Goal: Information Seeking & Learning: Learn about a topic

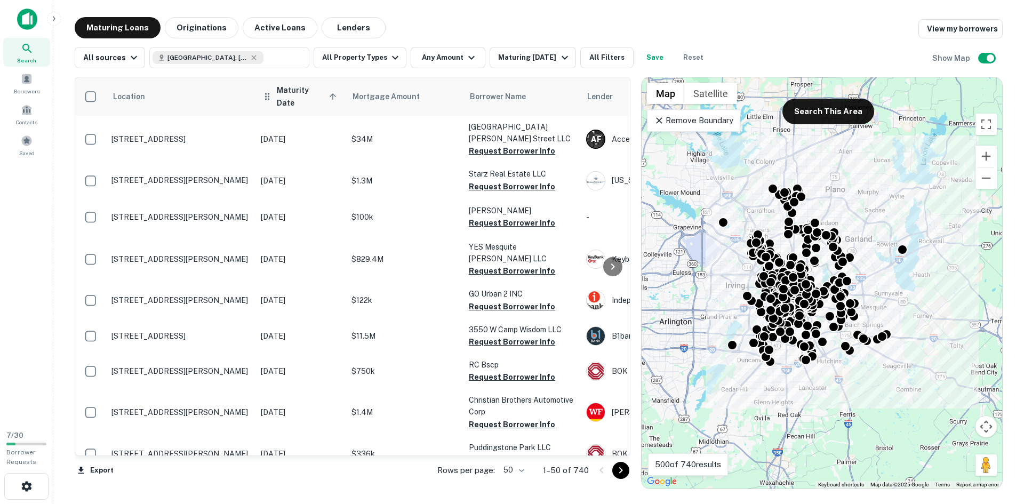
click at [325, 91] on span "Maturity Date sorted ascending" at bounding box center [308, 97] width 63 height 26
click at [328, 92] on icon at bounding box center [333, 97] width 10 height 10
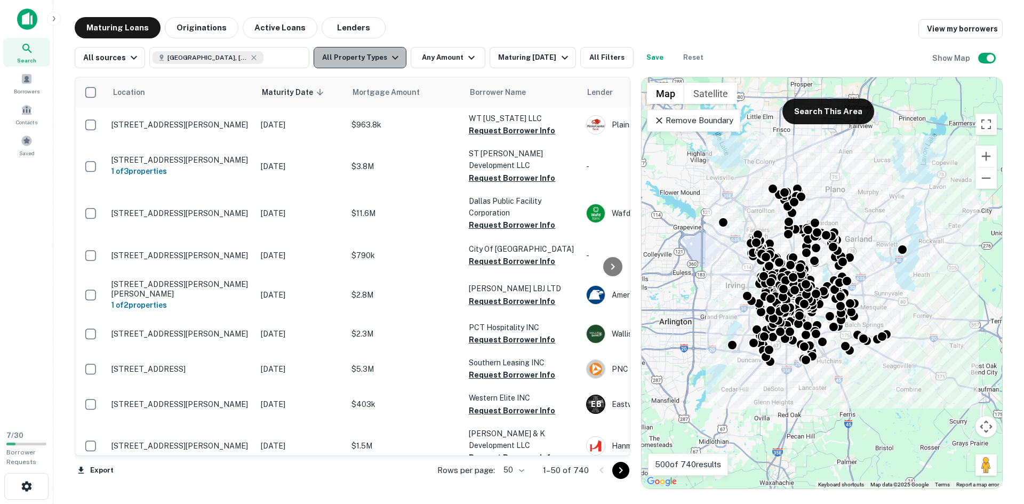
click at [393, 61] on icon "button" at bounding box center [395, 57] width 13 height 13
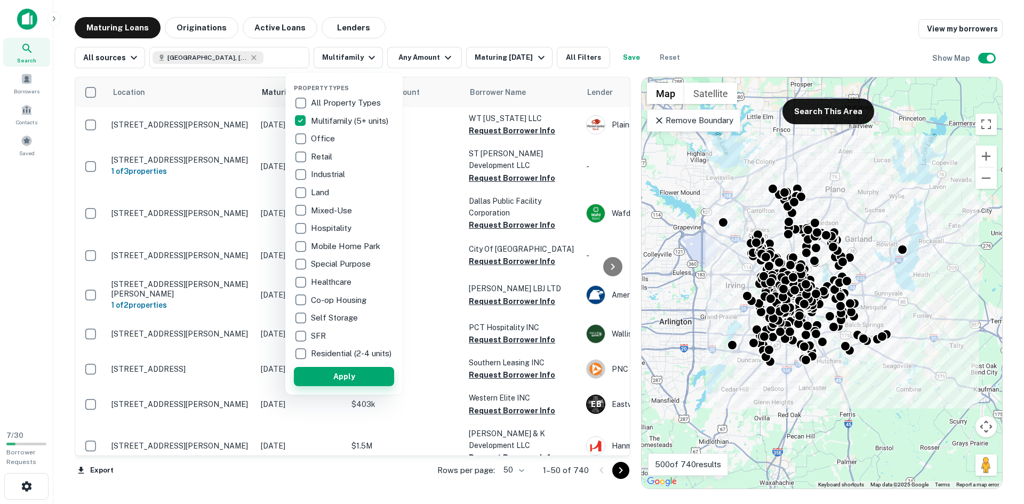
click at [347, 386] on button "Apply" at bounding box center [344, 376] width 100 height 19
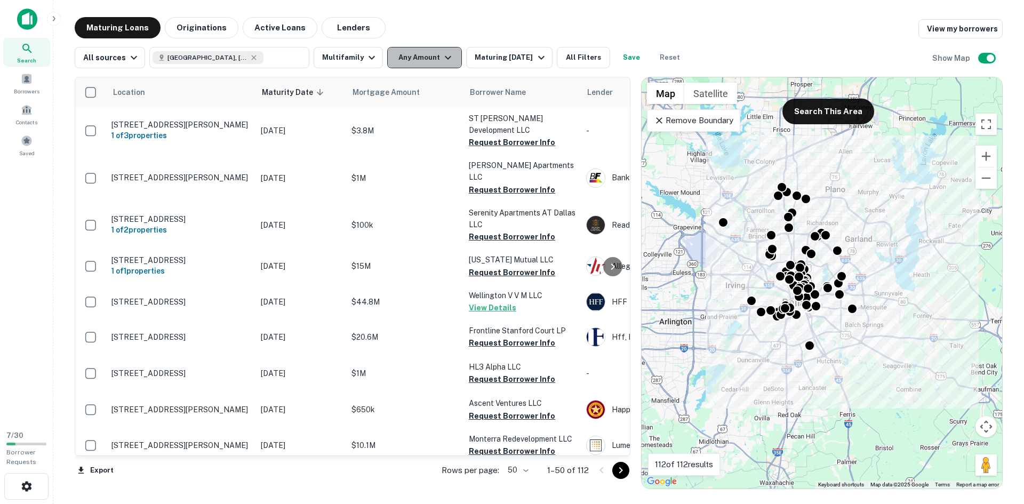
click at [442, 55] on icon "button" at bounding box center [448, 57] width 13 height 13
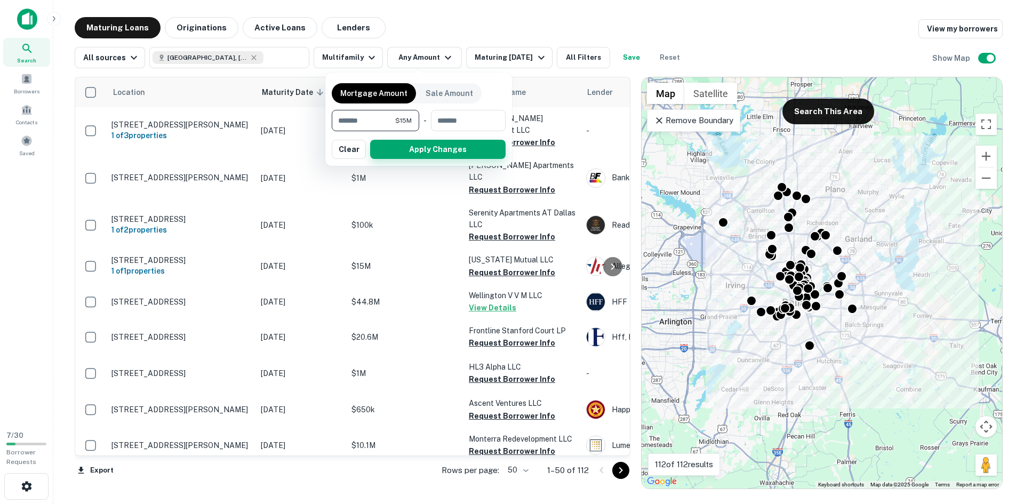
type input "********"
click at [433, 155] on button "Apply Changes" at bounding box center [437, 149] width 135 height 19
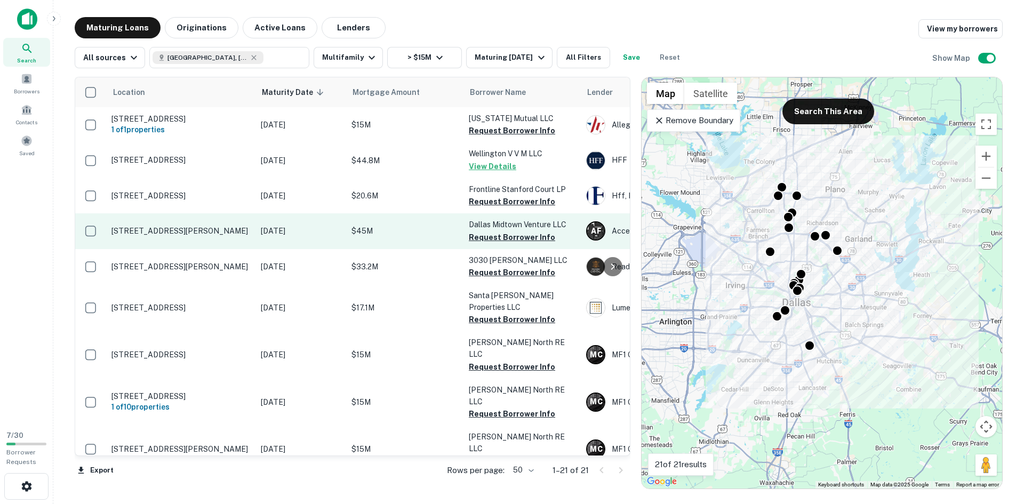
click at [179, 231] on p "13001 Cornell Dr Dallas, TX75240" at bounding box center [180, 231] width 139 height 10
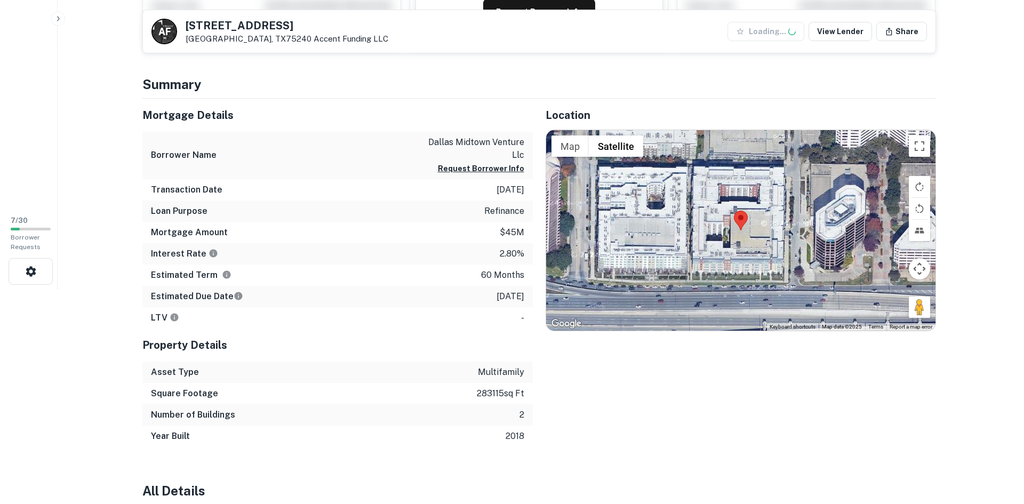
scroll to position [267, 0]
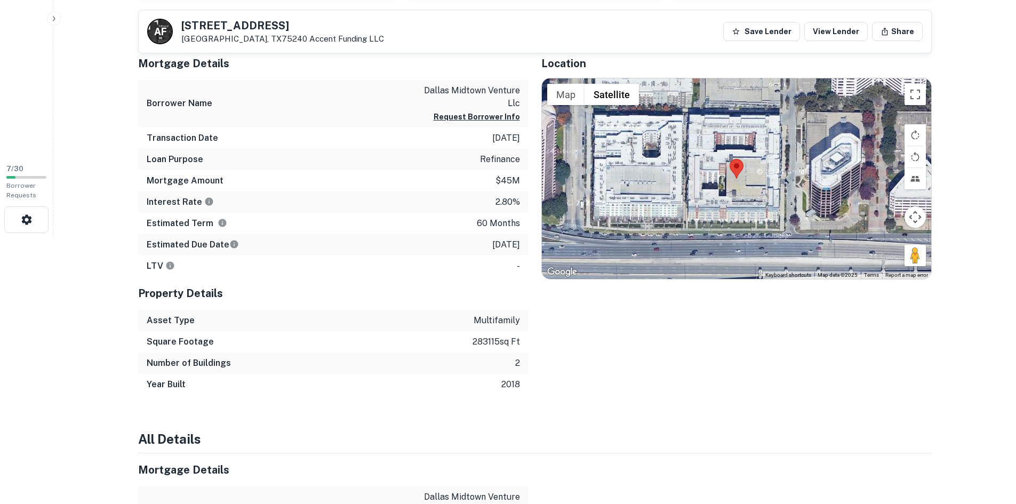
click at [497, 196] on p "2.80%" at bounding box center [507, 202] width 25 height 13
click at [448, 113] on button "Request Borrower Info" at bounding box center [477, 116] width 86 height 13
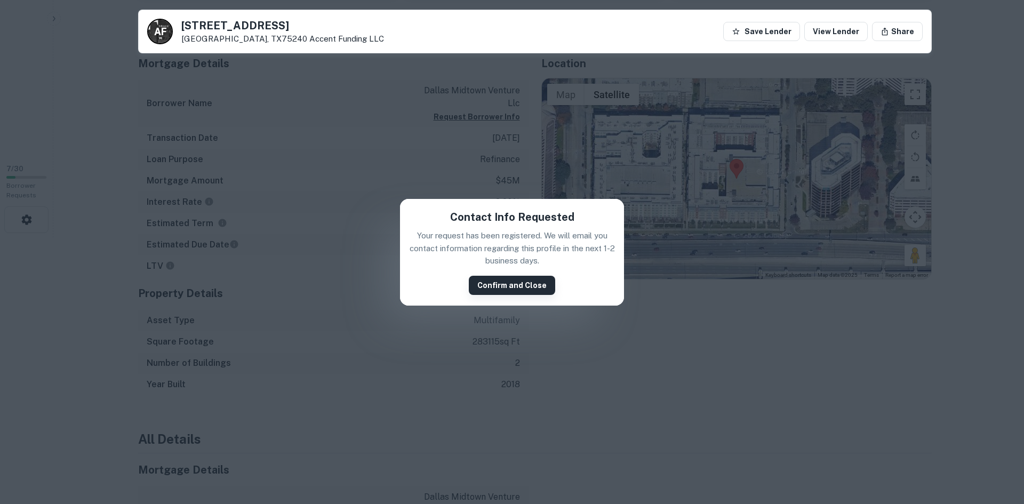
click at [519, 284] on button "Confirm and Close" at bounding box center [512, 285] width 86 height 19
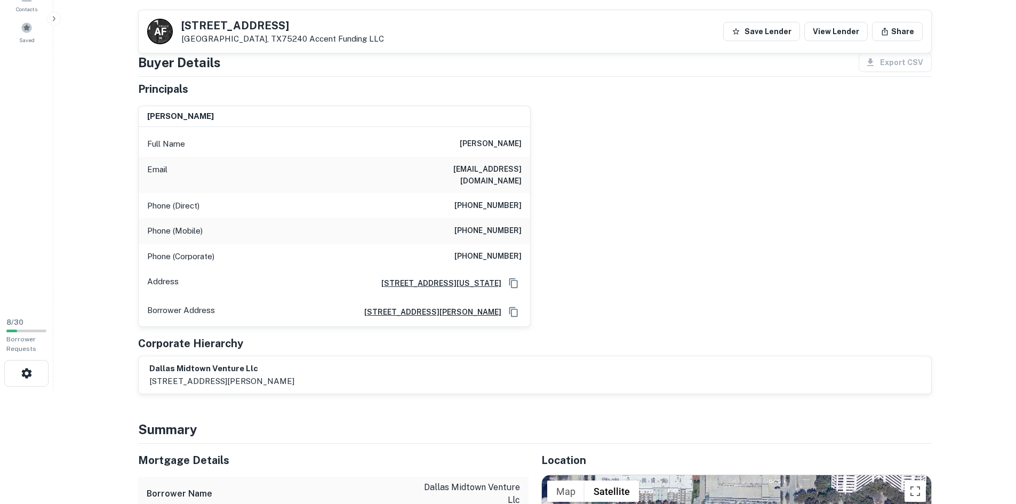
scroll to position [107, 0]
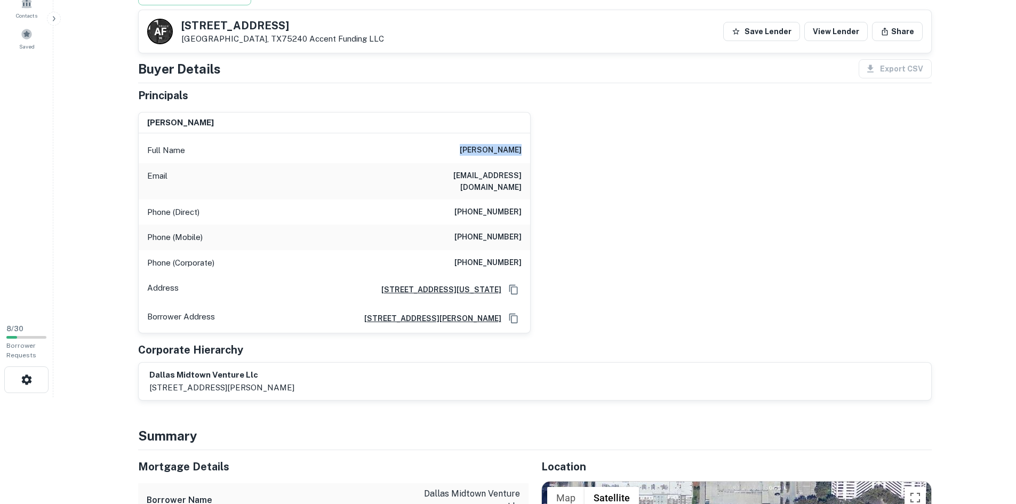
drag, startPoint x: 525, startPoint y: 158, endPoint x: 425, endPoint y: 145, distance: 101.6
click at [425, 145] on div "Full Name mark kalimian" at bounding box center [334, 151] width 391 height 26
copy h6 "mark kalimian"
click at [464, 284] on h6 "950 Third Ave 27th Flr, New York, NY10022" at bounding box center [437, 290] width 129 height 12
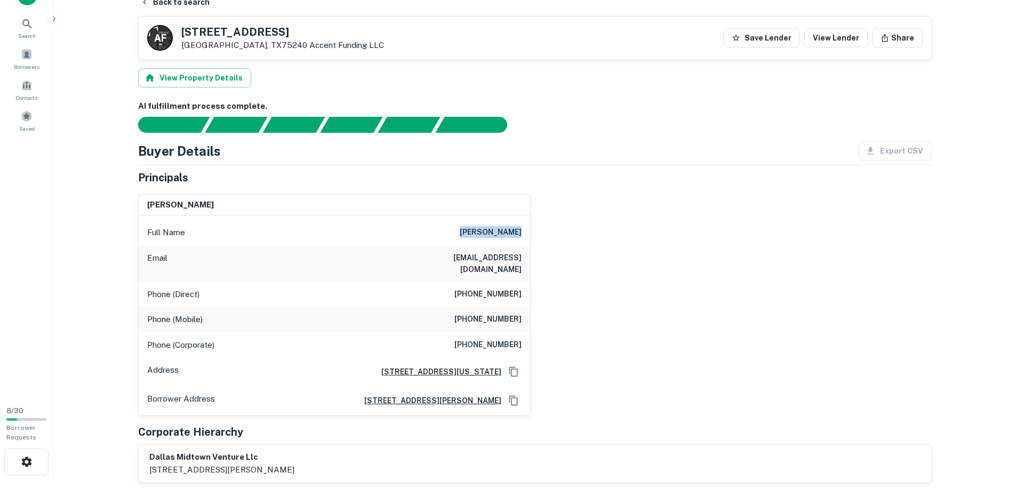
scroll to position [0, 0]
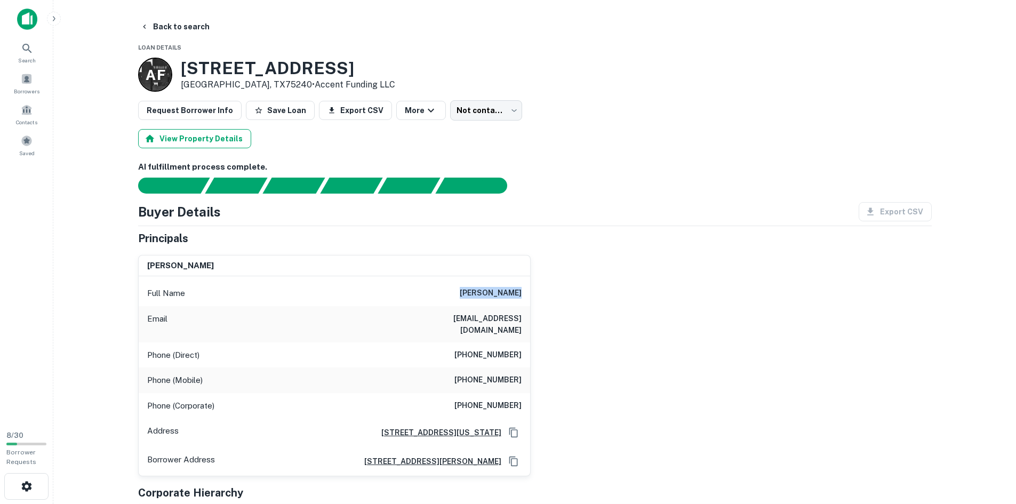
click at [220, 137] on button "View Property Details" at bounding box center [194, 138] width 113 height 19
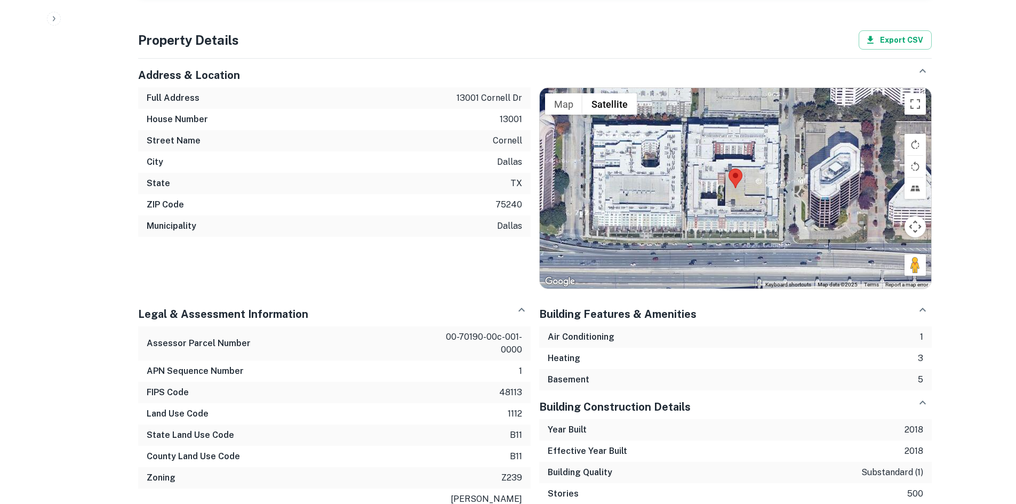
scroll to position [515, 0]
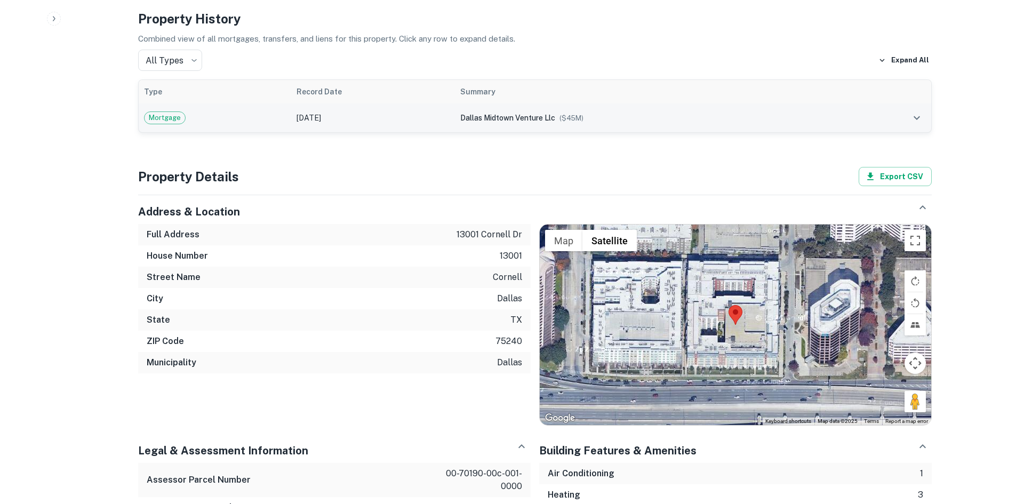
click at [865, 109] on td at bounding box center [889, 117] width 84 height 29
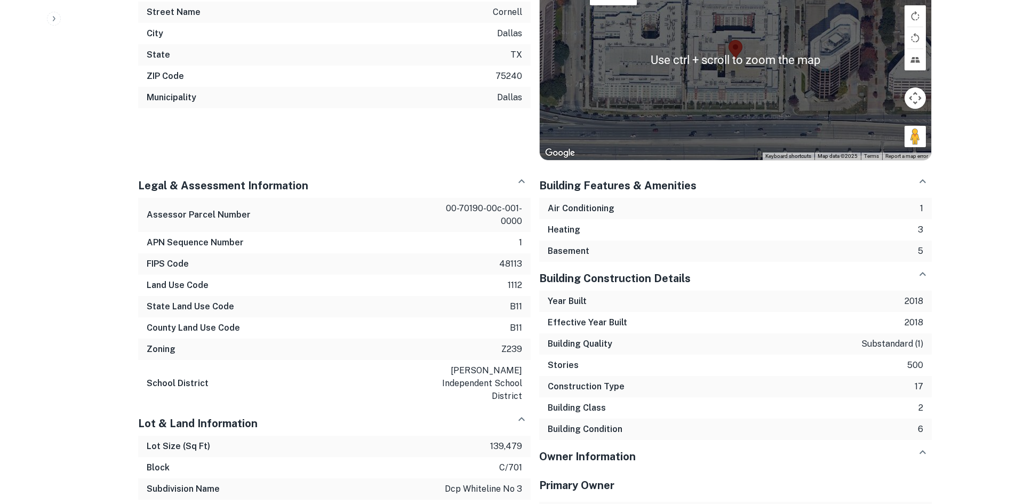
scroll to position [919, 0]
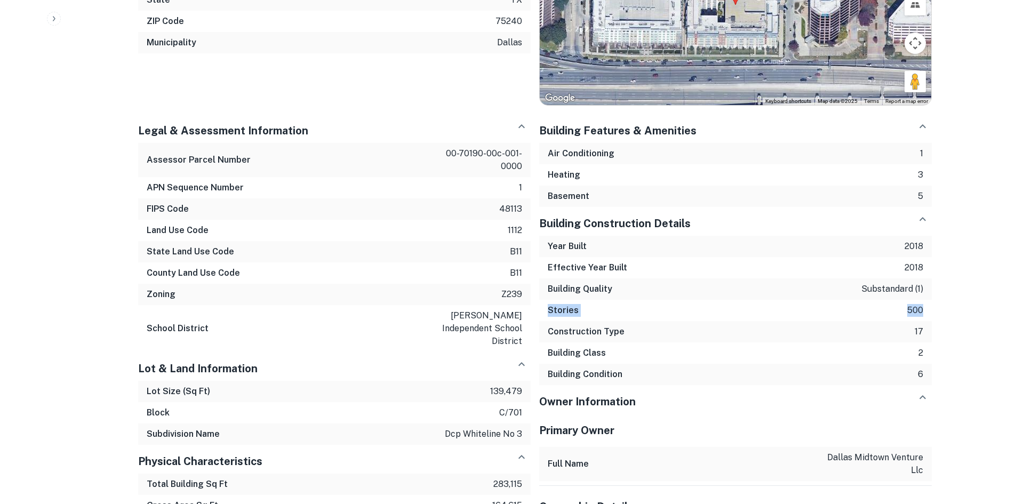
drag, startPoint x: 930, startPoint y: 299, endPoint x: 549, endPoint y: 306, distance: 380.9
click at [751, 326] on div "Construction Type 17" at bounding box center [735, 331] width 393 height 21
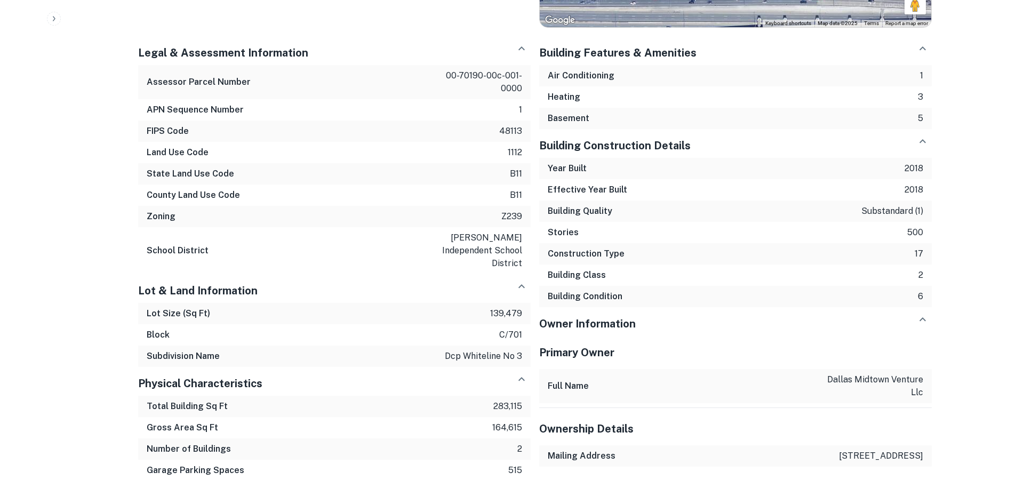
scroll to position [1026, 0]
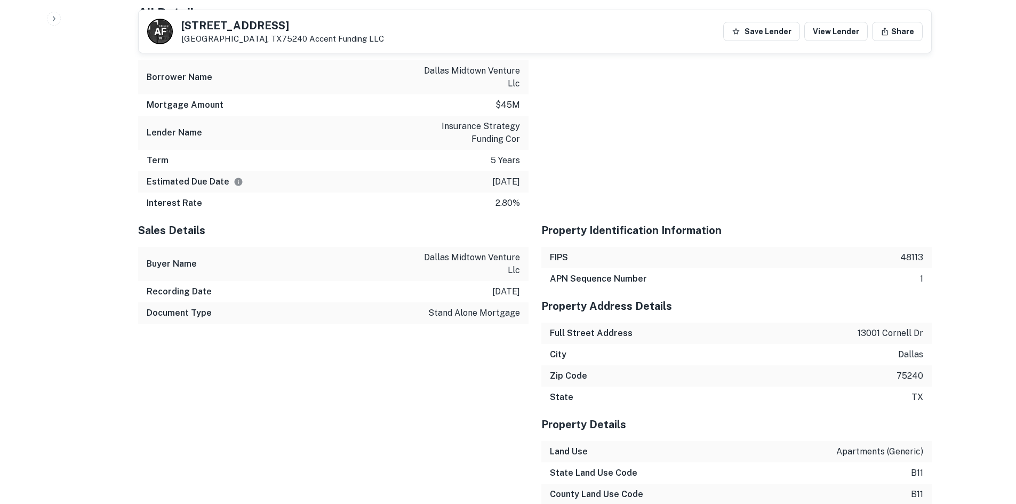
scroll to position [826, 0]
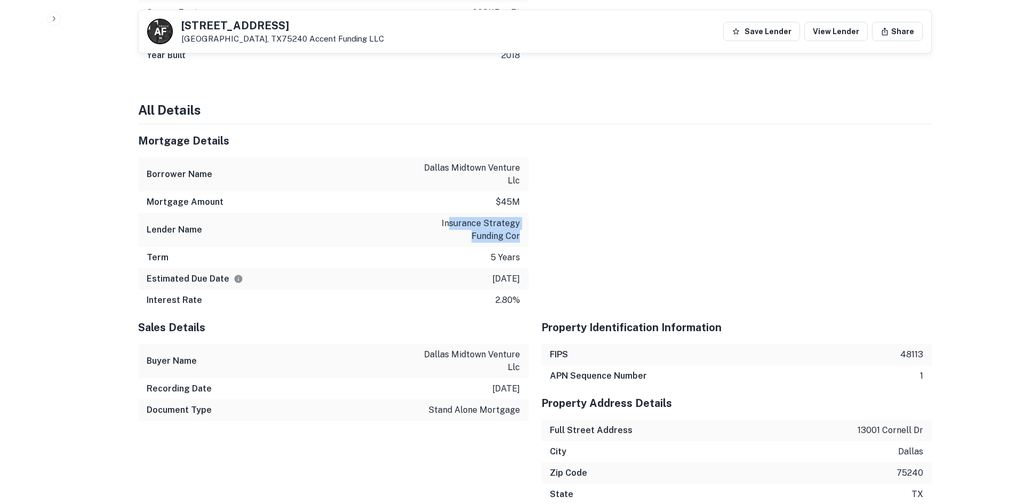
drag, startPoint x: 451, startPoint y: 211, endPoint x: 523, endPoint y: 227, distance: 73.6
click at [523, 227] on div "Lender Name insurance strategy funding cor" at bounding box center [333, 230] width 390 height 34
click at [630, 227] on div at bounding box center [730, 217] width 403 height 187
click at [799, 216] on div at bounding box center [730, 217] width 403 height 187
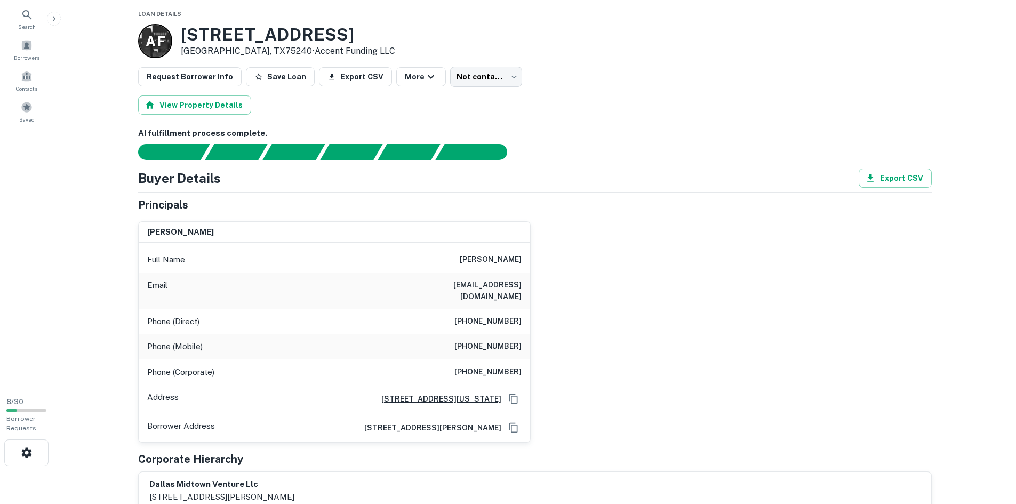
scroll to position [0, 0]
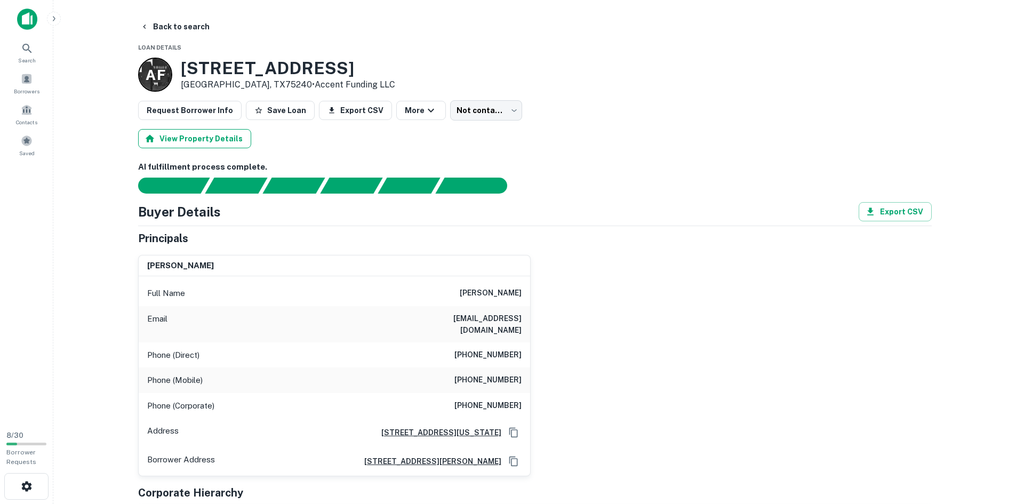
click at [208, 140] on button "View Property Details" at bounding box center [194, 138] width 113 height 19
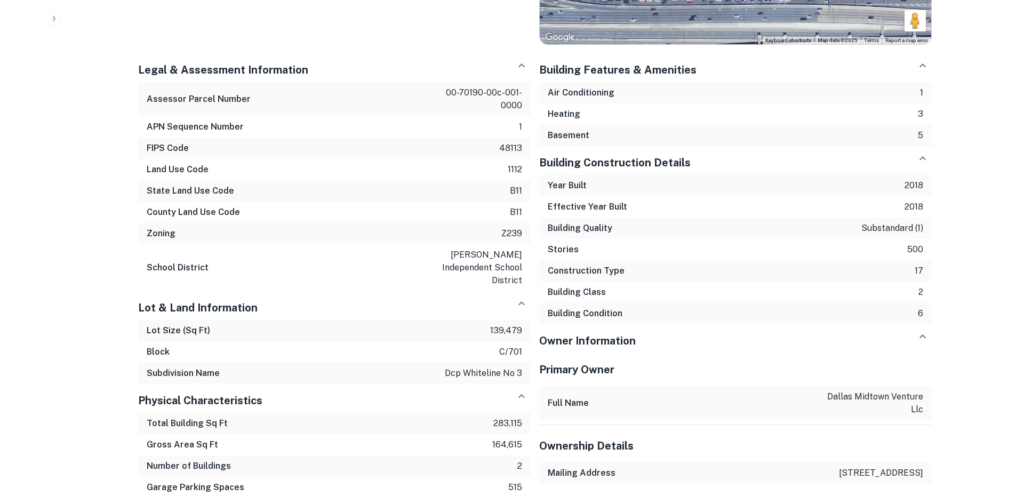
scroll to position [942, 0]
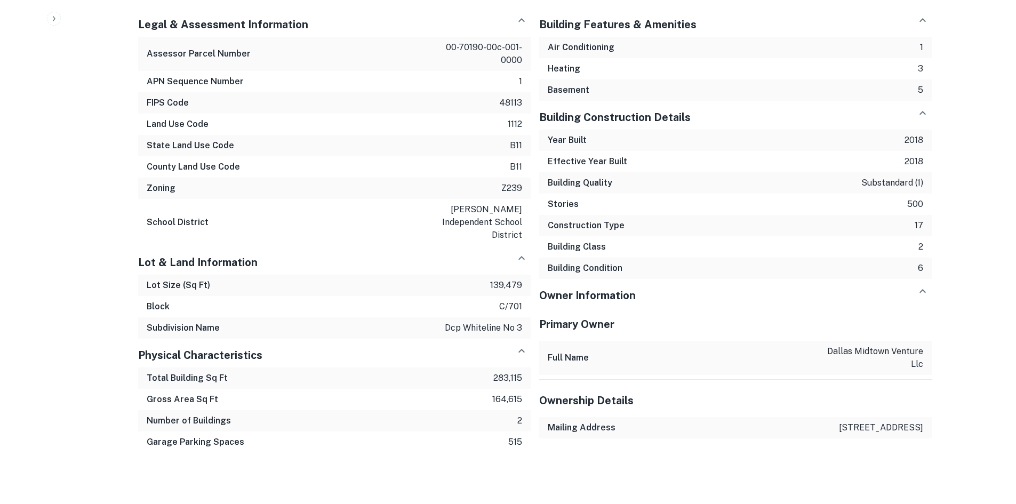
click at [488, 410] on div "Number of Buildings 2" at bounding box center [334, 420] width 393 height 21
click at [231, 389] on div "Gross Area Sq Ft 164,615" at bounding box center [334, 399] width 393 height 21
drag, startPoint x: 516, startPoint y: 385, endPoint x: 293, endPoint y: 373, distance: 222.7
click at [290, 372] on div "Total Building Sq Ft 283,115 Gross Area Sq Ft 164,615 Number of Buildings 2 Gar…" at bounding box center [334, 409] width 393 height 85
click at [461, 375] on div "Total Building Sq Ft 283,115" at bounding box center [334, 377] width 393 height 21
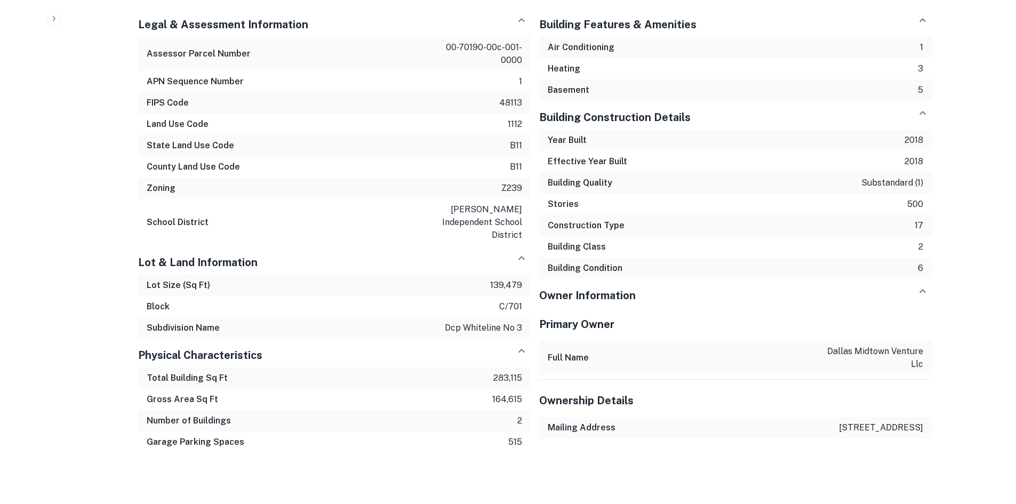
click at [497, 372] on p "283,115" at bounding box center [507, 378] width 29 height 13
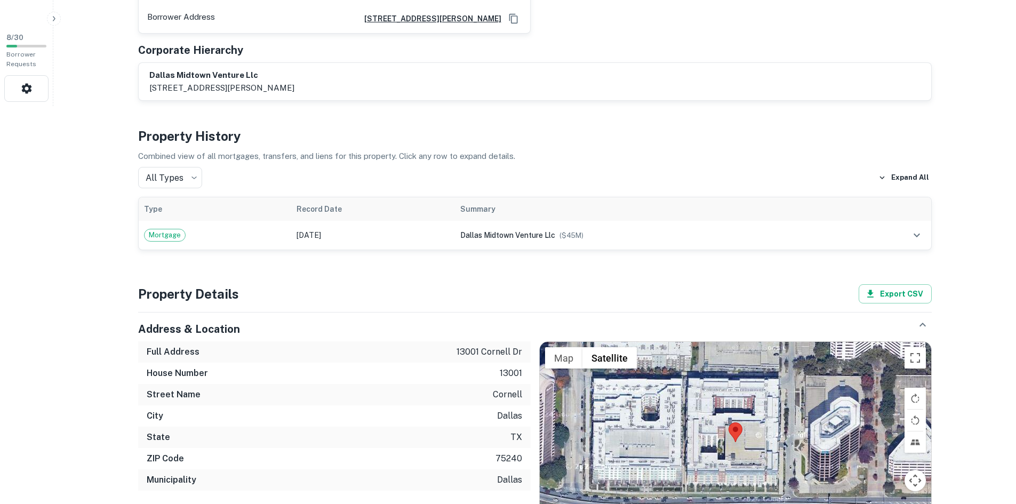
scroll to position [195, 0]
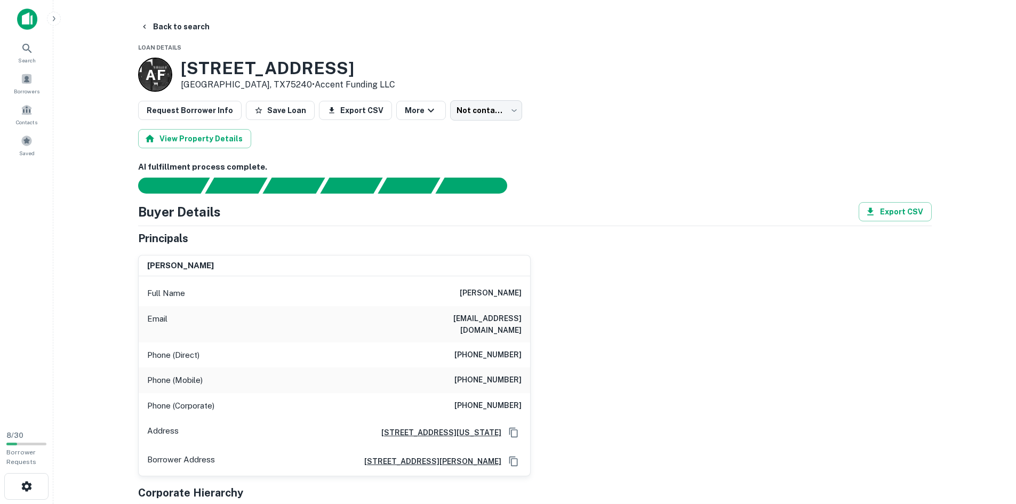
click at [173, 14] on main "Back to search Loan Details A F 13001 Cornell Dr Dallas, TX75240 • Accent Fundi…" at bounding box center [534, 252] width 963 height 504
click at [174, 28] on button "Back to search" at bounding box center [175, 26] width 78 height 19
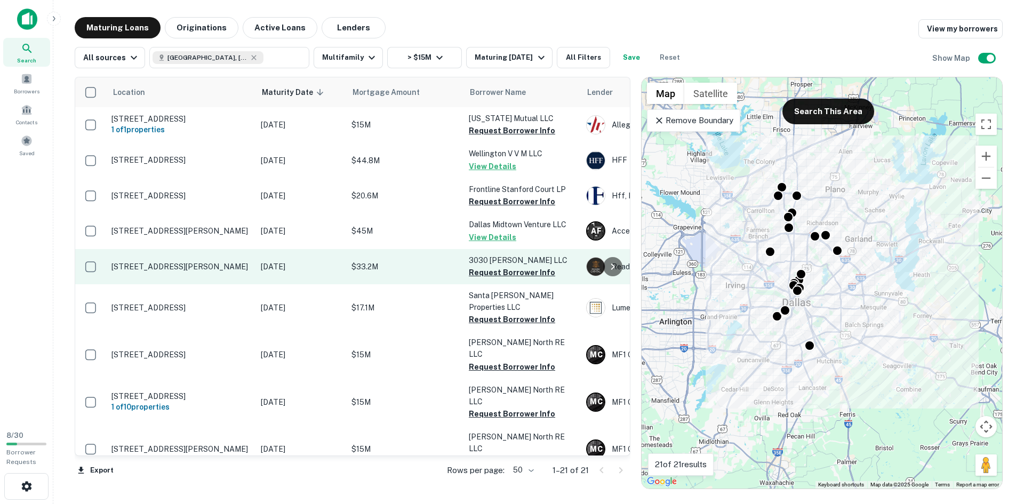
click at [180, 265] on p "3030 Elizabeth St Dallas, TX75204" at bounding box center [180, 267] width 139 height 10
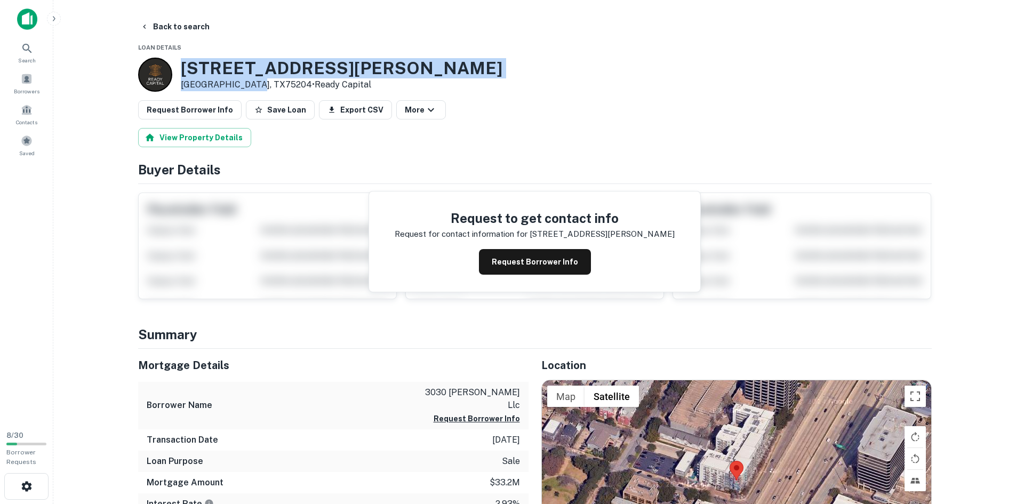
drag, startPoint x: 196, startPoint y: 66, endPoint x: 249, endPoint y: 81, distance: 54.5
click at [249, 81] on div "3030 Elizabeth St Dallas, TX75204 • Ready Capital" at bounding box center [342, 74] width 322 height 33
copy div "3030 Elizabeth St Dallas, TX75204"
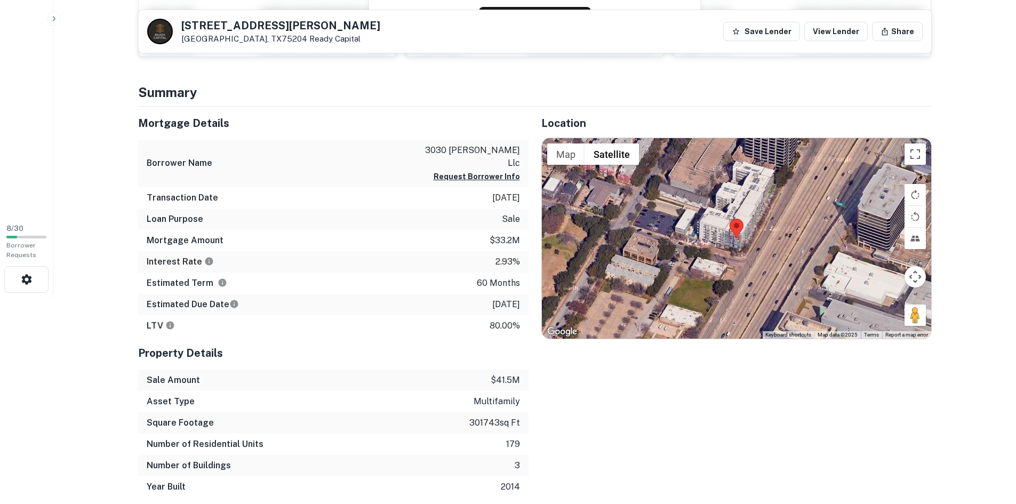
scroll to position [53, 0]
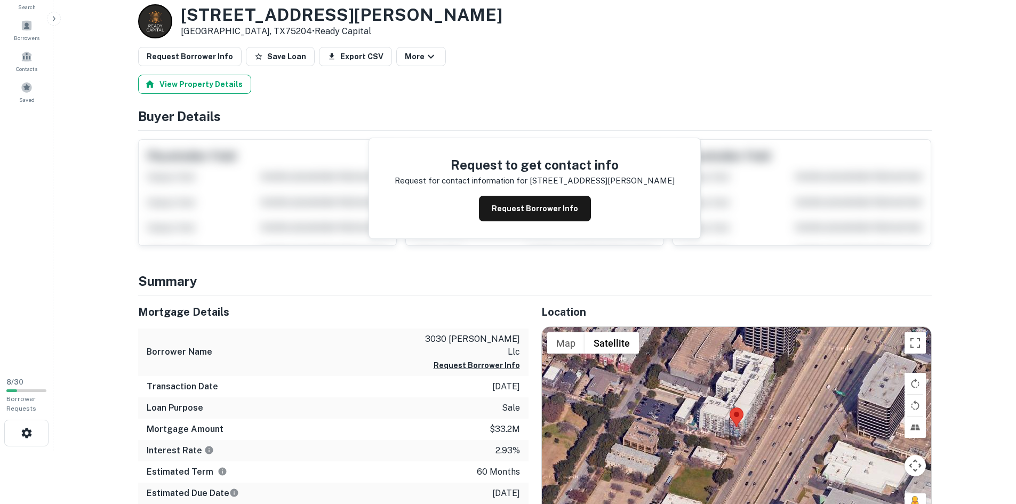
click at [196, 81] on button "View Property Details" at bounding box center [194, 84] width 113 height 19
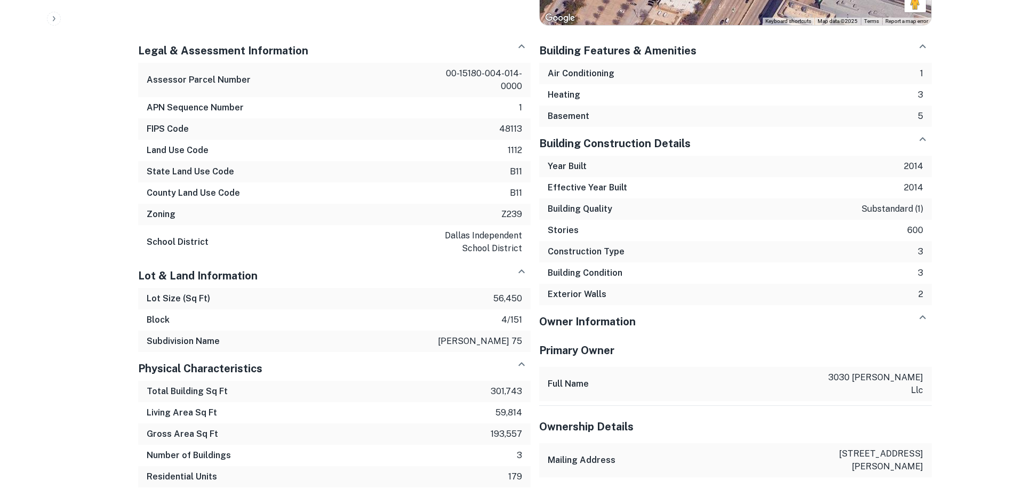
scroll to position [933, 0]
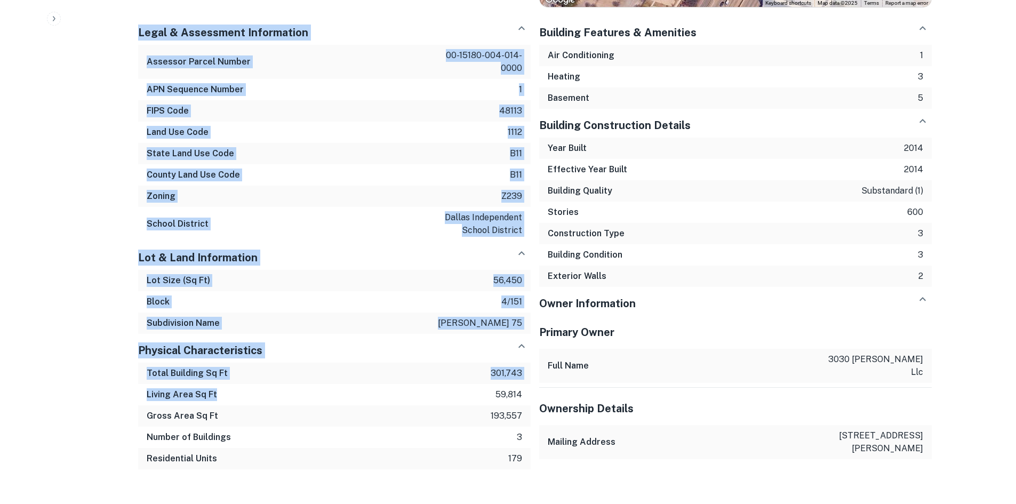
drag, startPoint x: 191, startPoint y: 377, endPoint x: 126, endPoint y: 379, distance: 65.1
click at [344, 389] on div "Living Area Sq Ft 59,814" at bounding box center [334, 394] width 393 height 21
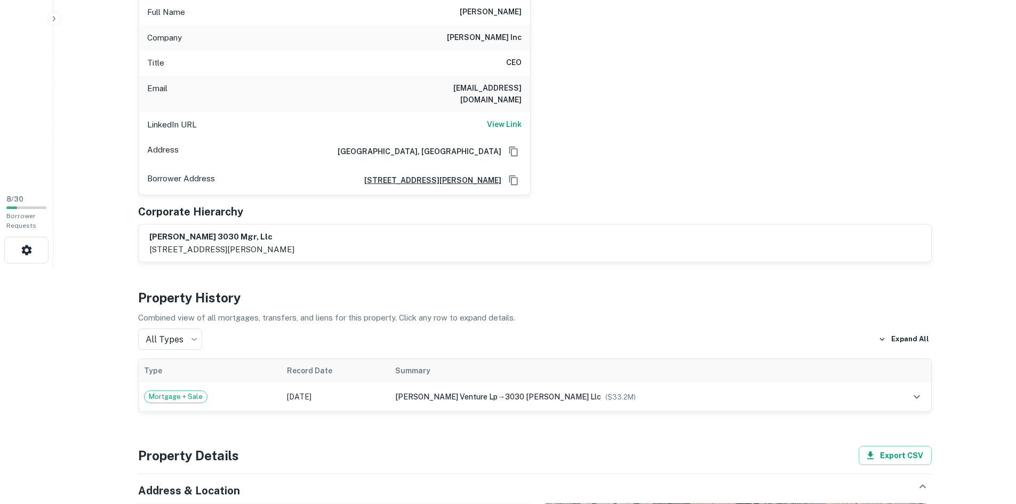
scroll to position [240, 0]
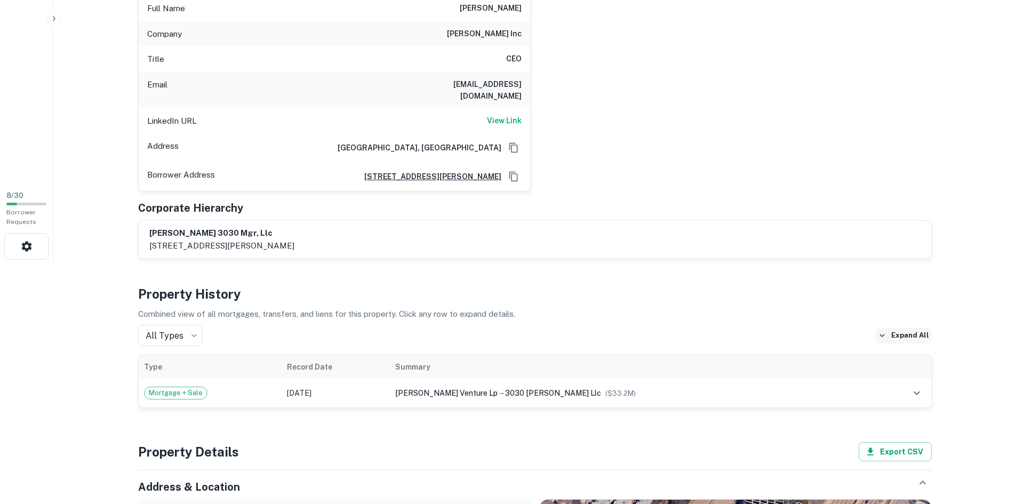
click at [898, 327] on button "Expand All" at bounding box center [904, 335] width 56 height 16
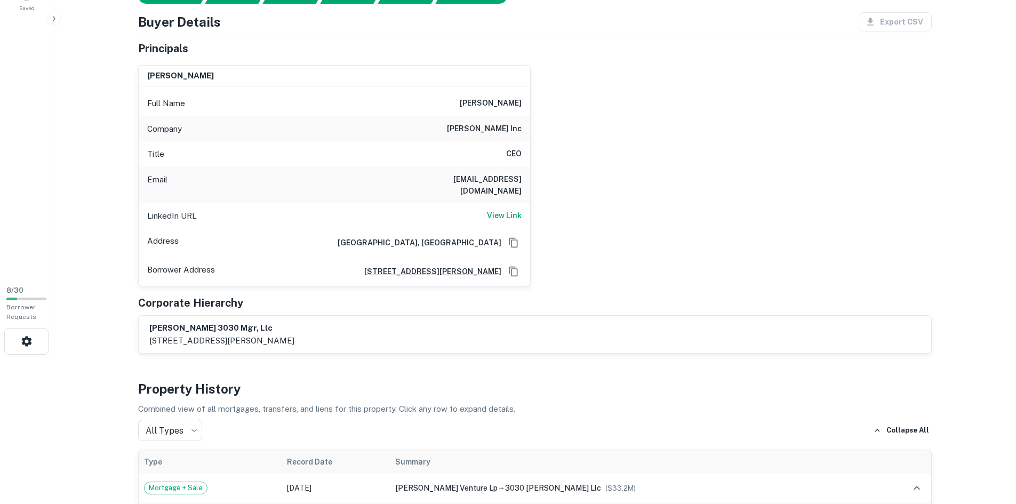
scroll to position [0, 0]
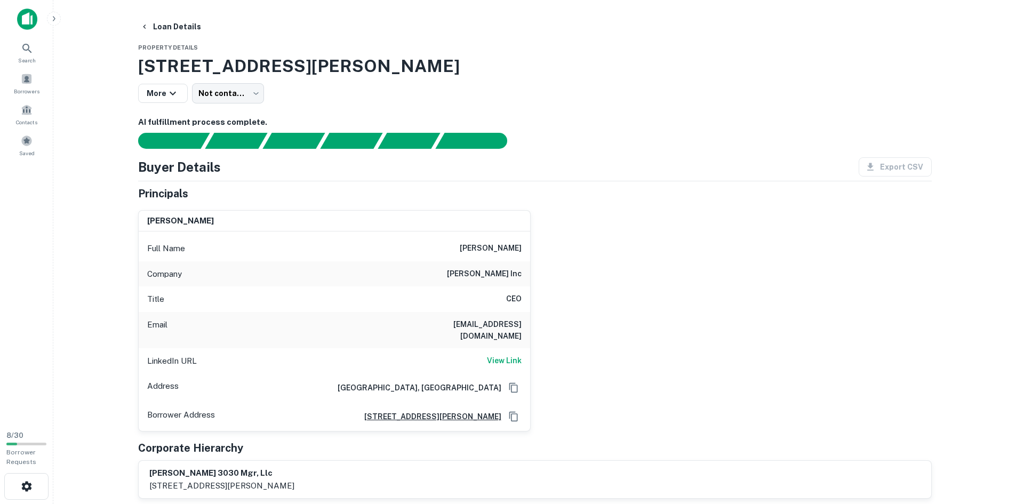
drag, startPoint x: 558, startPoint y: 225, endPoint x: 512, endPoint y: 228, distance: 46.5
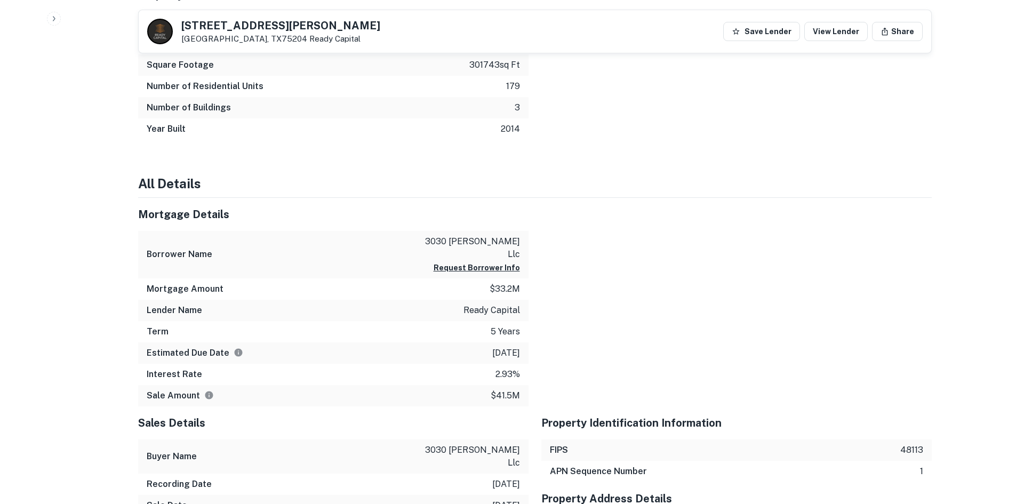
scroll to position [470, 0]
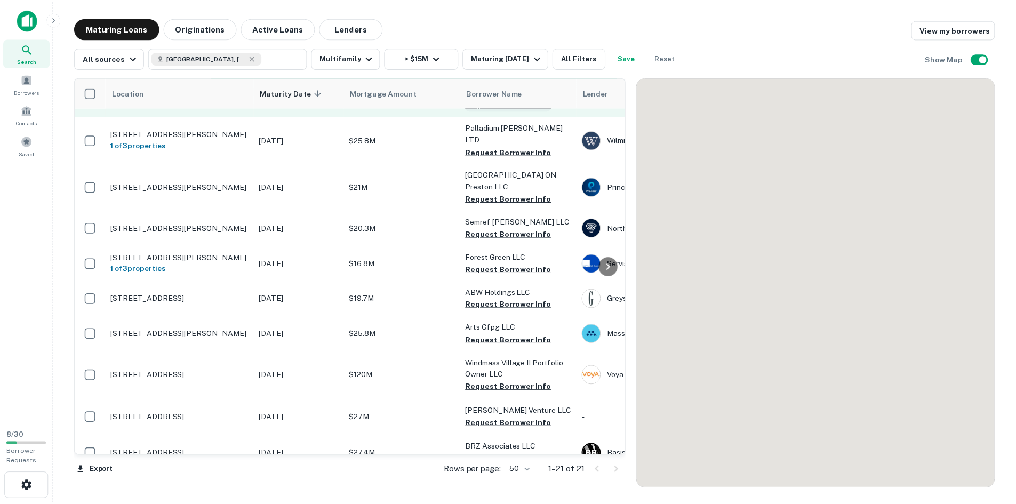
scroll to position [107, 0]
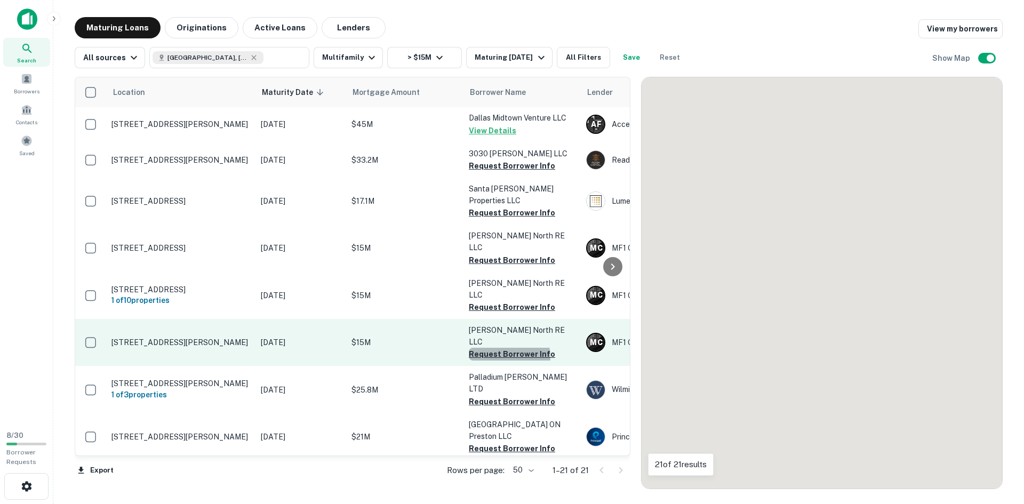
drag, startPoint x: 508, startPoint y: 312, endPoint x: 456, endPoint y: 296, distance: 54.1
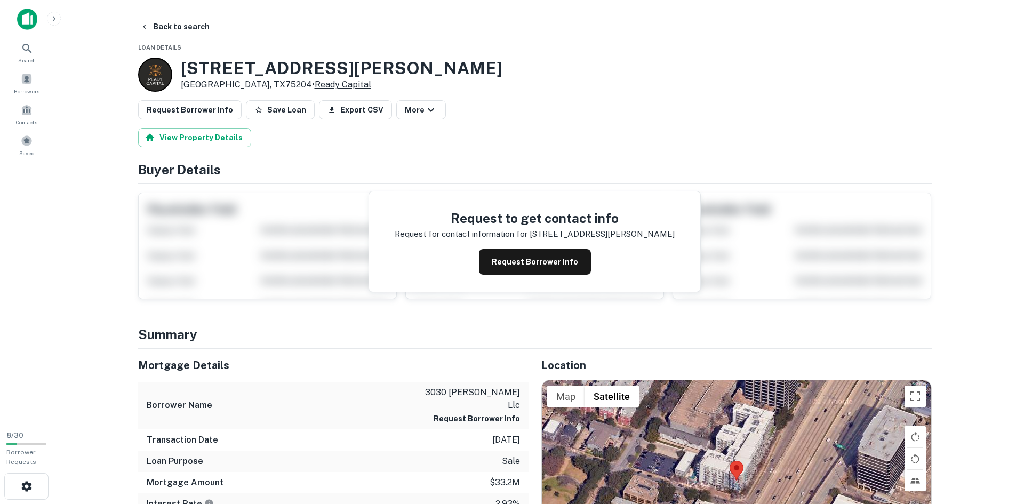
click at [315, 85] on link "Ready Capital" at bounding box center [343, 84] width 57 height 10
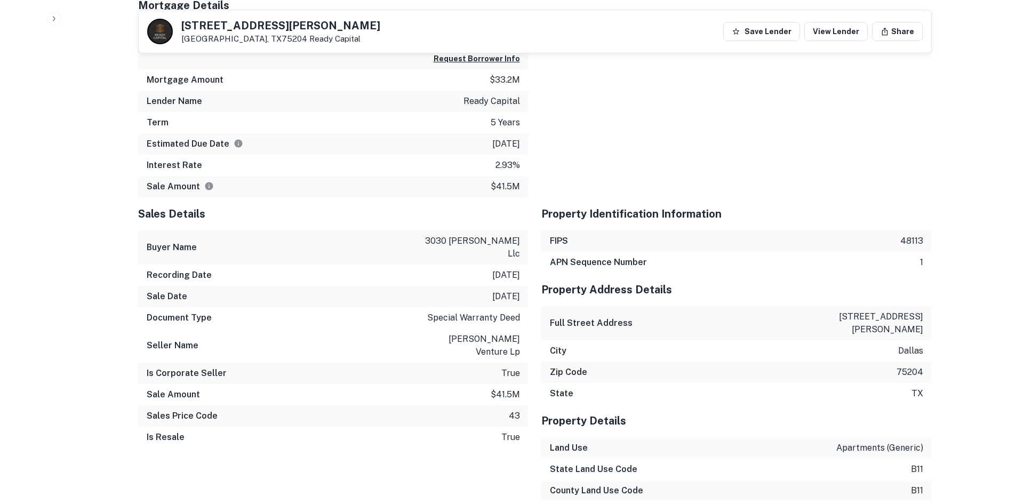
scroll to position [800, 0]
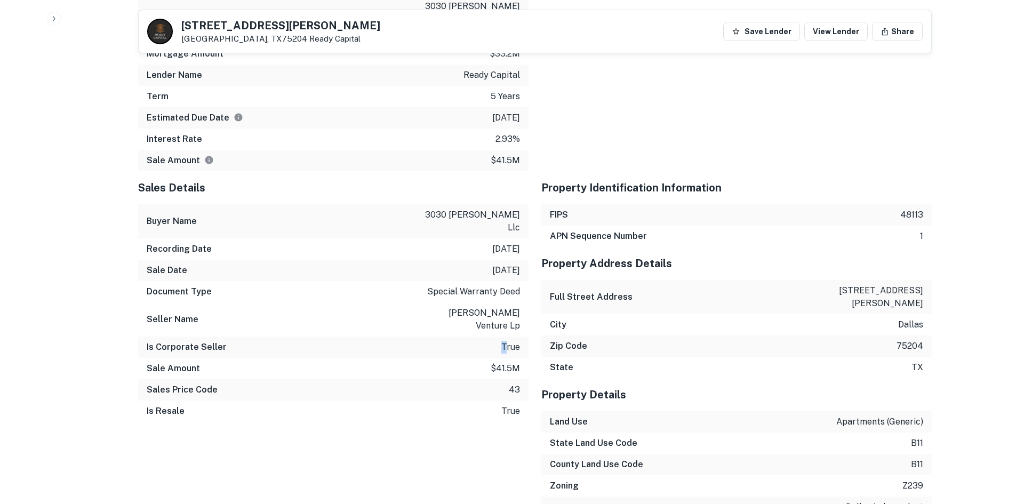
drag, startPoint x: 462, startPoint y: 290, endPoint x: 507, endPoint y: 294, distance: 45.0
click at [507, 337] on div "Is Corporate Seller true" at bounding box center [333, 347] width 390 height 21
click at [523, 358] on div "Sale Amount $41.5m" at bounding box center [333, 368] width 390 height 21
drag, startPoint x: 492, startPoint y: 333, endPoint x: 507, endPoint y: 337, distance: 15.4
click at [521, 379] on div "Sales Price Code 43" at bounding box center [333, 389] width 390 height 21
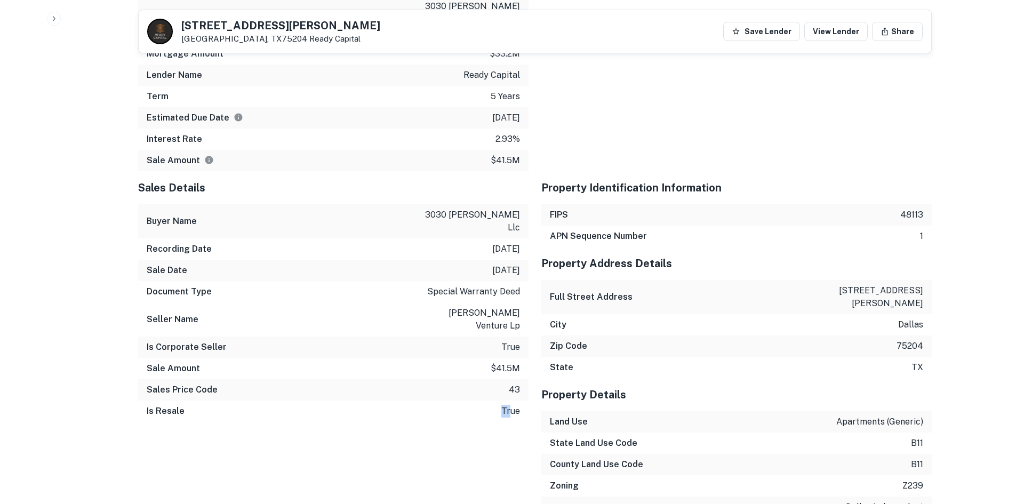
drag, startPoint x: 477, startPoint y: 354, endPoint x: 509, endPoint y: 358, distance: 32.2
click at [511, 401] on div "Is Resale true" at bounding box center [333, 411] width 390 height 21
click at [895, 226] on div "APN Sequence Number 1" at bounding box center [736, 236] width 390 height 21
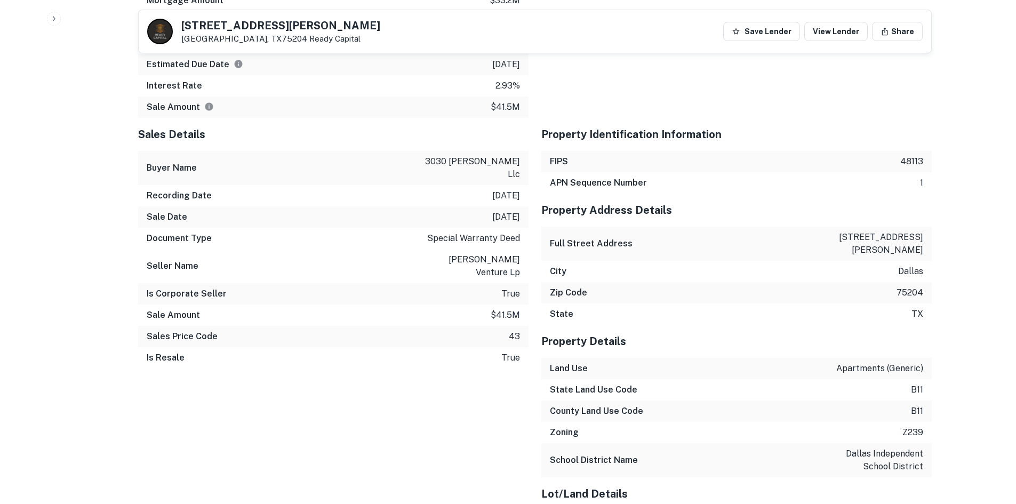
drag, startPoint x: 908, startPoint y: 217, endPoint x: 928, endPoint y: 249, distance: 37.9
click at [895, 227] on div "Full Street Address 3030 elizabeth st" at bounding box center [736, 244] width 390 height 34
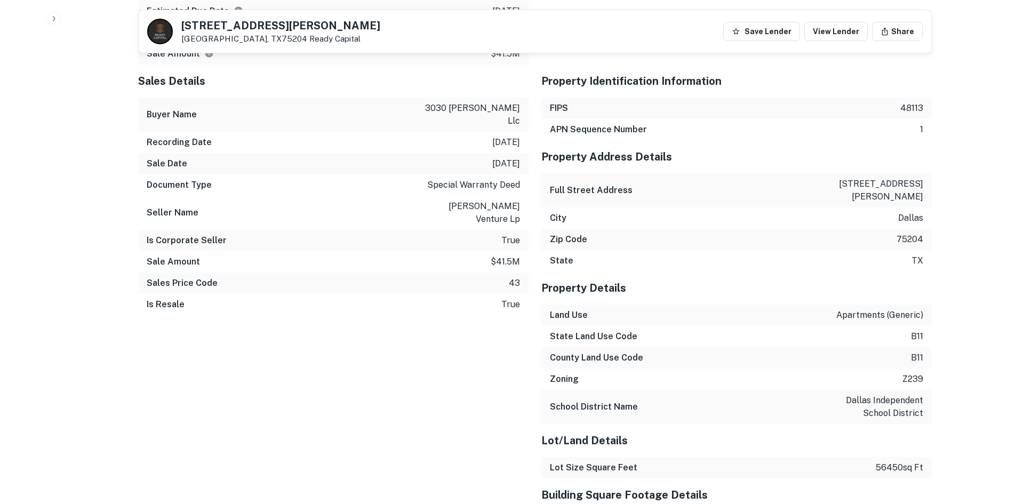
drag, startPoint x: 907, startPoint y: 292, endPoint x: 908, endPoint y: 299, distance: 6.4
click at [924, 326] on div "State Land Use Code b11" at bounding box center [736, 336] width 390 height 21
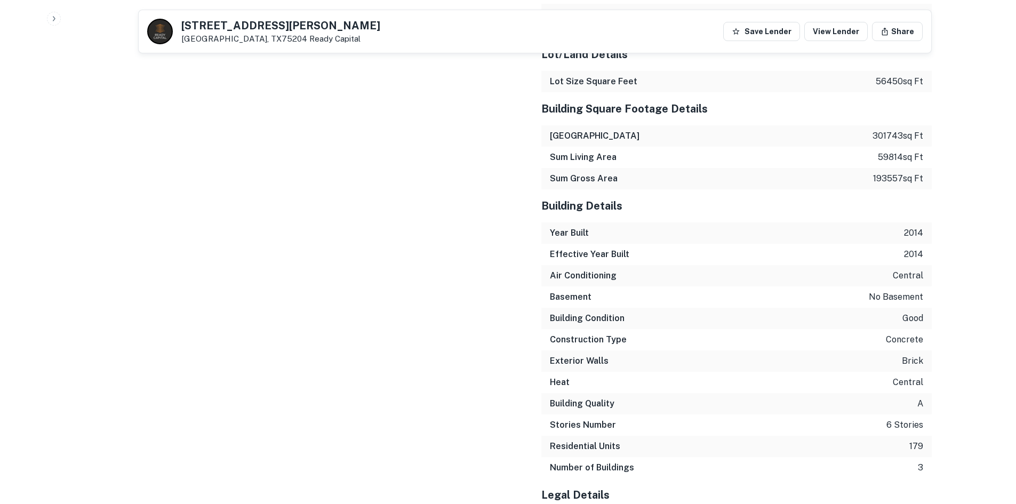
scroll to position [1333, 0]
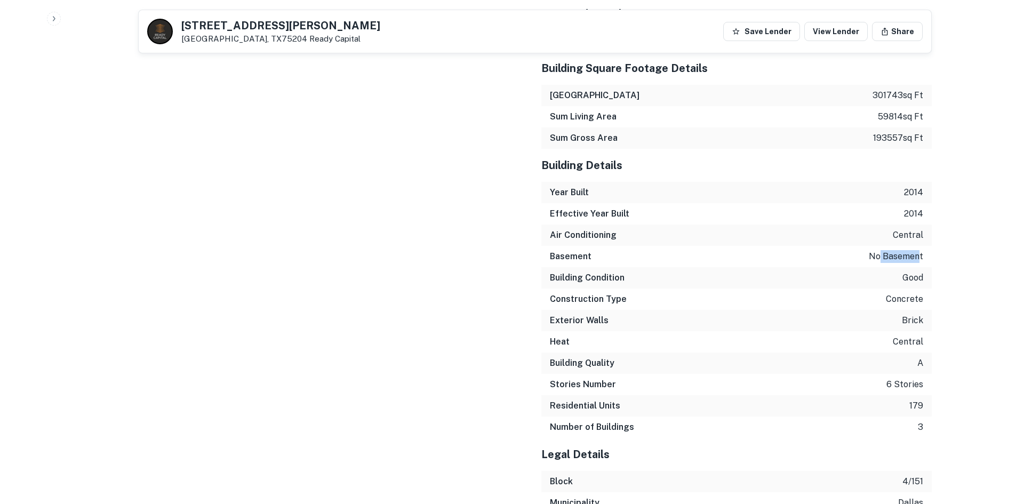
drag, startPoint x: 938, startPoint y: 230, endPoint x: 944, endPoint y: 232, distance: 6.7
click at [930, 310] on div "Exterior Walls brick" at bounding box center [736, 320] width 390 height 21
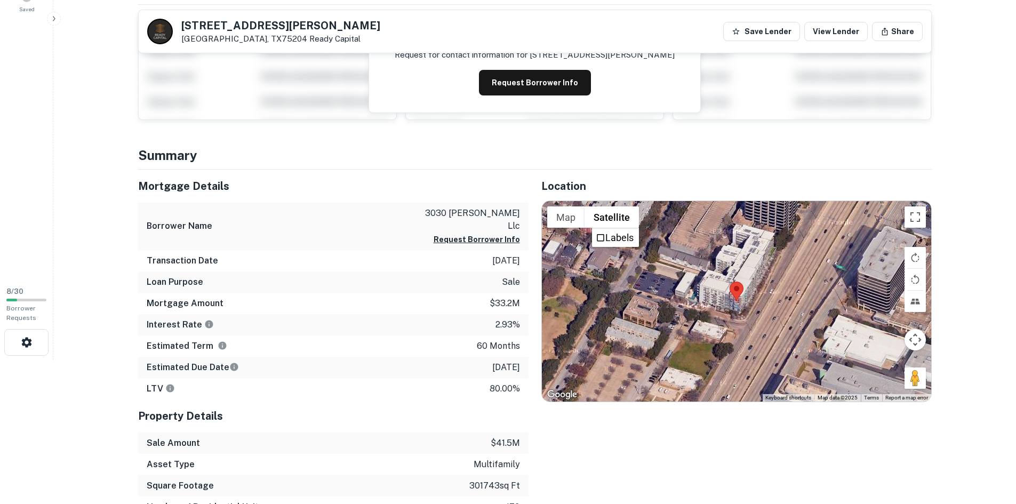
scroll to position [204, 0]
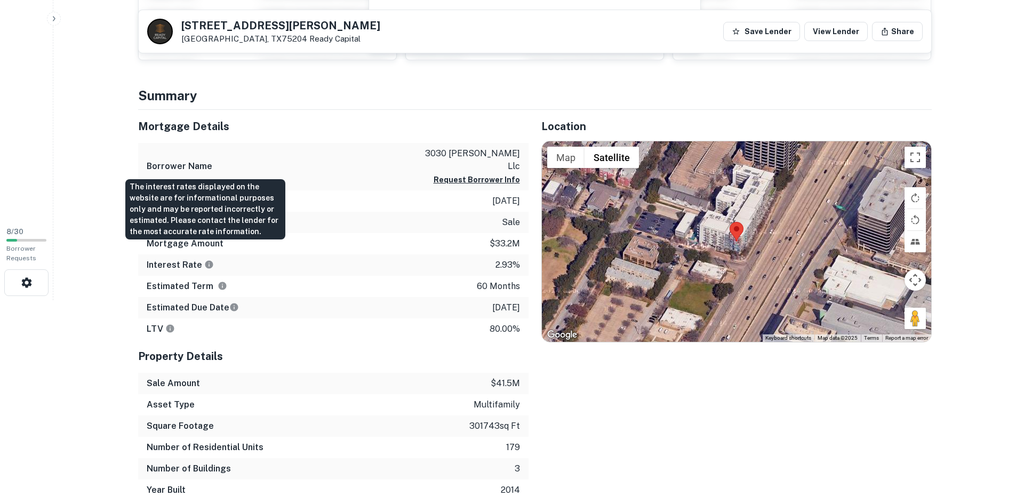
click at [205, 261] on icon "The interest rates displayed on the website are for informational purposes only…" at bounding box center [209, 265] width 8 height 8
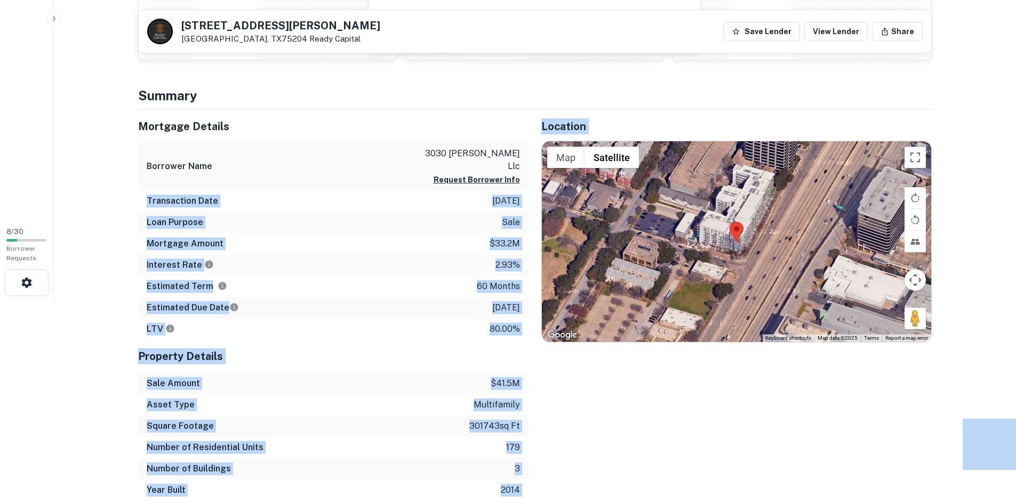
drag, startPoint x: 217, startPoint y: 228, endPoint x: 117, endPoint y: 189, distance: 106.6
click at [131, 179] on div "Mortgage Details Borrower Name 3030 elizabeth llc Request Borrower Info Transac…" at bounding box center [326, 305] width 403 height 391
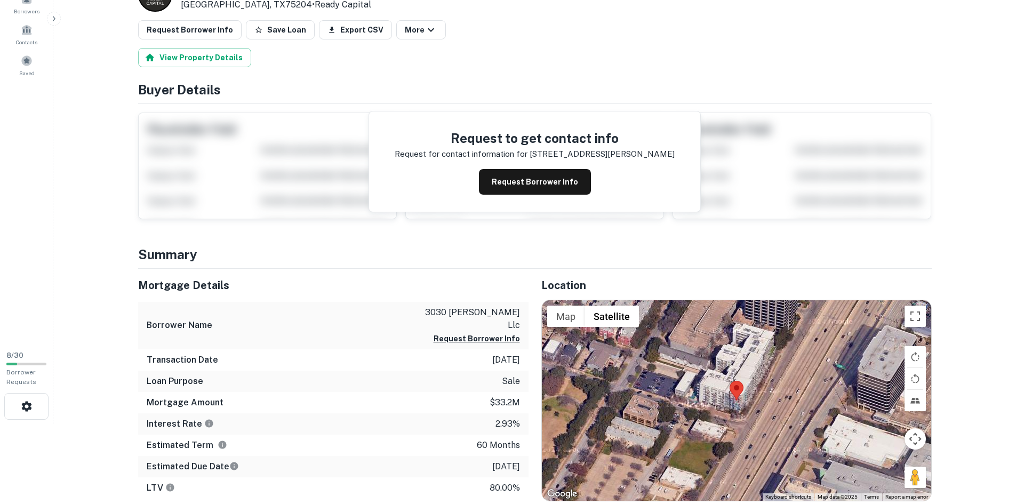
scroll to position [0, 0]
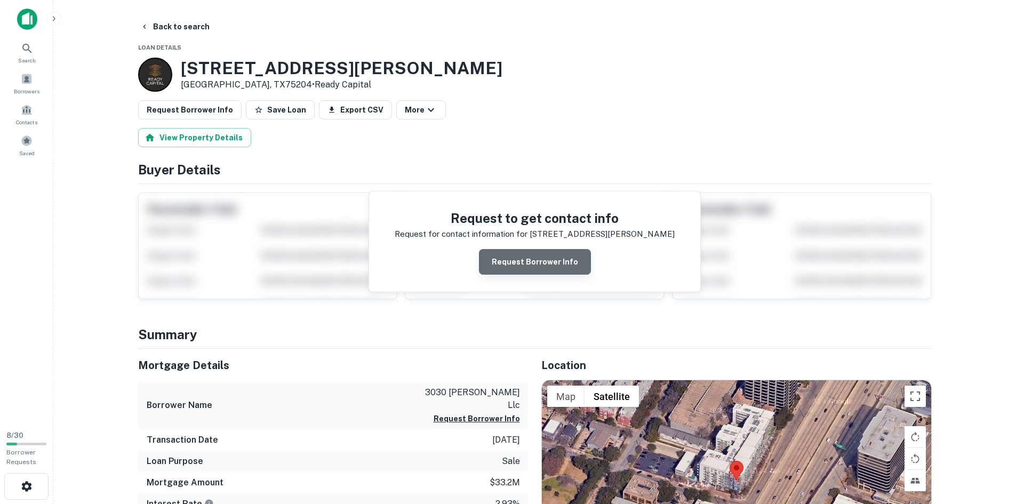
click at [557, 260] on button "Request Borrower Info" at bounding box center [535, 262] width 112 height 26
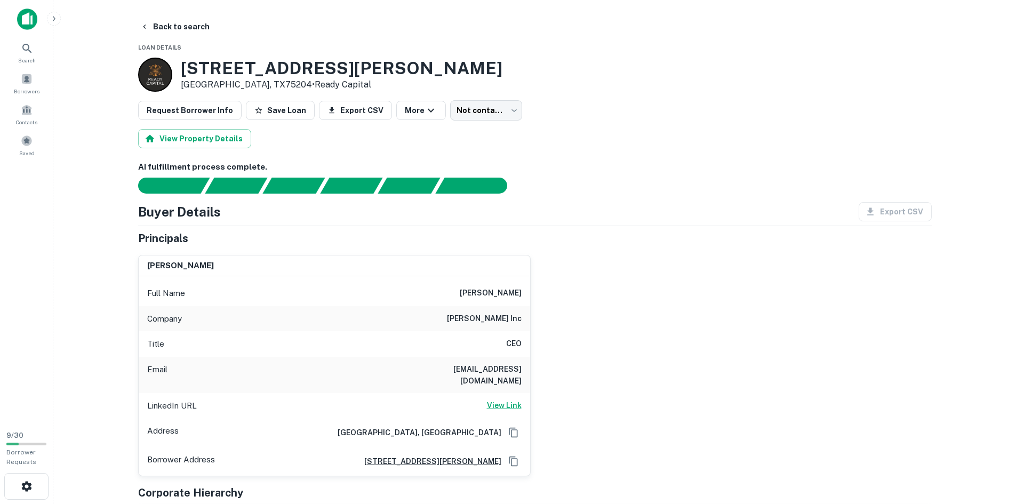
click at [511, 399] on h6 "View Link" at bounding box center [504, 405] width 35 height 12
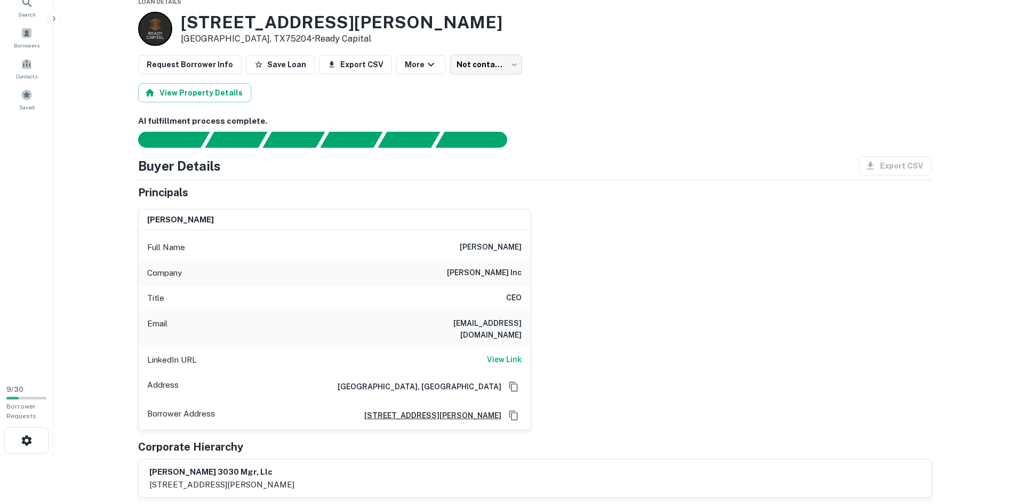
scroll to position [107, 0]
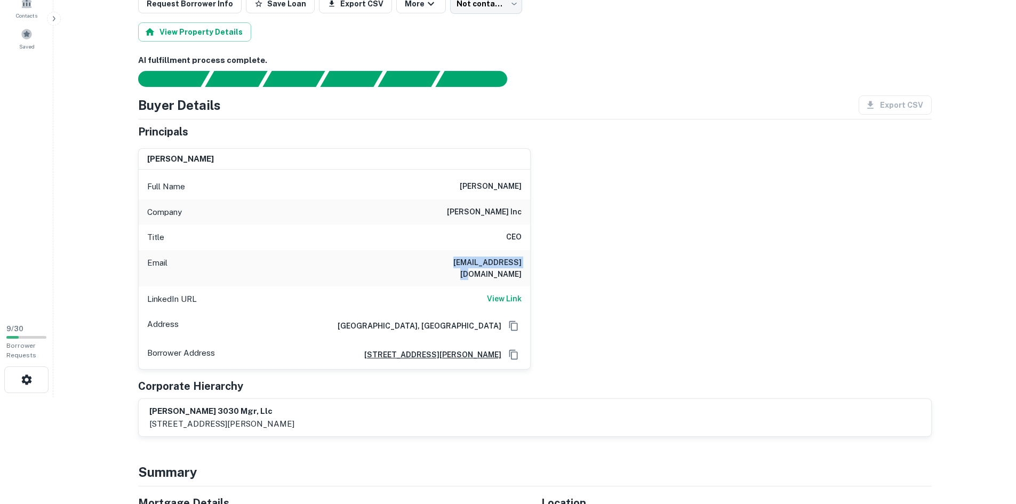
drag, startPoint x: 435, startPoint y: 257, endPoint x: 534, endPoint y: 259, distance: 99.7
click at [534, 259] on div "bob stewart Full Name bob stewart Company stewart inc Title CEO Email malibumel…" at bounding box center [531, 255] width 802 height 230
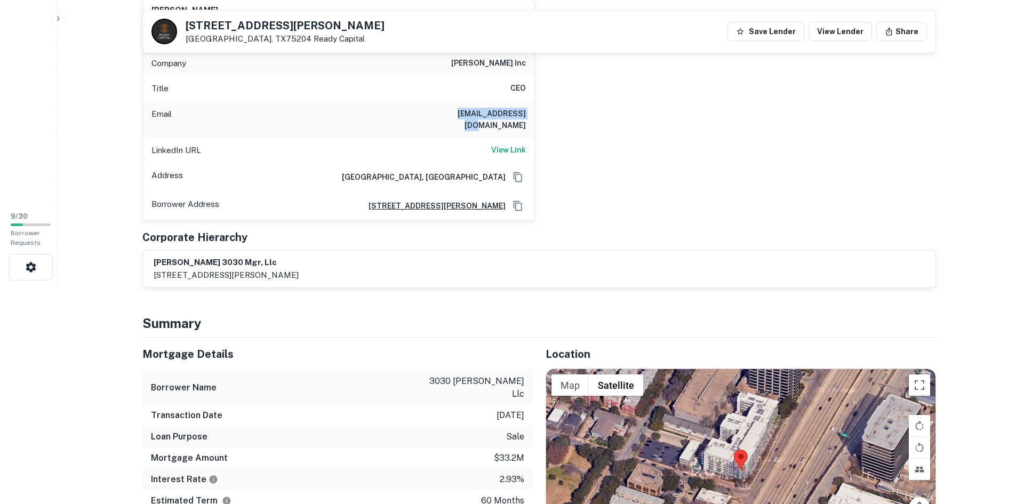
scroll to position [0, 0]
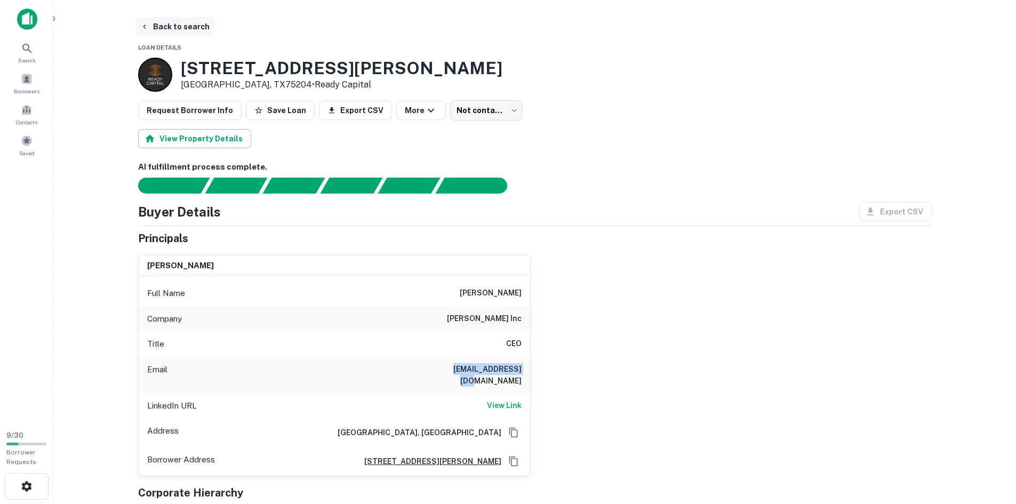
click at [163, 21] on button "Back to search" at bounding box center [175, 26] width 78 height 19
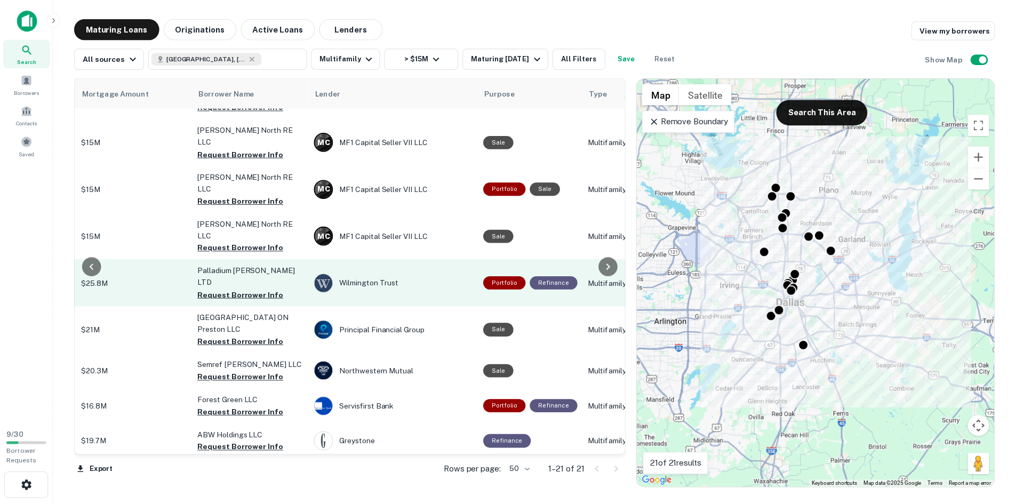
scroll to position [213, 0]
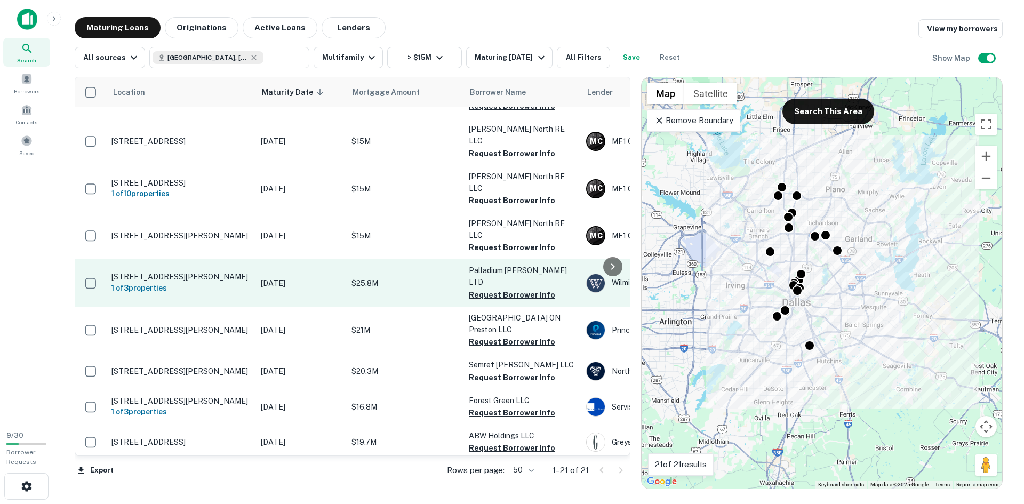
click at [137, 272] on p "3380 Simpson Stuart Rd Dallas, TX75241" at bounding box center [180, 277] width 139 height 10
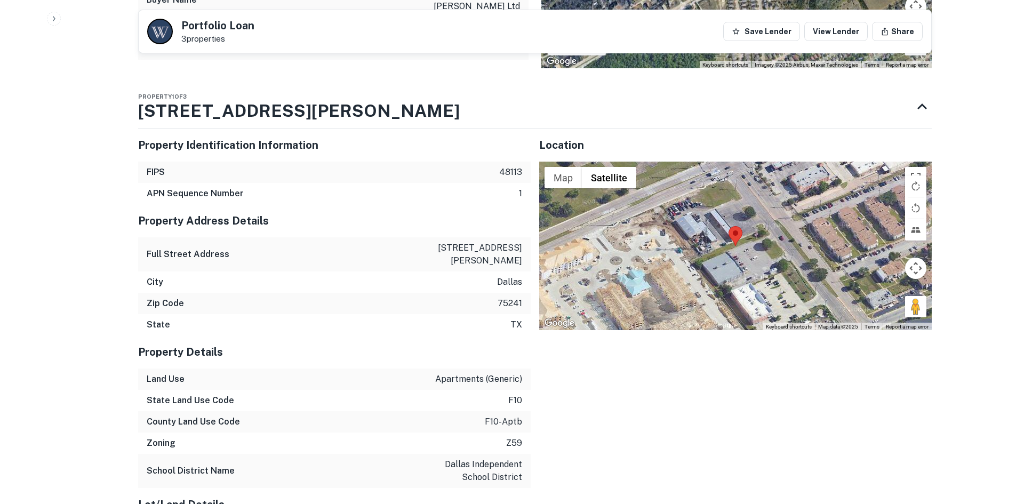
scroll to position [907, 0]
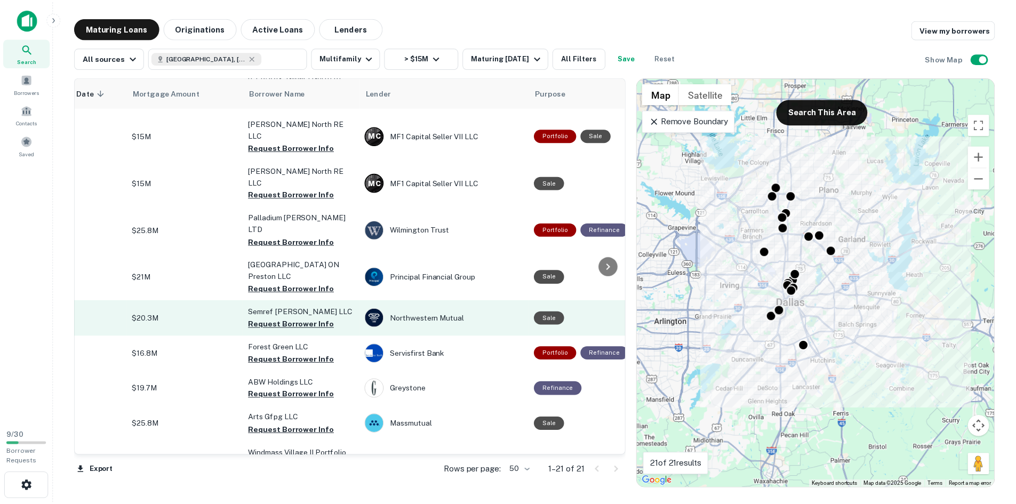
scroll to position [267, 0]
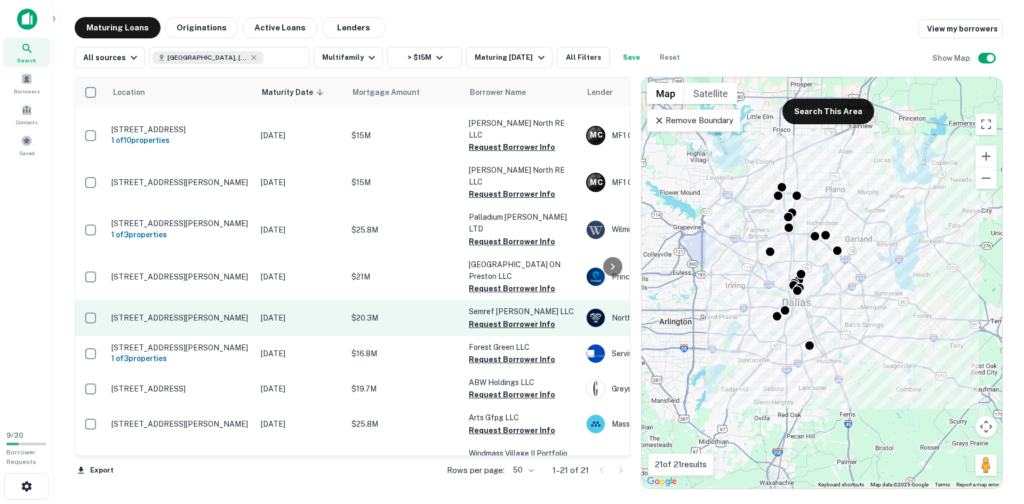
click at [193, 313] on p "4805 Mckinney Ave Dallas, TX75205" at bounding box center [180, 318] width 139 height 10
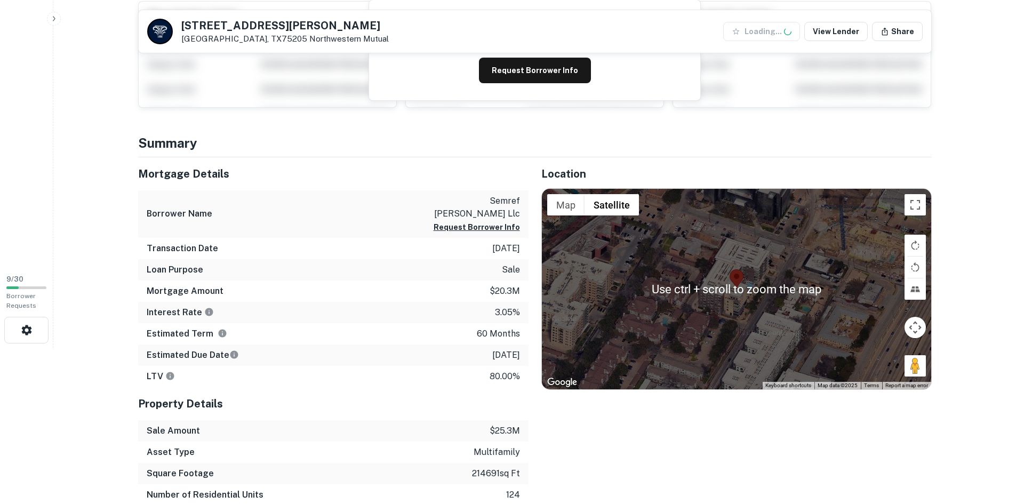
scroll to position [213, 0]
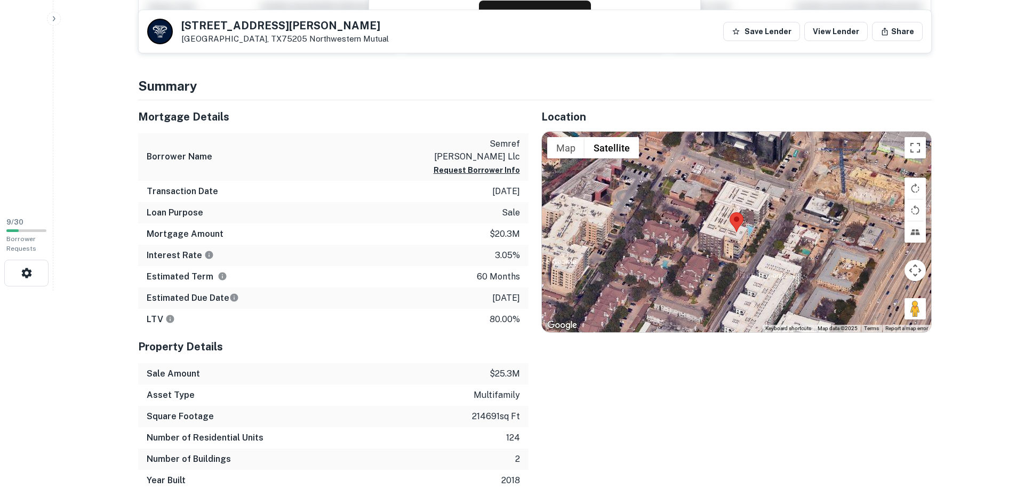
click at [918, 274] on button "Map camera controls" at bounding box center [915, 270] width 21 height 21
click at [888, 293] on button "Zoom out" at bounding box center [888, 296] width 21 height 21
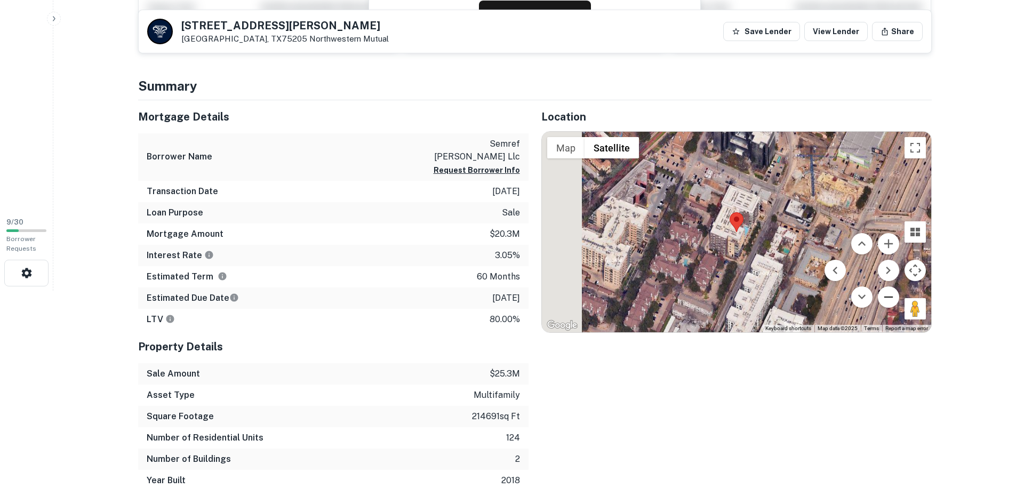
click at [888, 293] on div "Use ctrl + scroll to zoom the map Map Terrain Satellite Labels Keyboard shortcu…" at bounding box center [736, 232] width 389 height 201
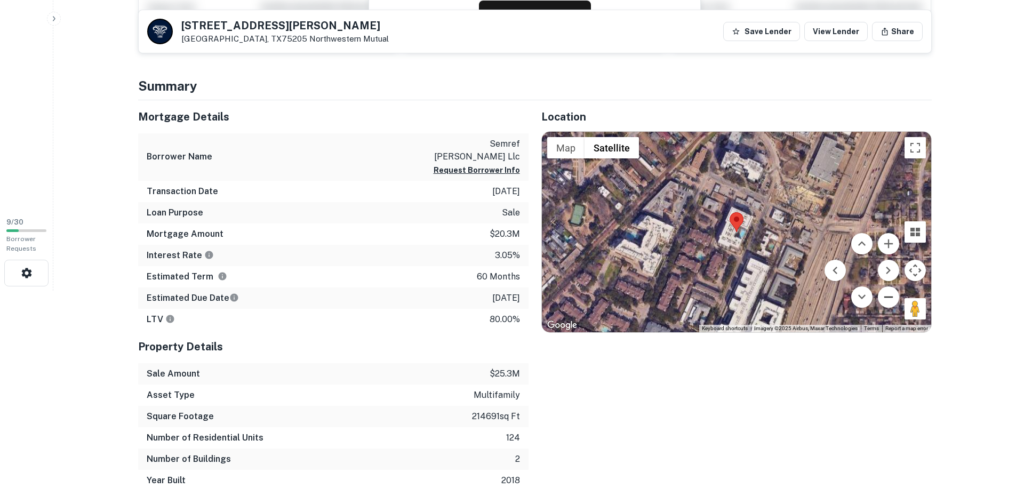
click at [888, 293] on button "Zoom out" at bounding box center [888, 296] width 21 height 21
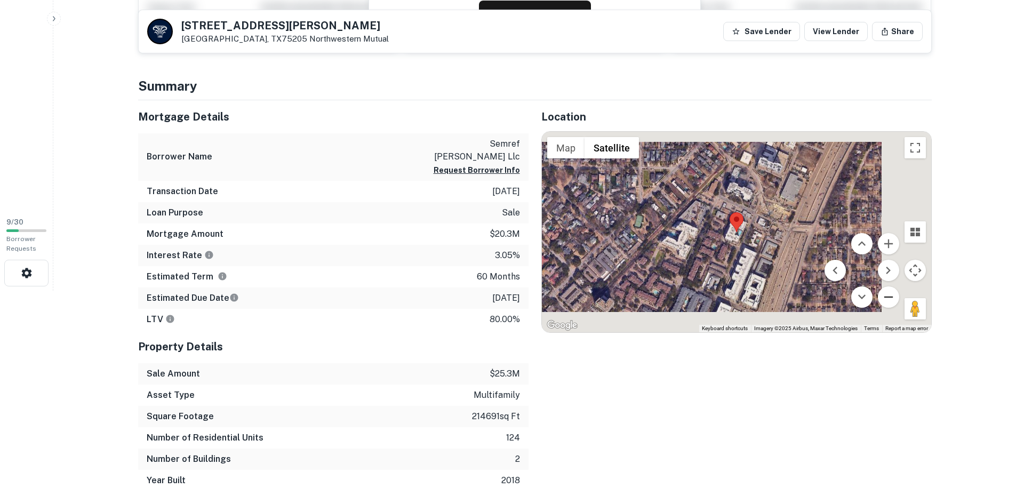
click at [888, 293] on button "Zoom out" at bounding box center [888, 296] width 21 height 21
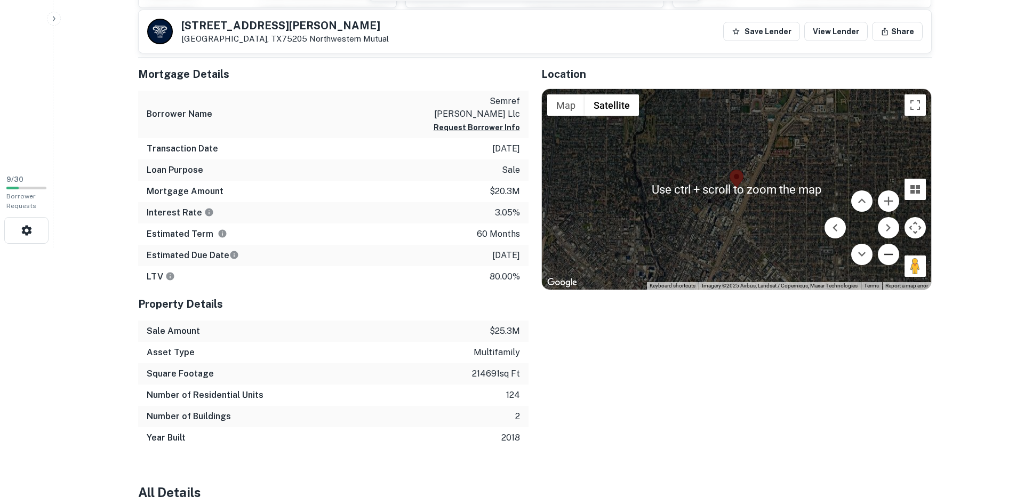
scroll to position [267, 0]
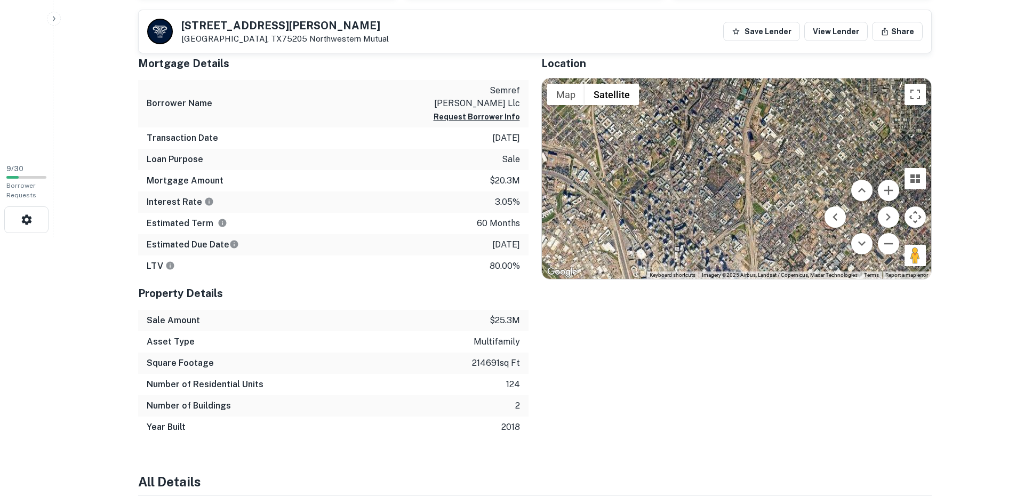
drag, startPoint x: 724, startPoint y: 238, endPoint x: 781, endPoint y: 47, distance: 199.6
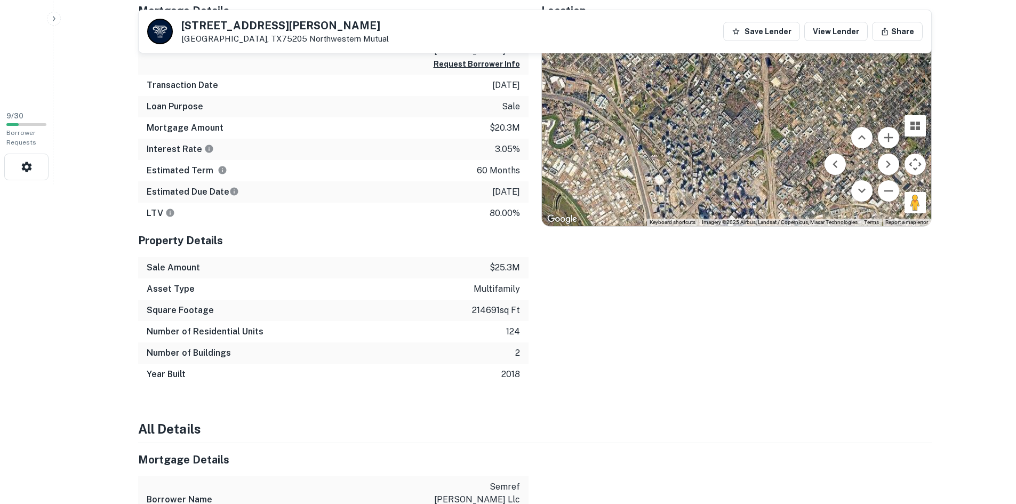
scroll to position [320, 0]
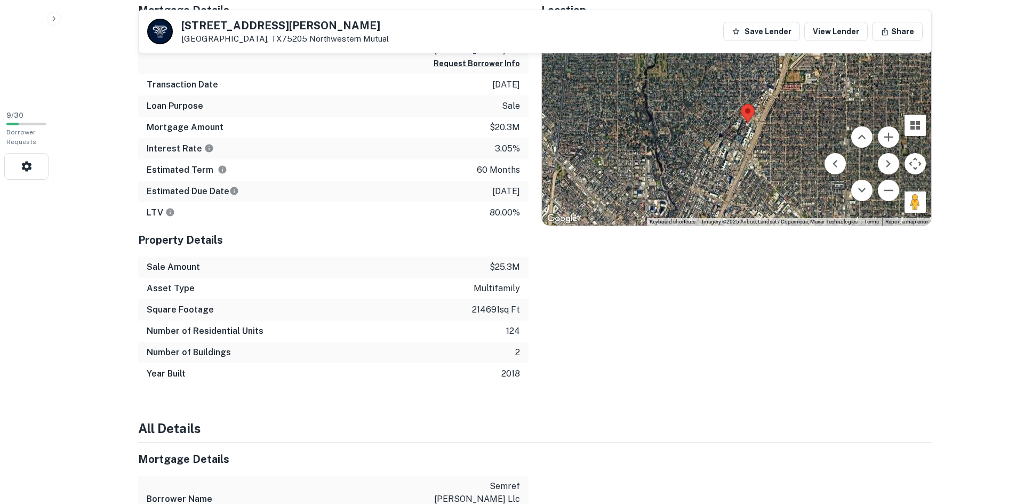
drag, startPoint x: 697, startPoint y: 164, endPoint x: 638, endPoint y: 366, distance: 211.0
click at [638, 366] on div "Location ← Move left → Move right ↑ Move up ↓ Move down + Zoom in - Zoom out Ho…" at bounding box center [730, 189] width 403 height 391
drag, startPoint x: 455, startPoint y: 209, endPoint x: 521, endPoint y: 210, distance: 66.1
click at [521, 210] on div "LTV 80.00%" at bounding box center [333, 212] width 390 height 21
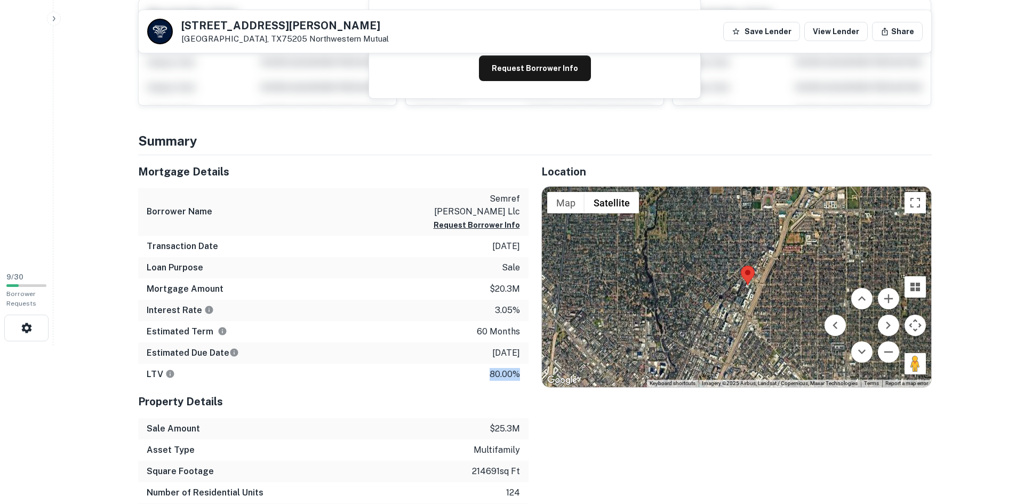
scroll to position [0, 0]
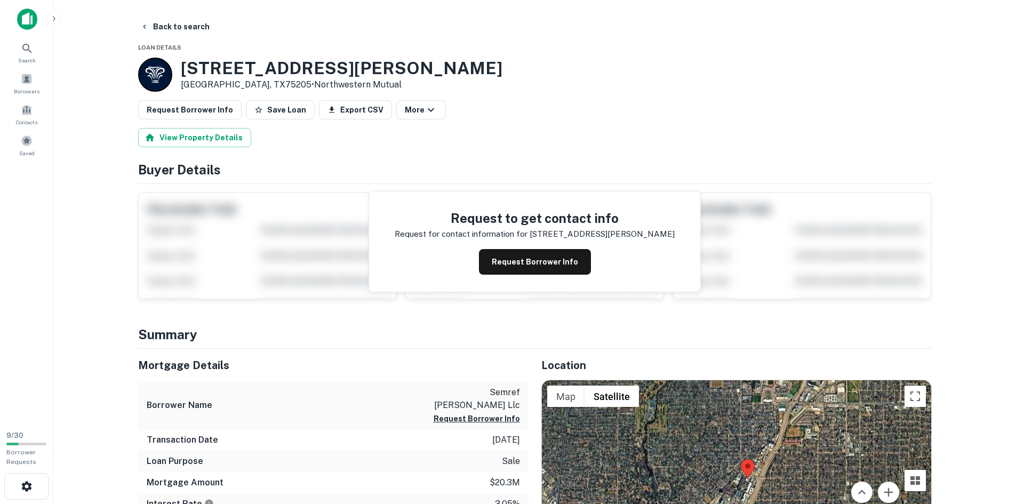
drag, startPoint x: 276, startPoint y: 106, endPoint x: 319, endPoint y: 124, distance: 46.9
click at [276, 106] on button "Save Loan" at bounding box center [280, 109] width 69 height 19
click at [516, 257] on button "Request Borrower Info" at bounding box center [535, 262] width 112 height 26
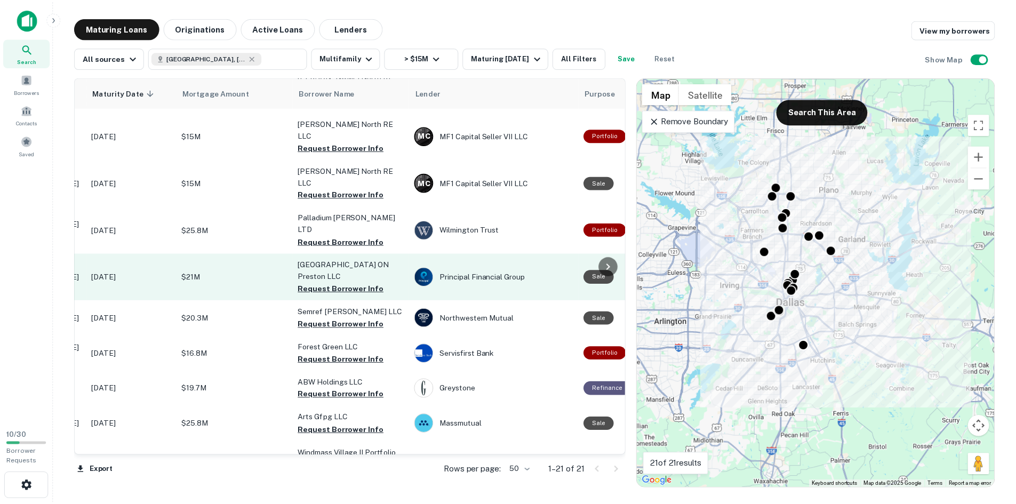
scroll to position [267, 0]
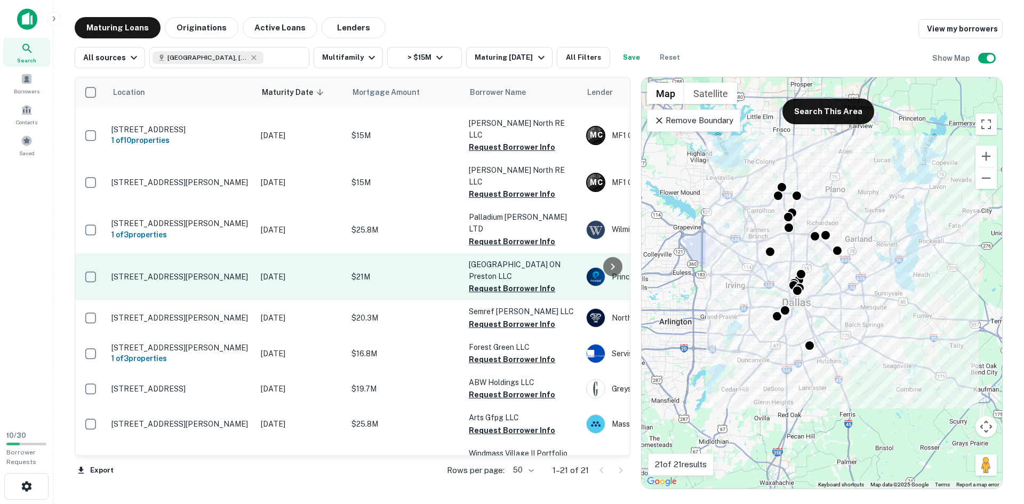
click at [205, 253] on td "17878 Preston Rd Dallas, TX75252" at bounding box center [180, 276] width 149 height 47
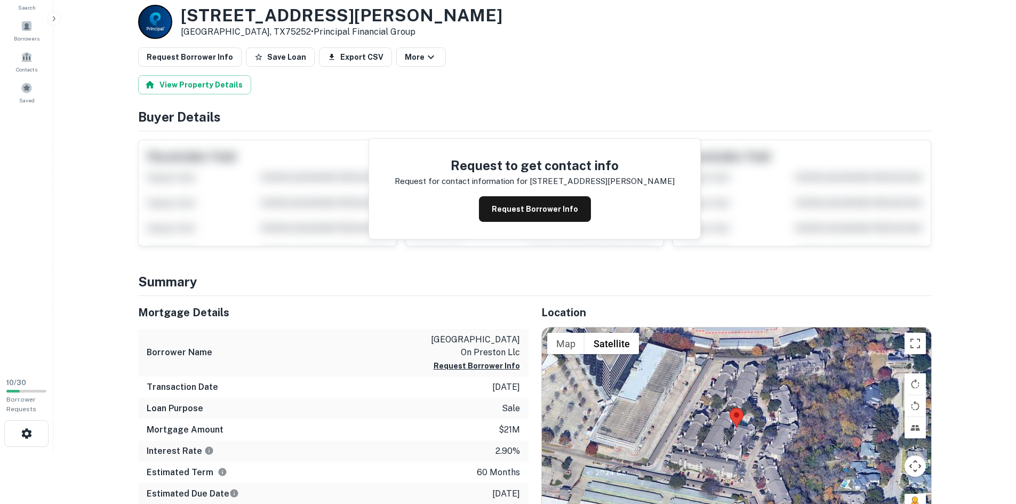
scroll to position [53, 0]
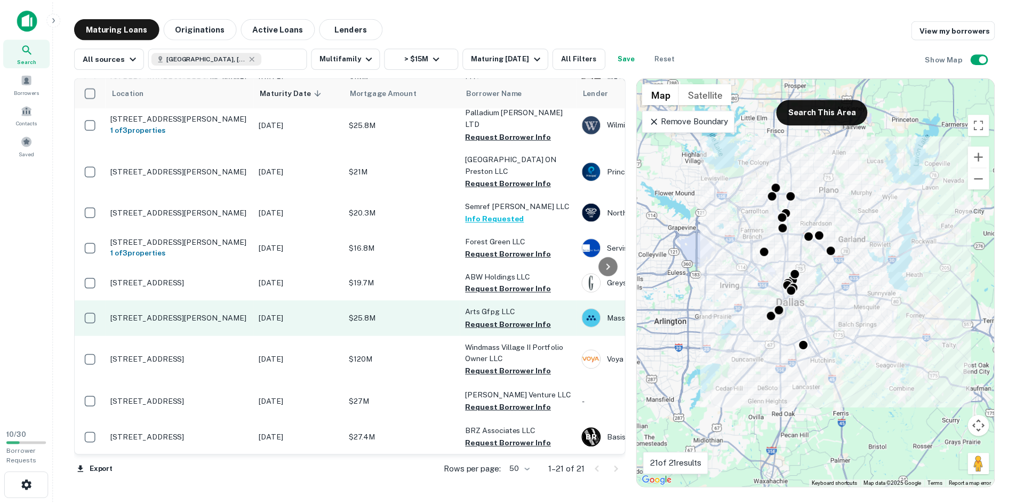
scroll to position [373, 0]
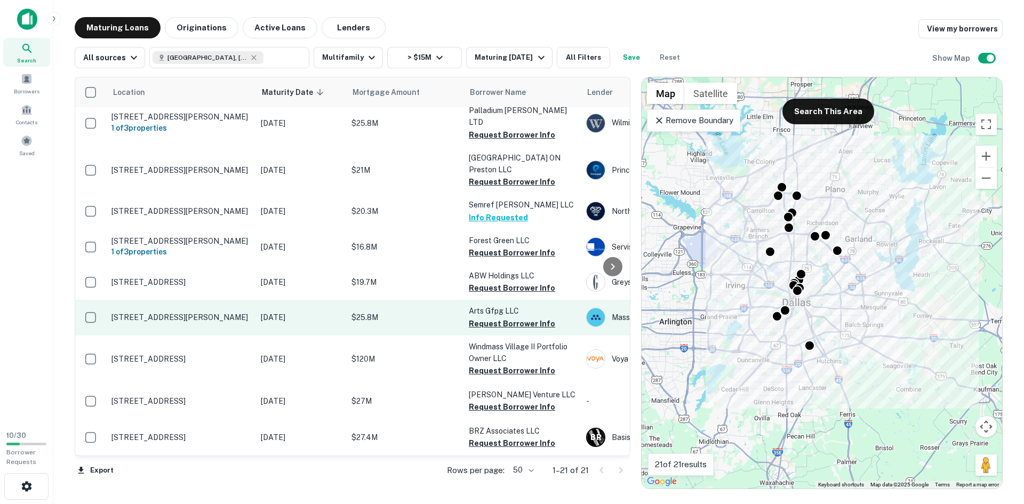
click at [195, 313] on p "2611 Ross Ave Dallas, TX75201" at bounding box center [180, 318] width 139 height 10
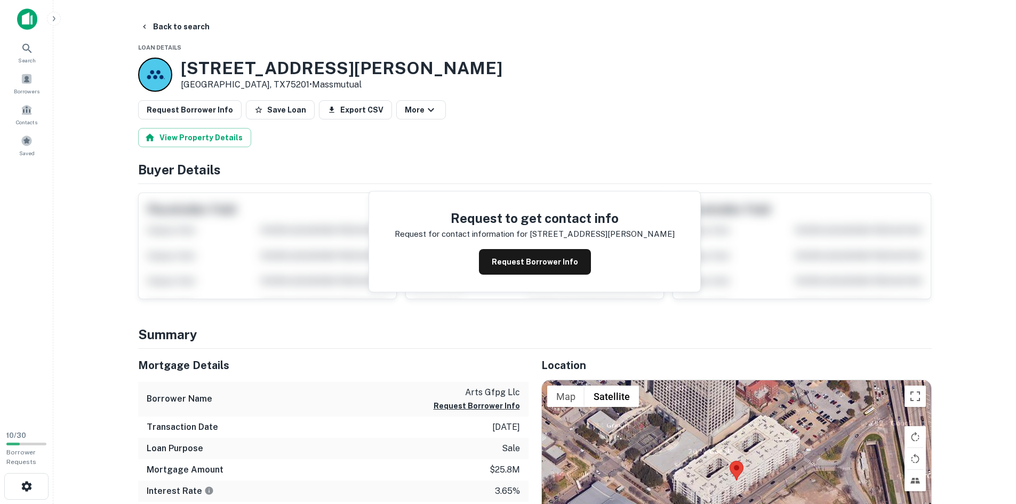
drag, startPoint x: 534, startPoint y: 268, endPoint x: 497, endPoint y: 256, distance: 39.1
click at [533, 268] on button "Request Borrower Info" at bounding box center [535, 262] width 112 height 26
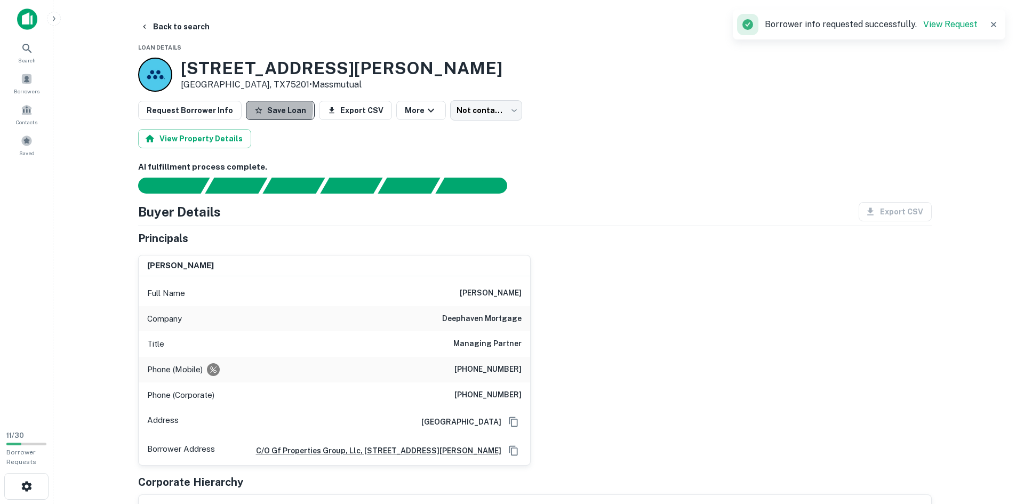
click at [257, 109] on button "Save Loan" at bounding box center [280, 110] width 69 height 19
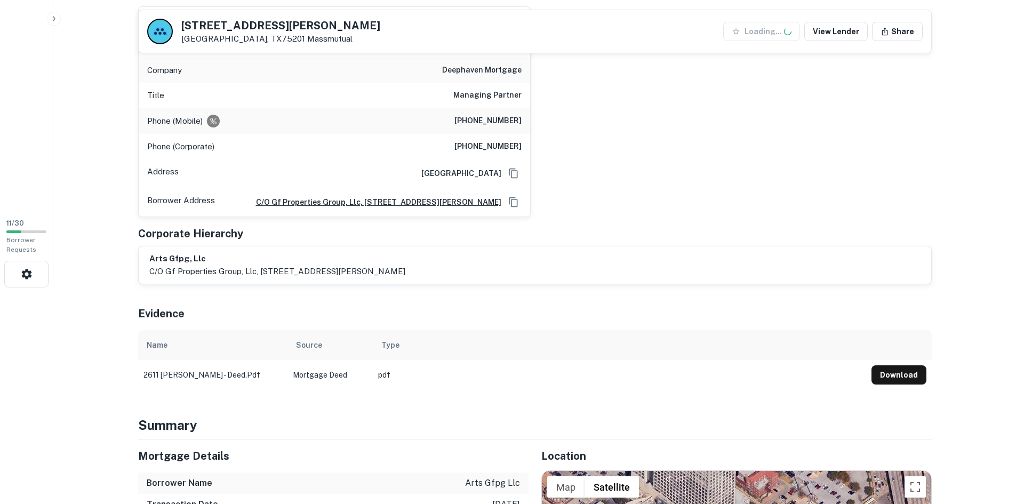
scroll to position [267, 0]
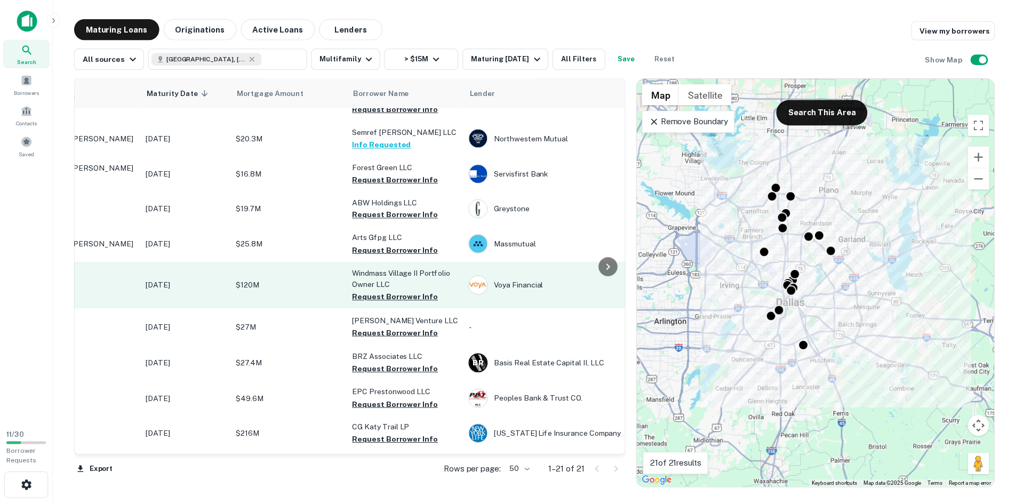
scroll to position [447, 0]
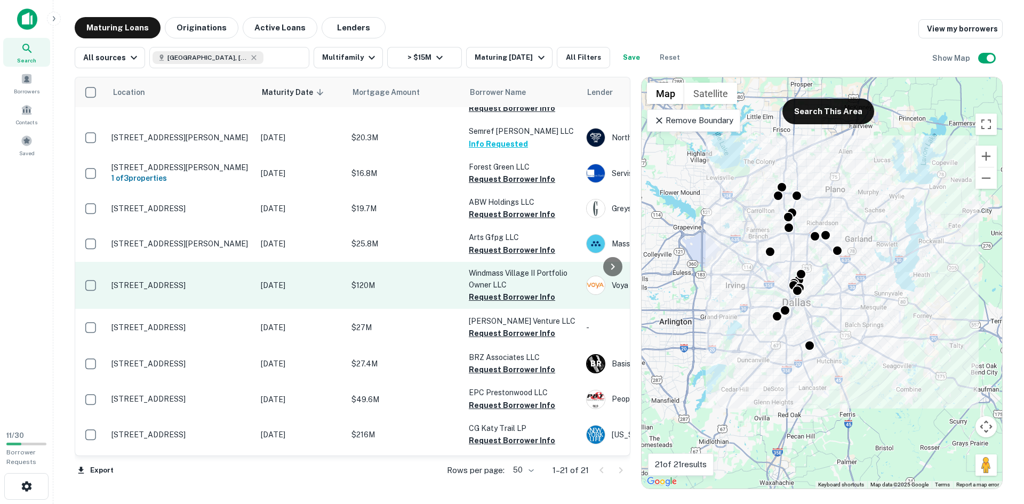
click at [171, 262] on td "9669 Forest Ln Dallas, TX75243" at bounding box center [180, 285] width 149 height 47
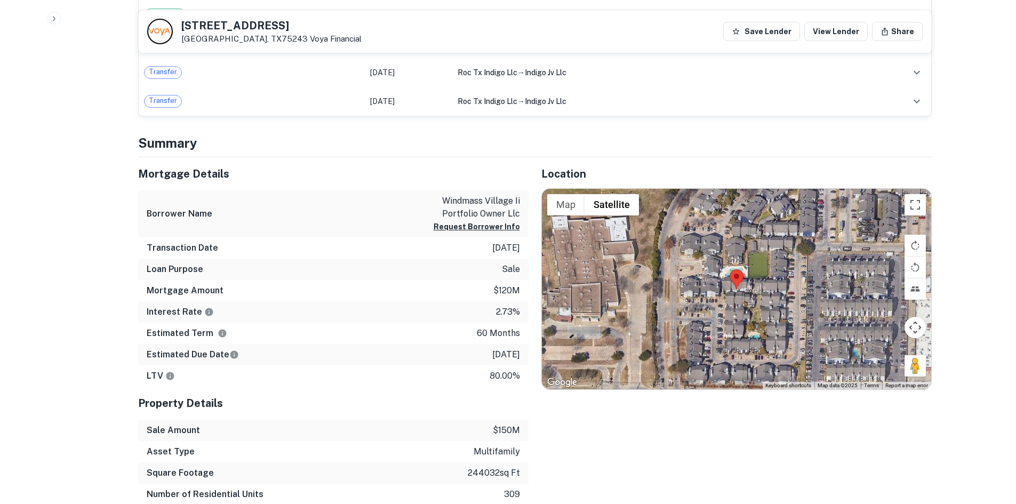
scroll to position [853, 0]
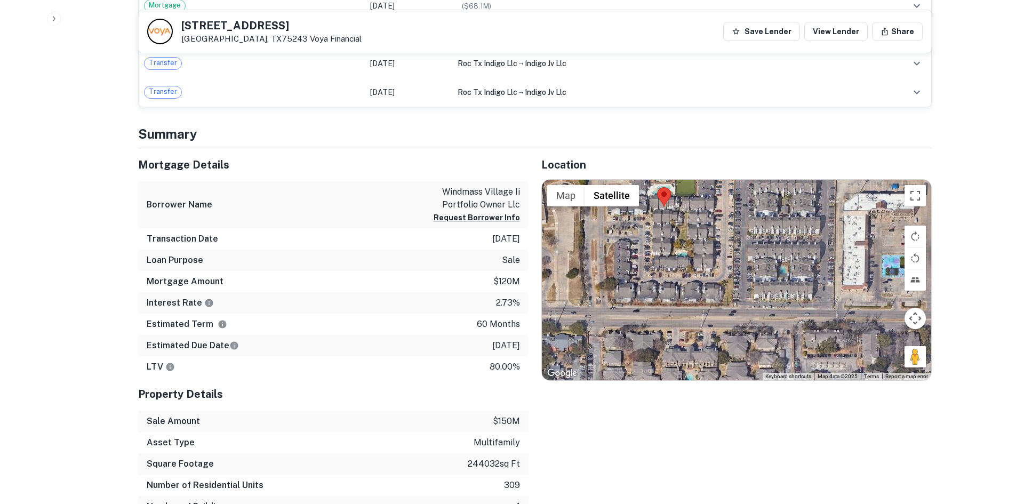
drag, startPoint x: 742, startPoint y: 275, endPoint x: 669, endPoint y: 203, distance: 102.6
click at [669, 203] on img at bounding box center [664, 197] width 14 height 20
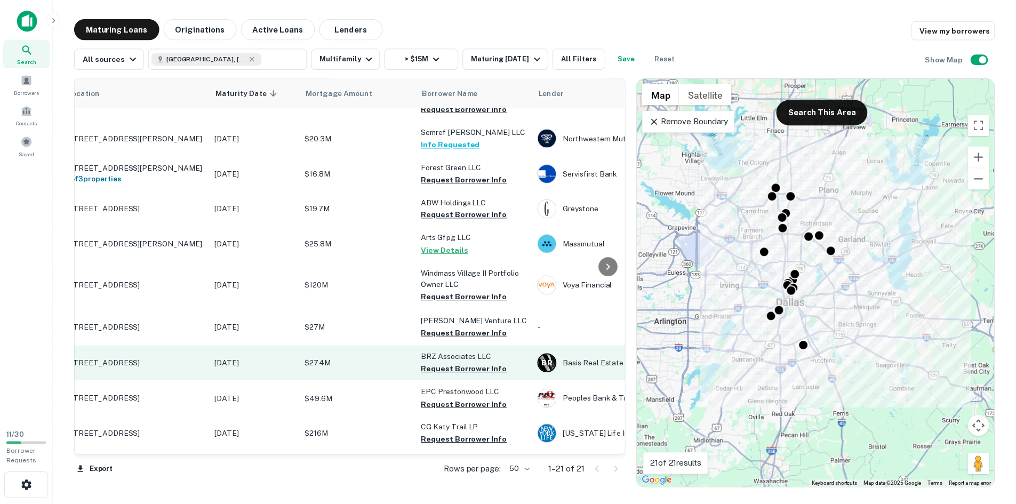
scroll to position [447, 0]
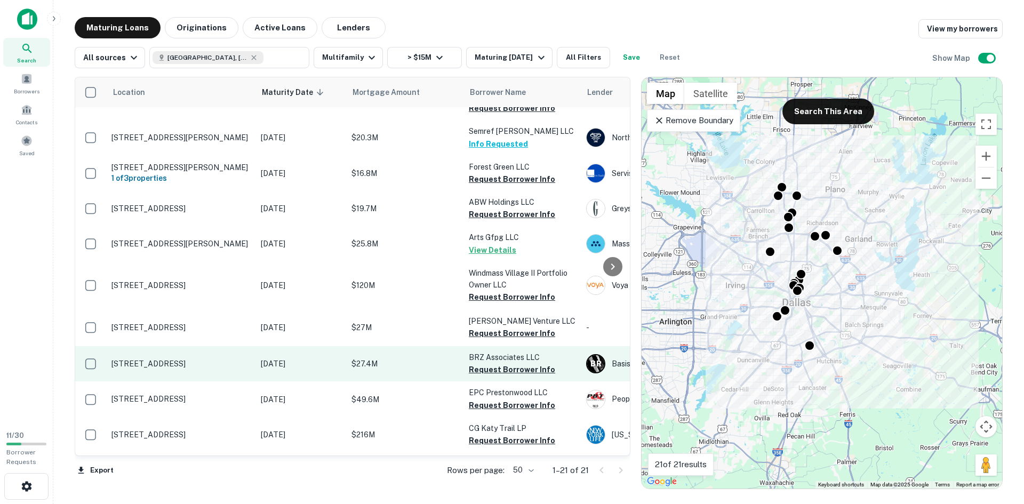
click at [206, 346] on td "4341 Horizon North Pkwy Dallas, TX75287" at bounding box center [180, 363] width 149 height 35
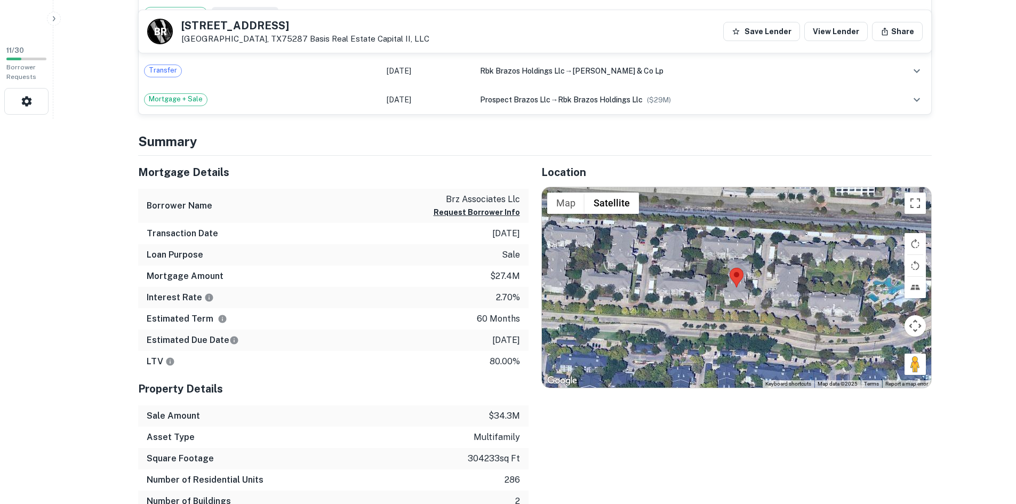
scroll to position [427, 0]
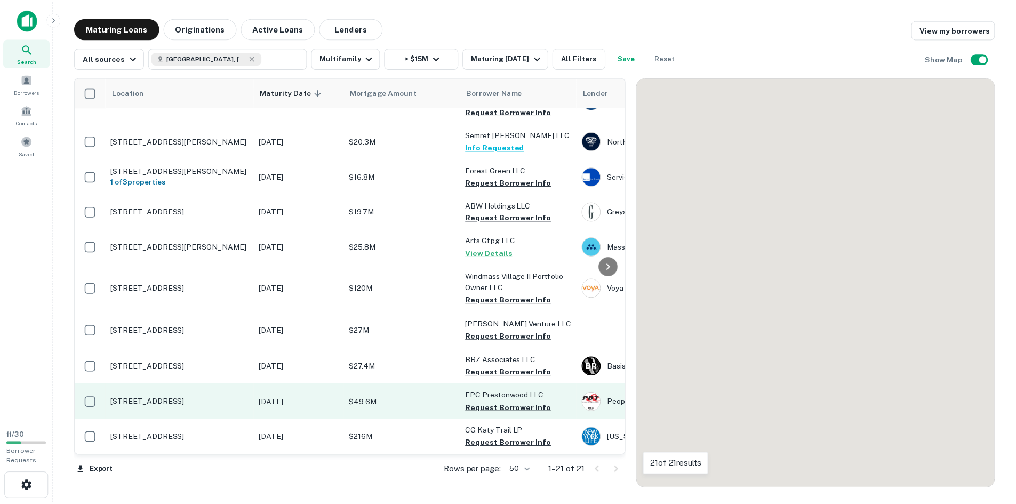
scroll to position [447, 0]
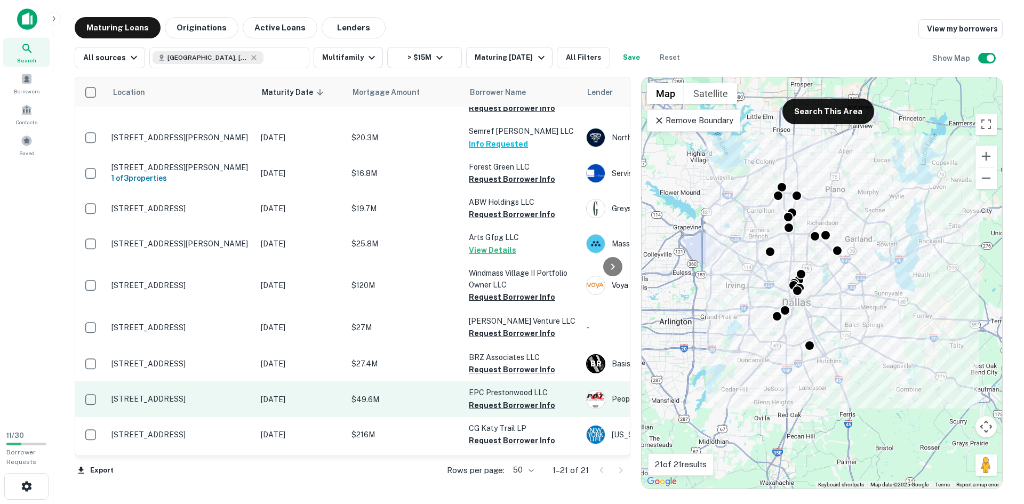
click at [201, 394] on p "5930 Arapaho Rd Dallas, TX75248" at bounding box center [180, 399] width 139 height 10
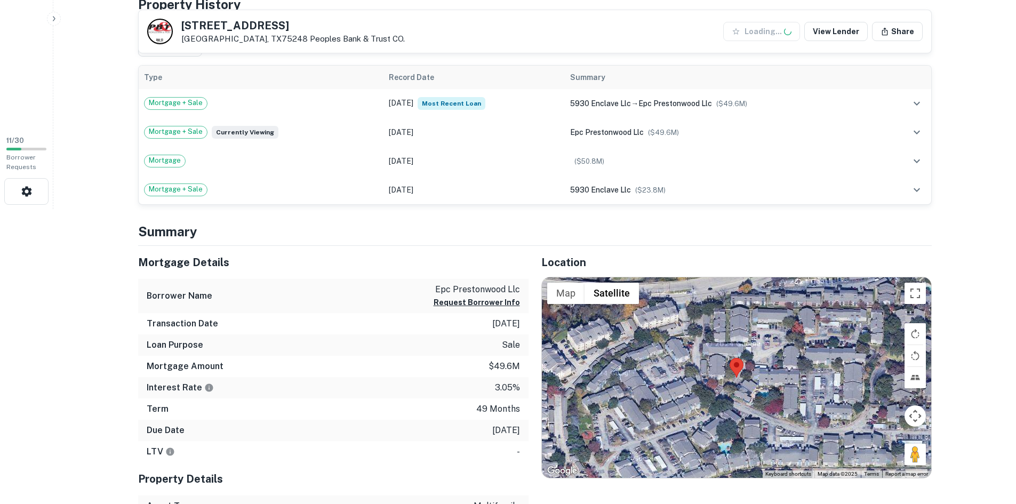
scroll to position [373, 0]
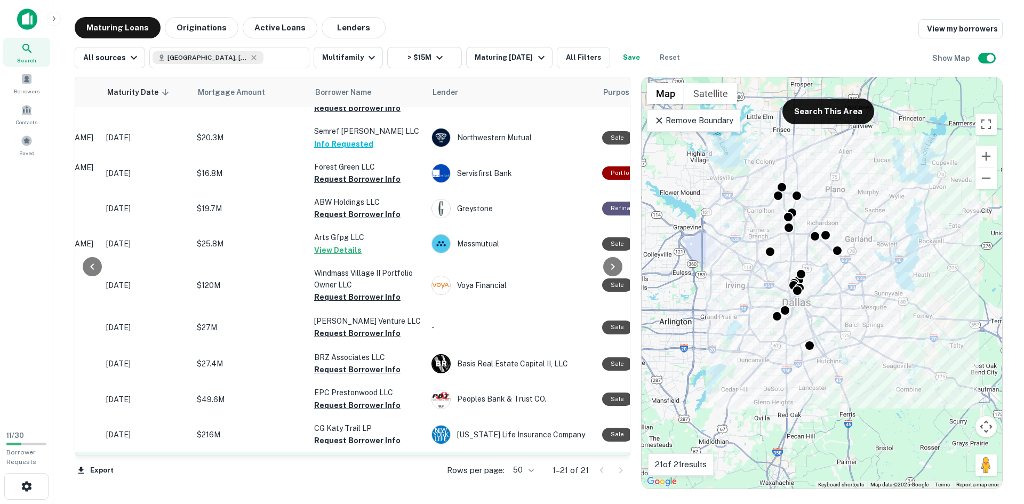
scroll to position [447, 0]
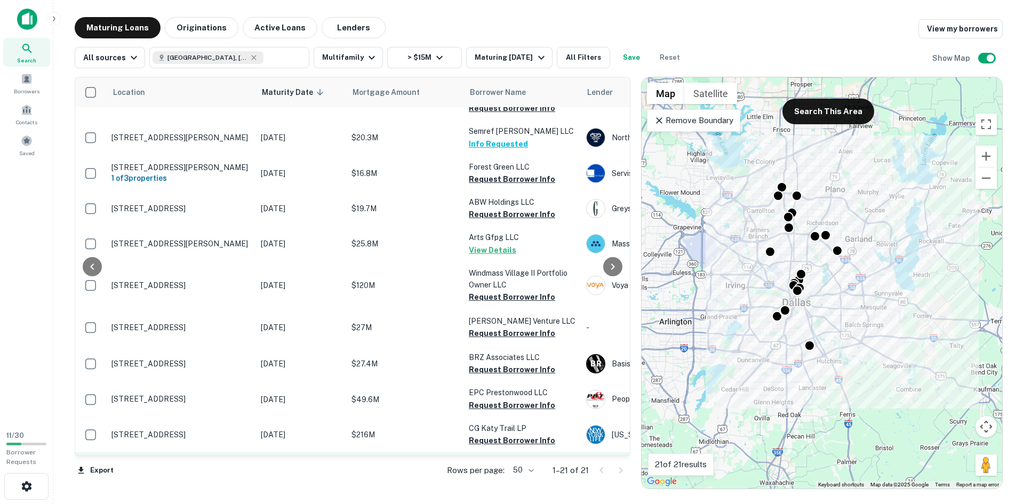
click at [196, 452] on link "1800 N Hall St Dallas, TX75204 Sep 09, 2025 $34M Abington Dallas Hall Street LL…" at bounding box center [795, 475] width 1441 height 47
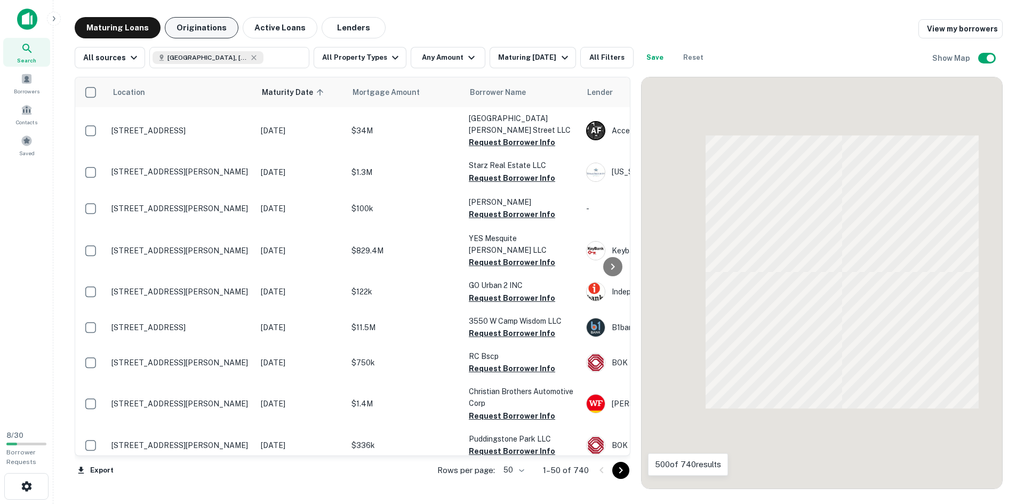
click at [192, 27] on button "Originations" at bounding box center [202, 27] width 74 height 21
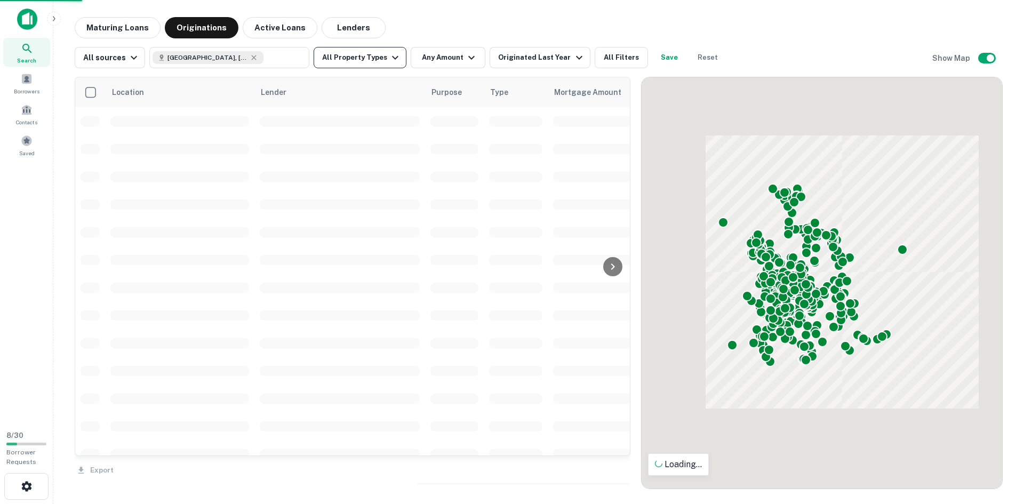
click at [352, 55] on button "All Property Types" at bounding box center [360, 57] width 93 height 21
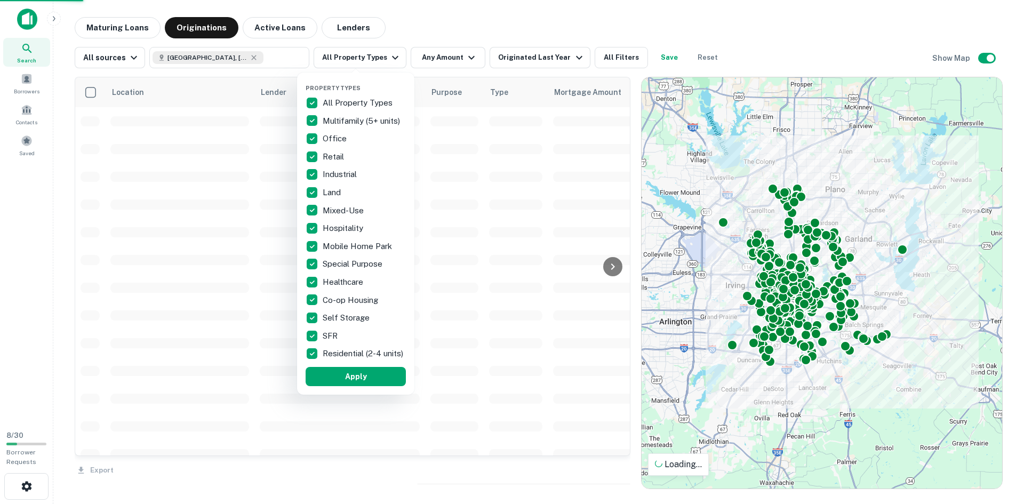
click at [379, 50] on div at bounding box center [512, 252] width 1024 height 504
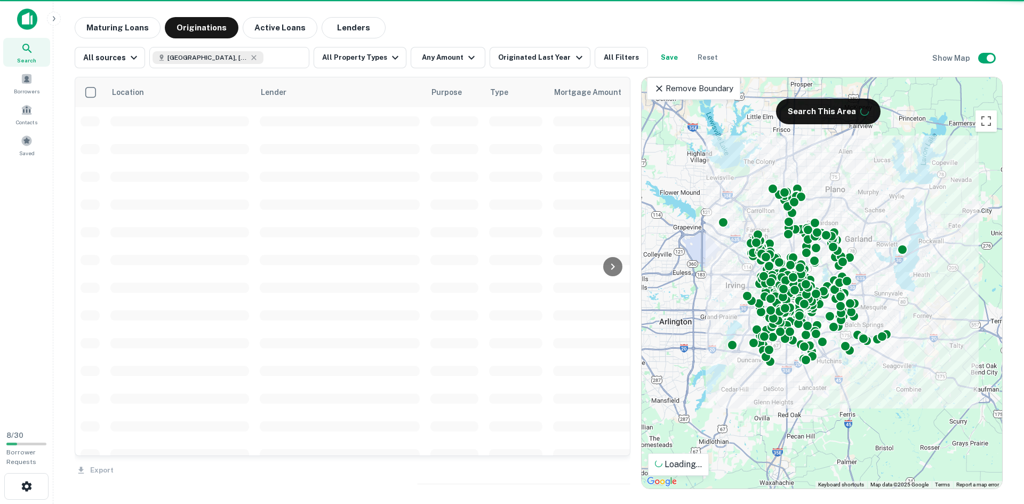
click at [381, 54] on div at bounding box center [512, 252] width 1024 height 504
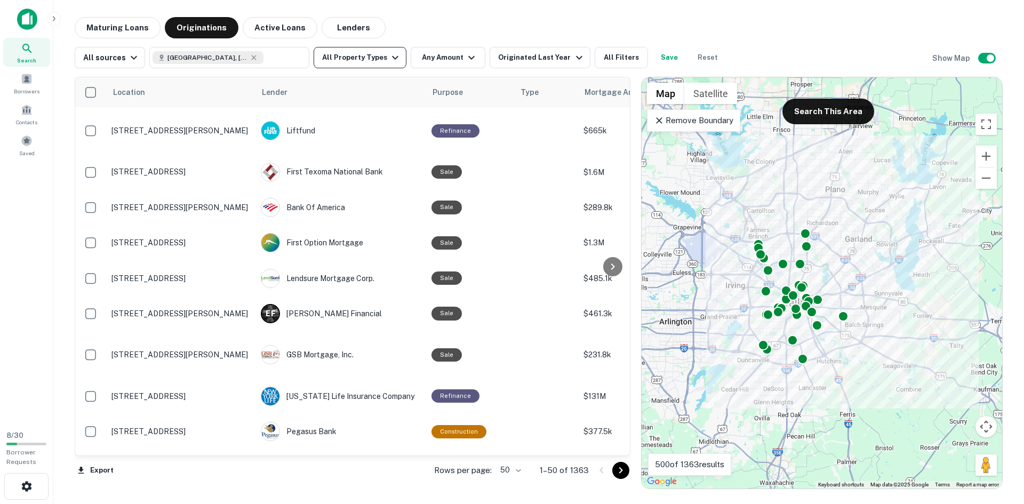
click at [389, 59] on icon "button" at bounding box center [395, 57] width 13 height 13
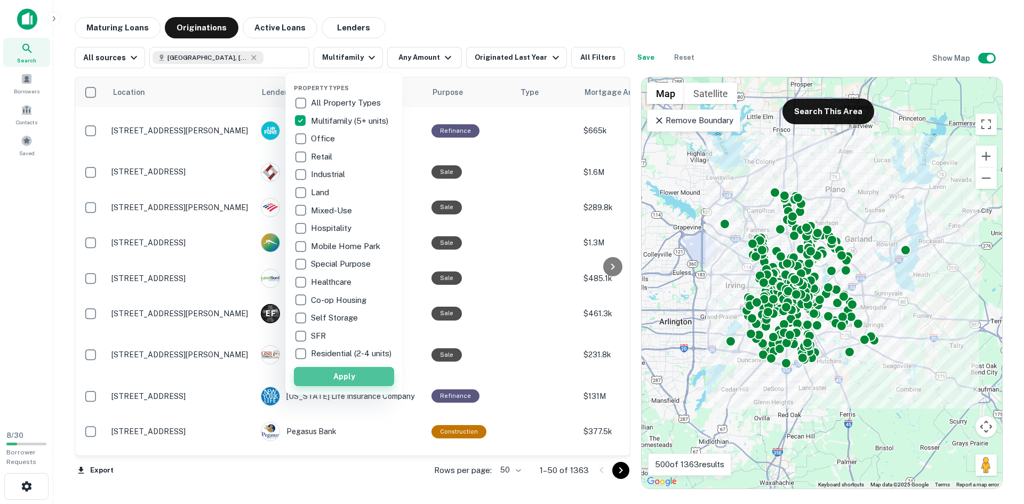
drag, startPoint x: 321, startPoint y: 380, endPoint x: 419, endPoint y: 58, distance: 336.9
click at [320, 379] on button "Apply" at bounding box center [344, 376] width 100 height 19
click at [409, 62] on div at bounding box center [512, 252] width 1024 height 504
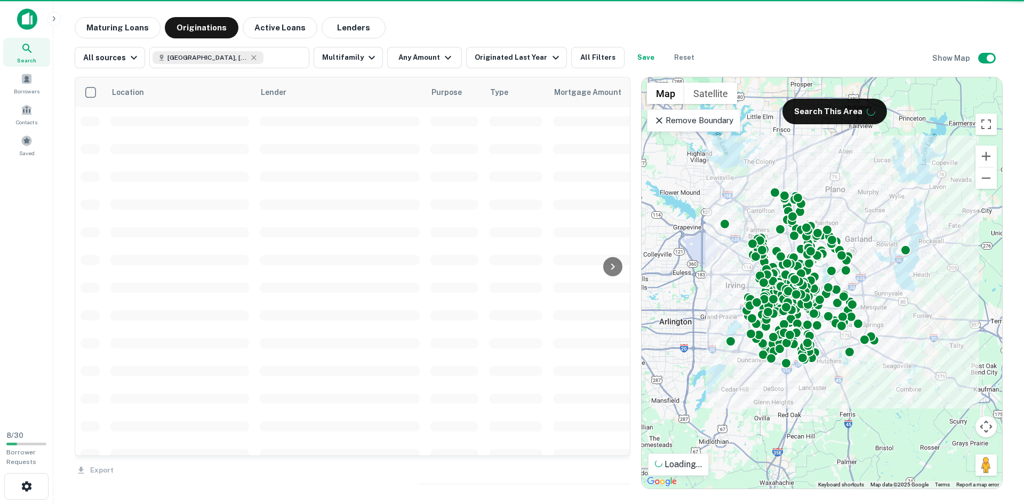
click at [428, 58] on div at bounding box center [512, 252] width 1024 height 504
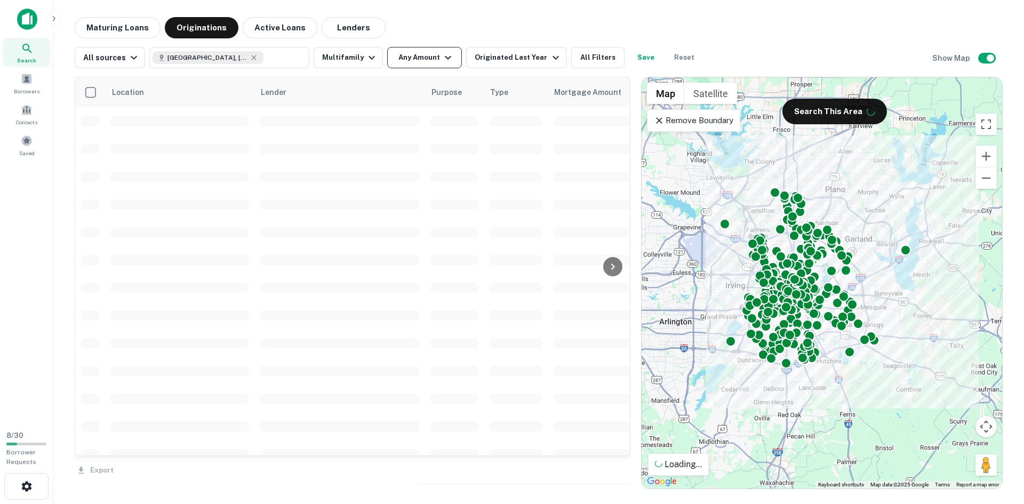
click at [442, 62] on icon "button" at bounding box center [448, 57] width 13 height 13
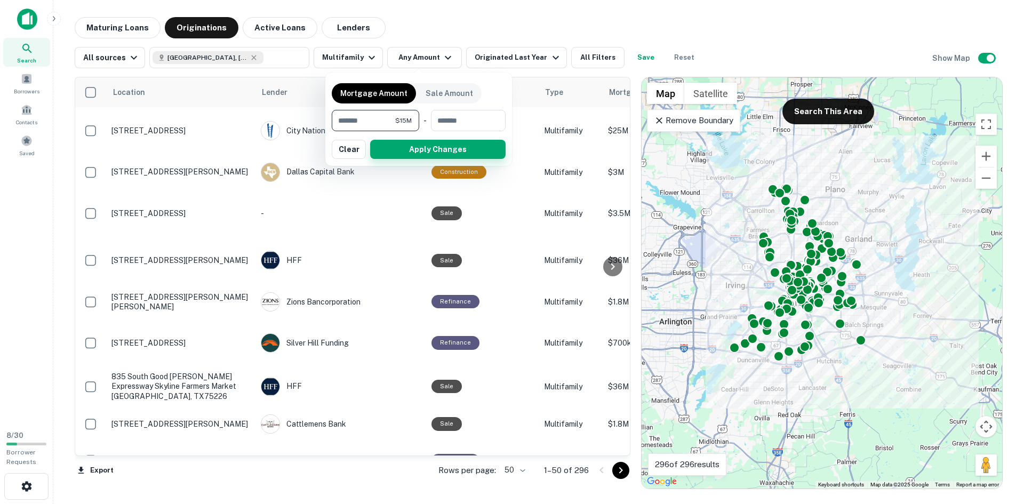
type input "********"
click at [447, 157] on button "Apply Changes" at bounding box center [437, 149] width 135 height 19
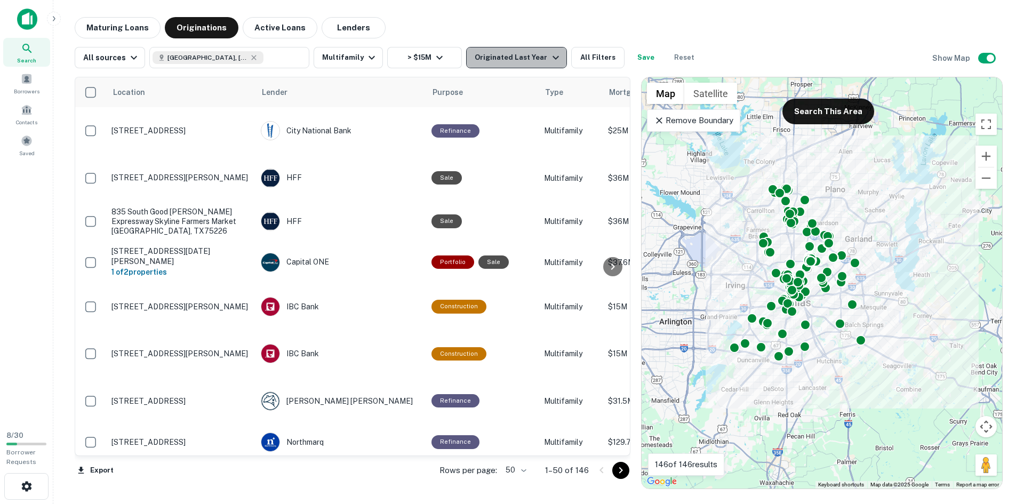
click at [510, 57] on div "Originated Last Year" at bounding box center [518, 57] width 87 height 13
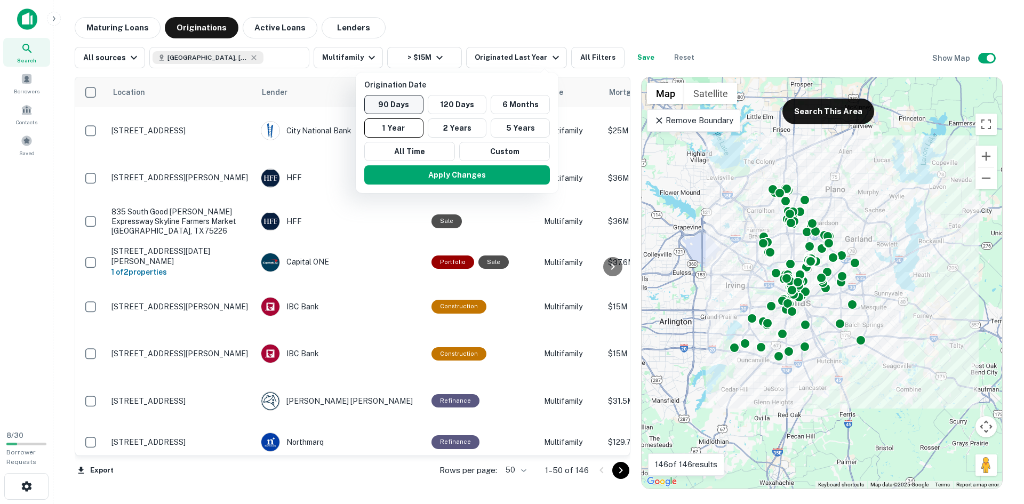
click at [402, 102] on button "90 Days" at bounding box center [393, 104] width 59 height 19
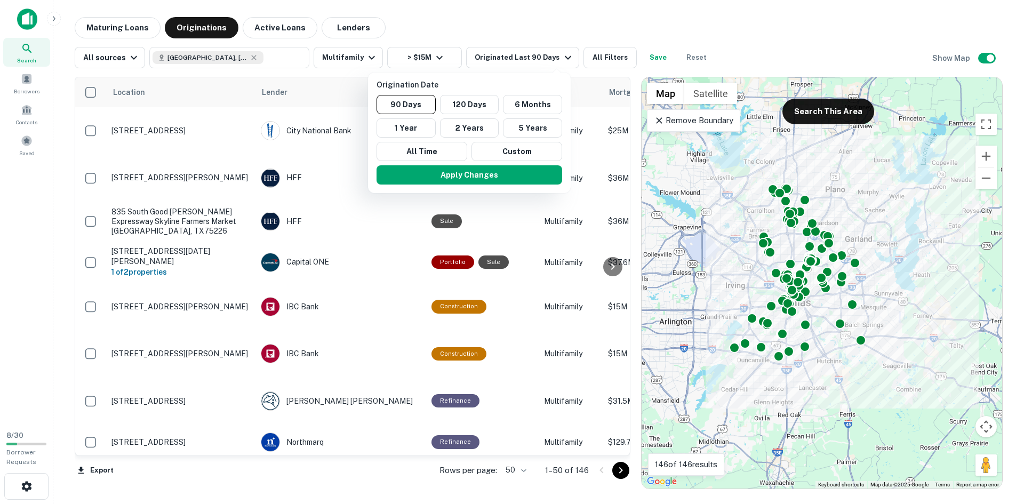
click at [460, 172] on button "Apply Changes" at bounding box center [470, 174] width 186 height 19
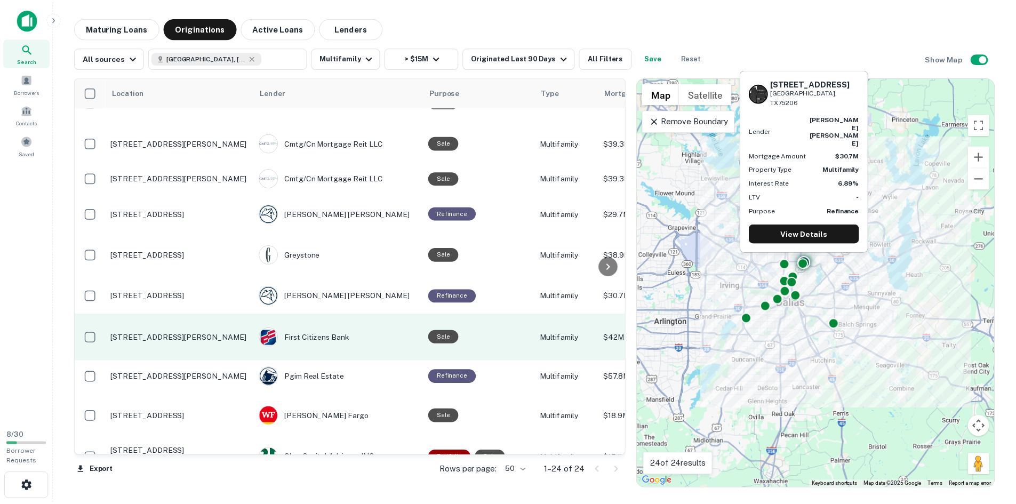
scroll to position [607, 0]
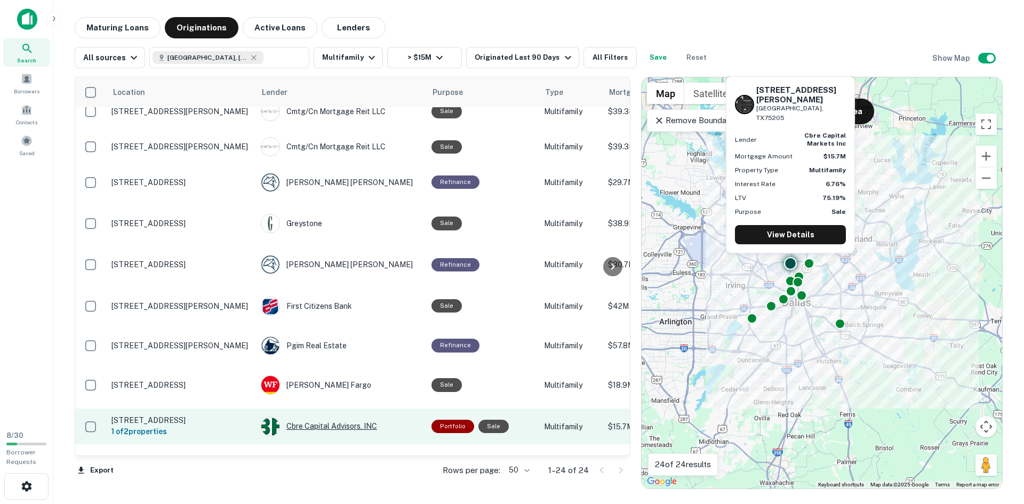
click at [324, 417] on div "Cbre Capital Advisors, INC" at bounding box center [341, 426] width 160 height 19
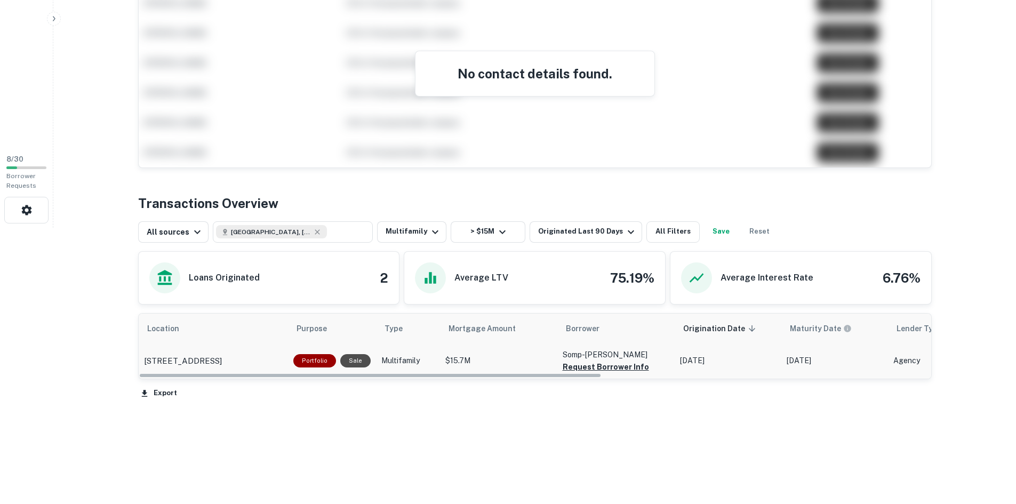
scroll to position [276, 0]
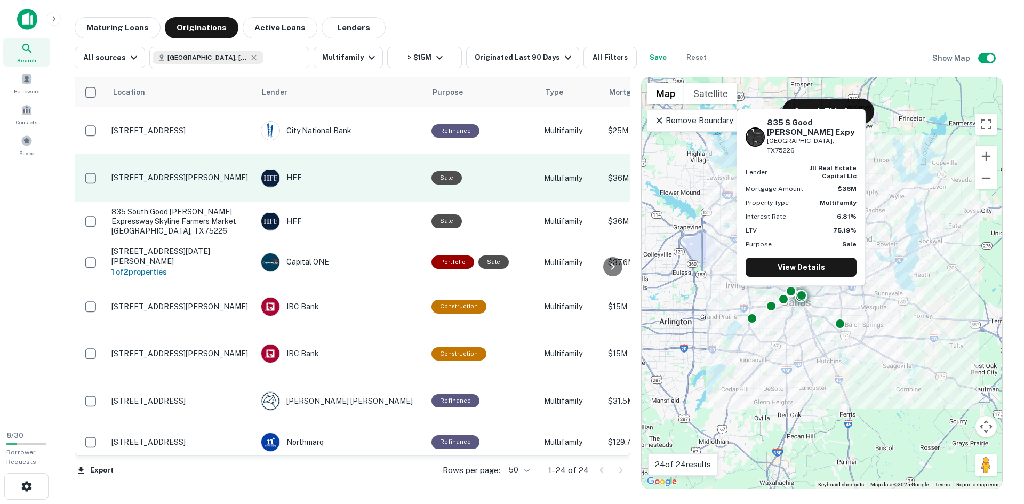
click at [294, 179] on div "HFF" at bounding box center [341, 178] width 160 height 19
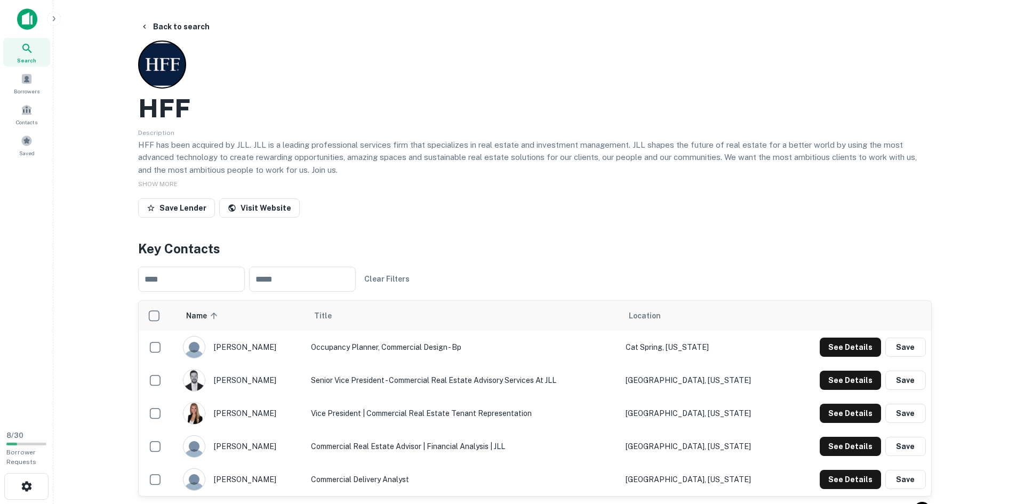
click at [431, 115] on div "HFF" at bounding box center [535, 108] width 794 height 31
click at [151, 28] on button "Back to search" at bounding box center [175, 26] width 78 height 19
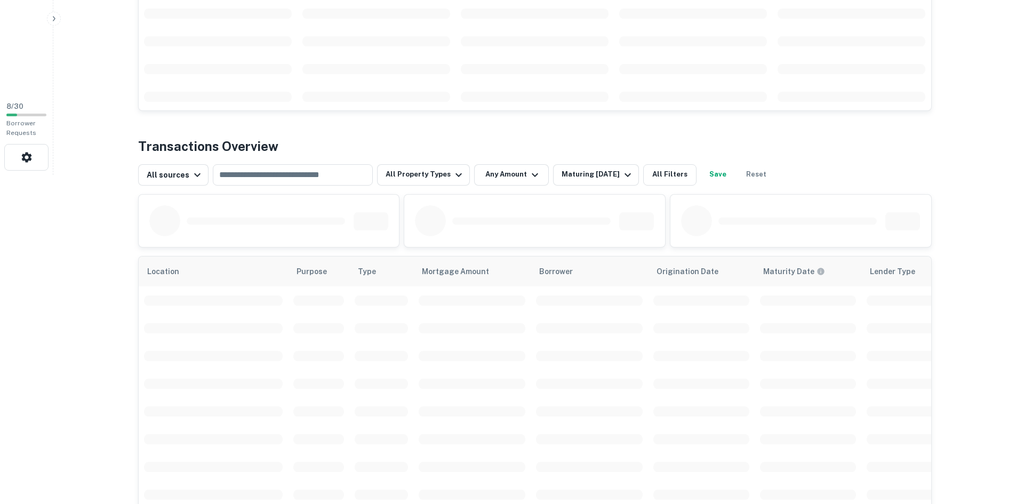
scroll to position [373, 0]
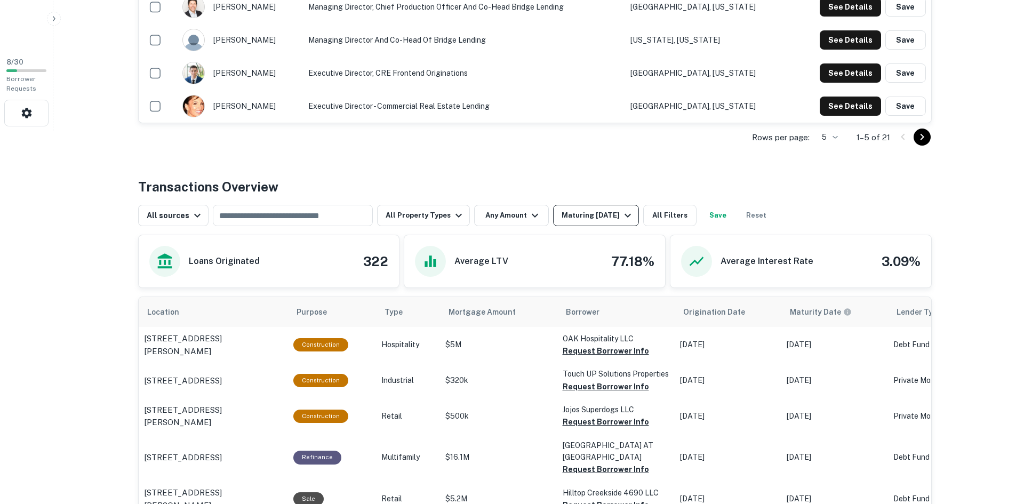
click at [589, 209] on div "Maturing [DATE]" at bounding box center [598, 215] width 73 height 13
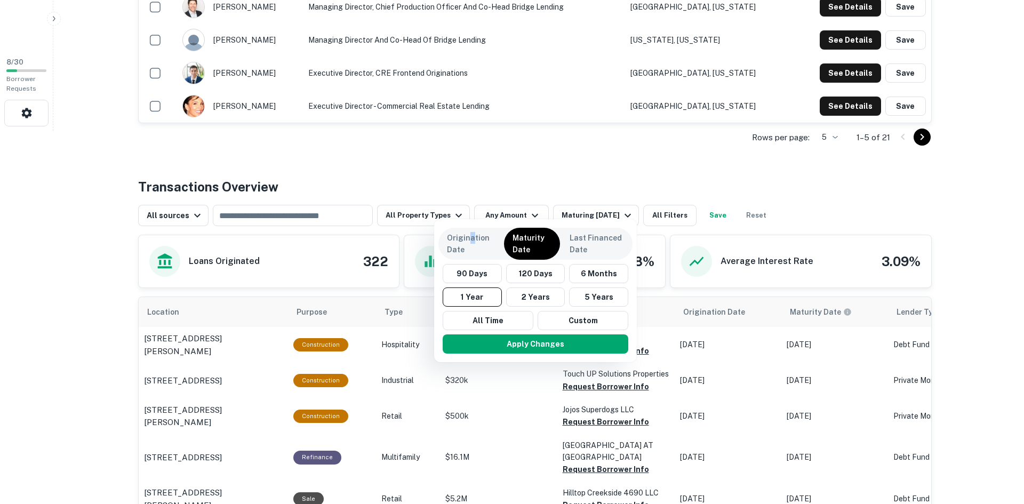
drag, startPoint x: 470, startPoint y: 240, endPoint x: 459, endPoint y: 240, distance: 11.2
click at [467, 241] on p "Origination Date" at bounding box center [470, 243] width 47 height 23
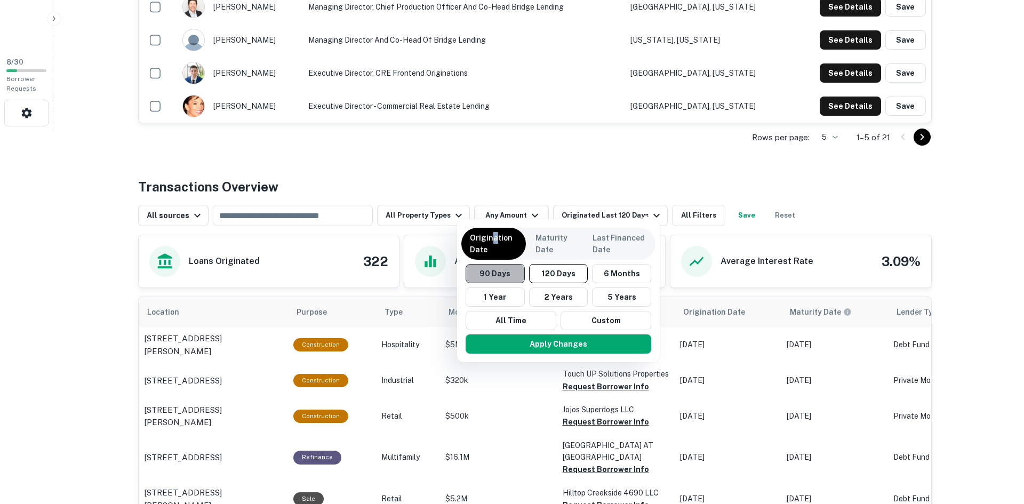
click at [500, 270] on button "90 Days" at bounding box center [495, 273] width 59 height 19
click at [535, 334] on div "Apply Changes" at bounding box center [556, 344] width 194 height 28
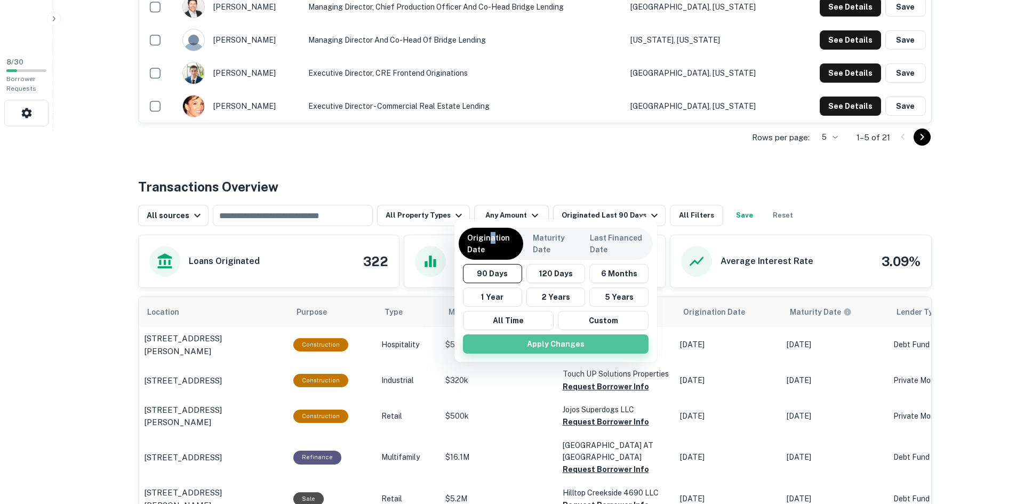
click at [545, 340] on button "Apply Changes" at bounding box center [556, 343] width 186 height 19
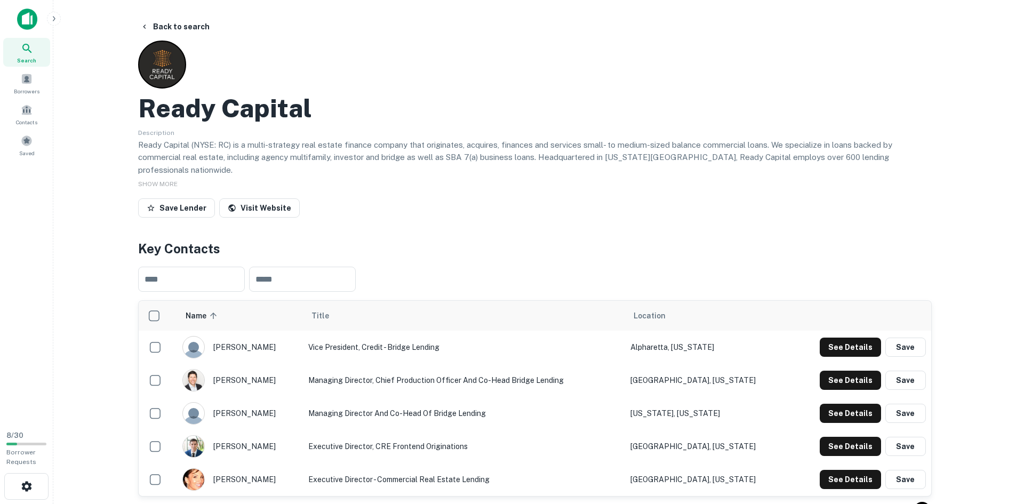
drag, startPoint x: 341, startPoint y: 196, endPoint x: 338, endPoint y: 191, distance: 5.5
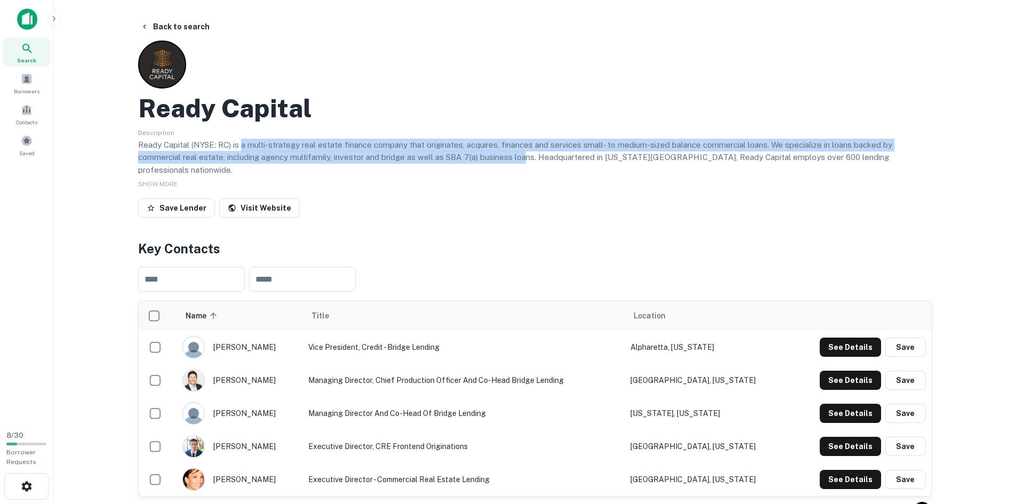
drag, startPoint x: 274, startPoint y: 138, endPoint x: 529, endPoint y: 162, distance: 256.1
click at [529, 162] on p "Ready Capital (NYSE: RC) is a multi-strategy real estate finance company that o…" at bounding box center [535, 158] width 794 height 38
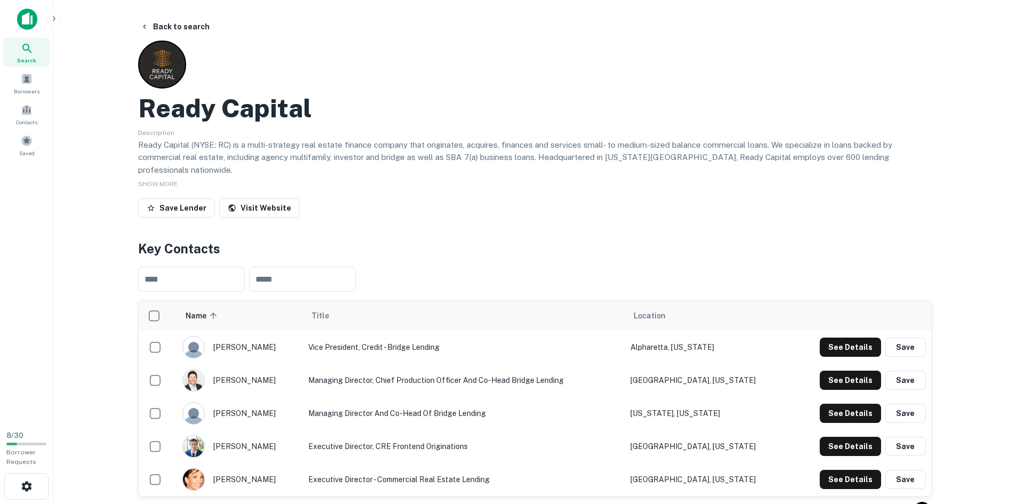
click at [589, 165] on div "Ready Capital Description Ready Capital (NYSE: RC) is a multi-strategy real est…" at bounding box center [535, 131] width 794 height 181
click at [166, 180] on span "SHOW MORE" at bounding box center [157, 183] width 39 height 7
click at [154, 181] on span "SHOW LESS" at bounding box center [156, 184] width 37 height 7
click at [160, 180] on span "SHOW MORE" at bounding box center [157, 183] width 39 height 7
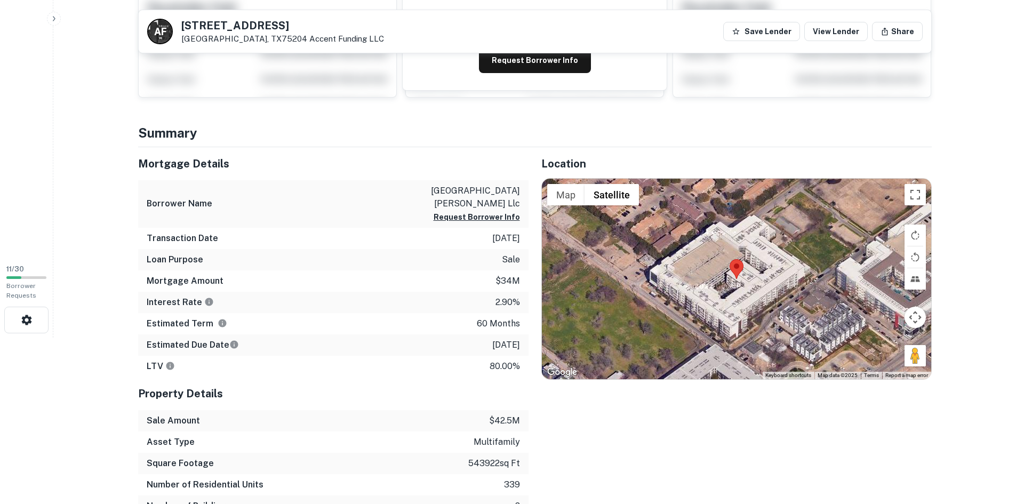
scroll to position [160, 0]
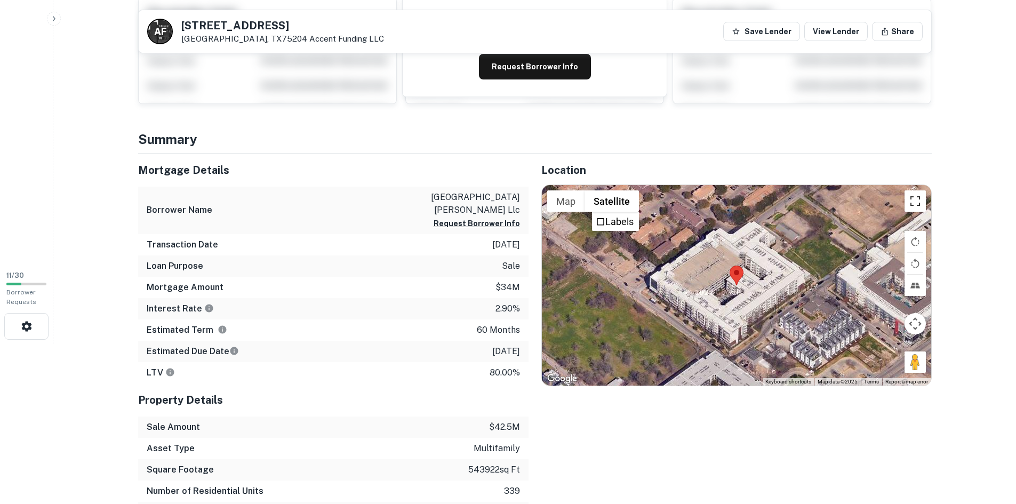
drag, startPoint x: 922, startPoint y: 200, endPoint x: 922, endPoint y: 248, distance: 48.0
click at [922, 201] on button "Toggle fullscreen view" at bounding box center [915, 200] width 21 height 21
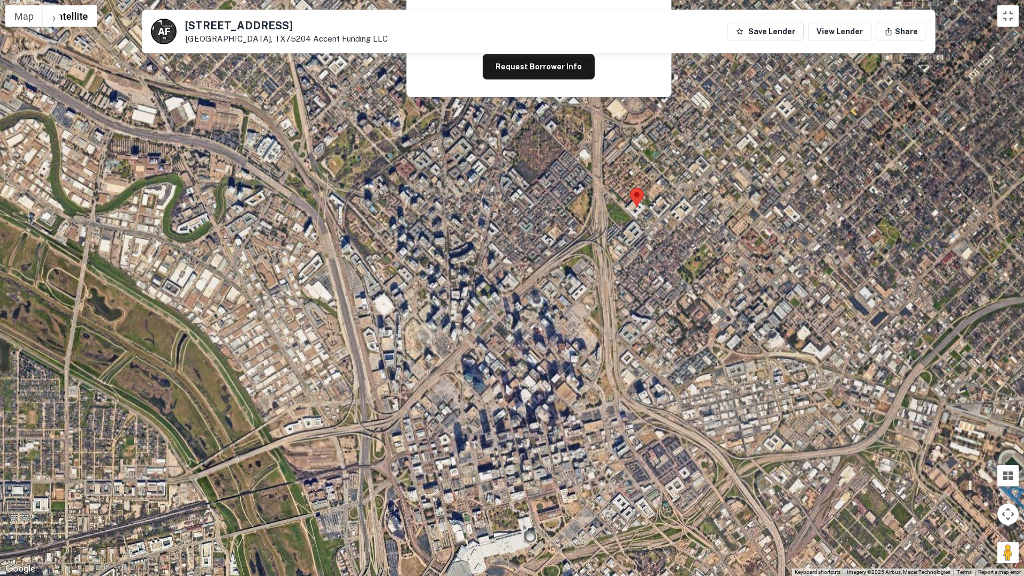
drag, startPoint x: 558, startPoint y: 361, endPoint x: 603, endPoint y: 233, distance: 135.6
click at [603, 233] on div at bounding box center [512, 288] width 1024 height 576
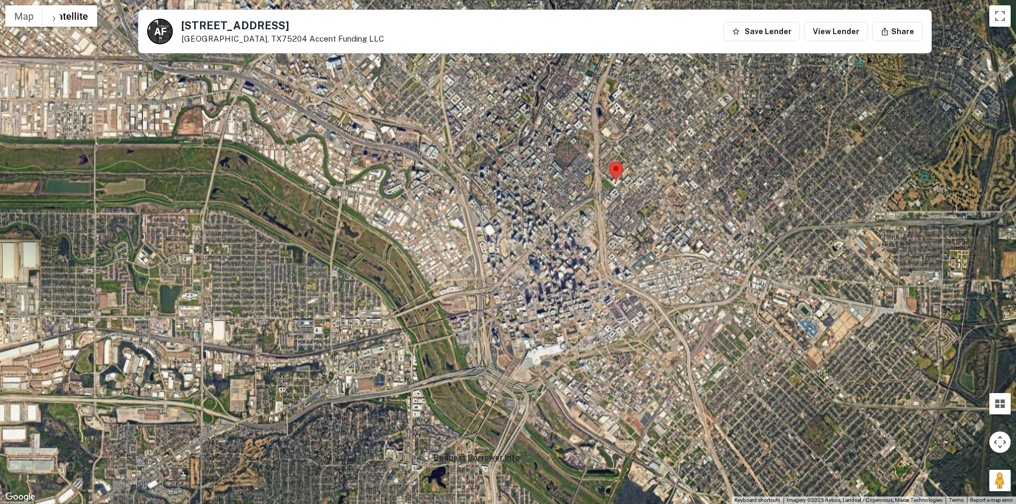
scroll to position [533, 0]
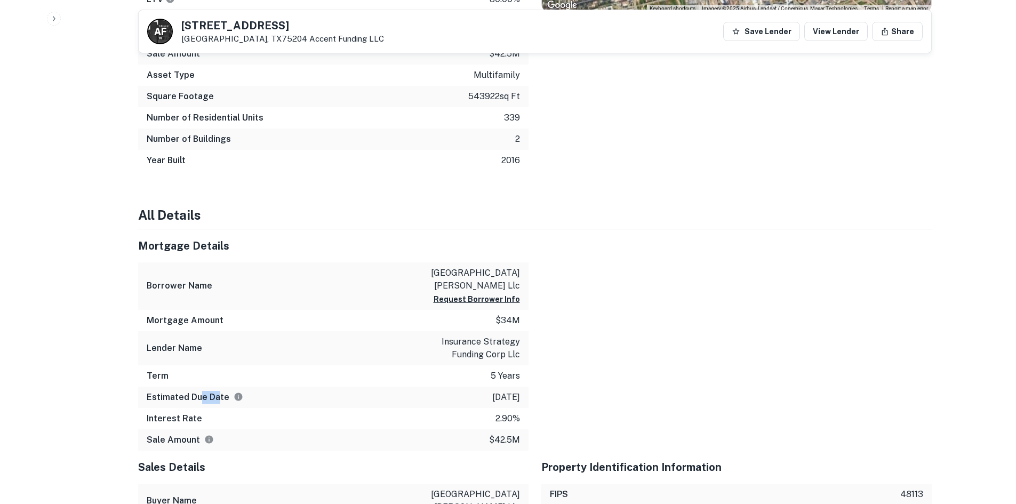
drag, startPoint x: 211, startPoint y: 395, endPoint x: 201, endPoint y: 389, distance: 11.3
click at [186, 395] on h6 "Estimated Due Date" at bounding box center [195, 397] width 97 height 13
click at [431, 377] on div "Term 5 years" at bounding box center [333, 375] width 390 height 21
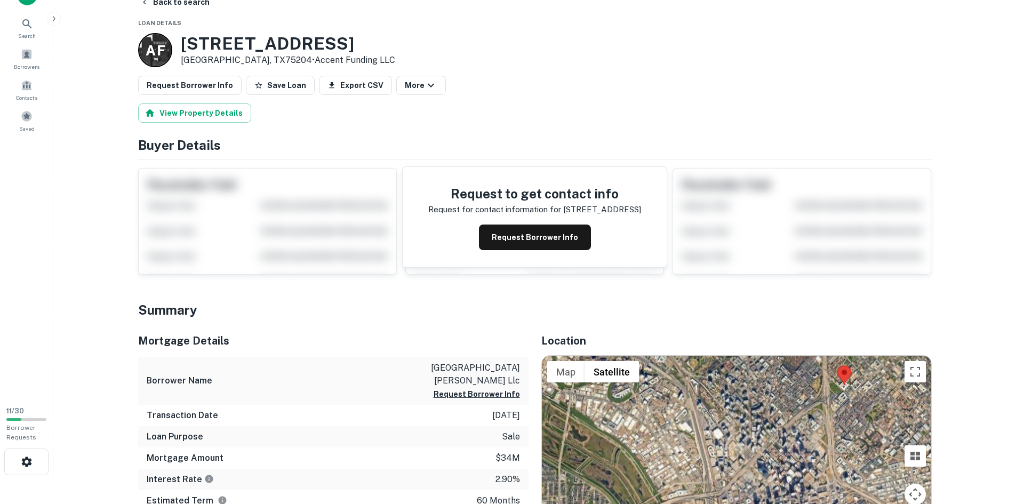
scroll to position [0, 0]
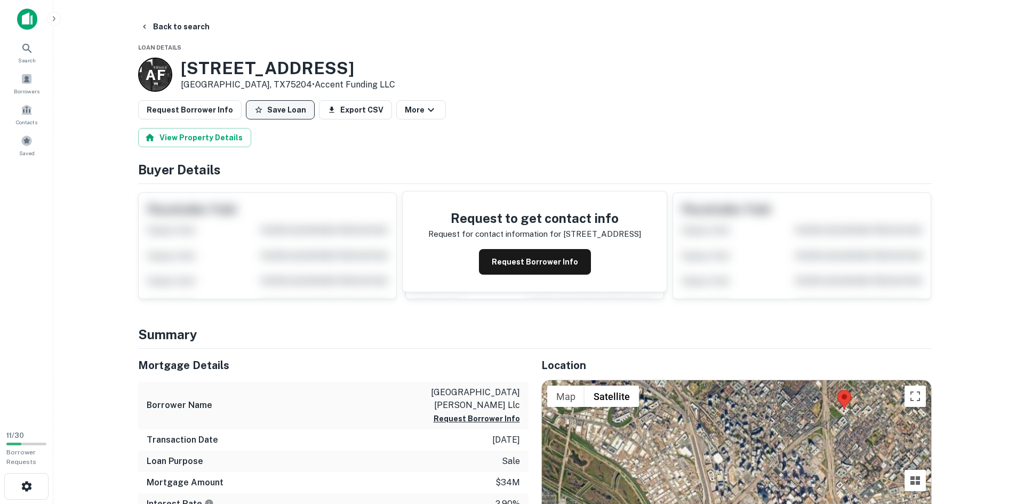
click at [254, 111] on icon "button" at bounding box center [258, 110] width 9 height 9
click at [484, 252] on button "Request Borrower Info" at bounding box center [535, 262] width 112 height 26
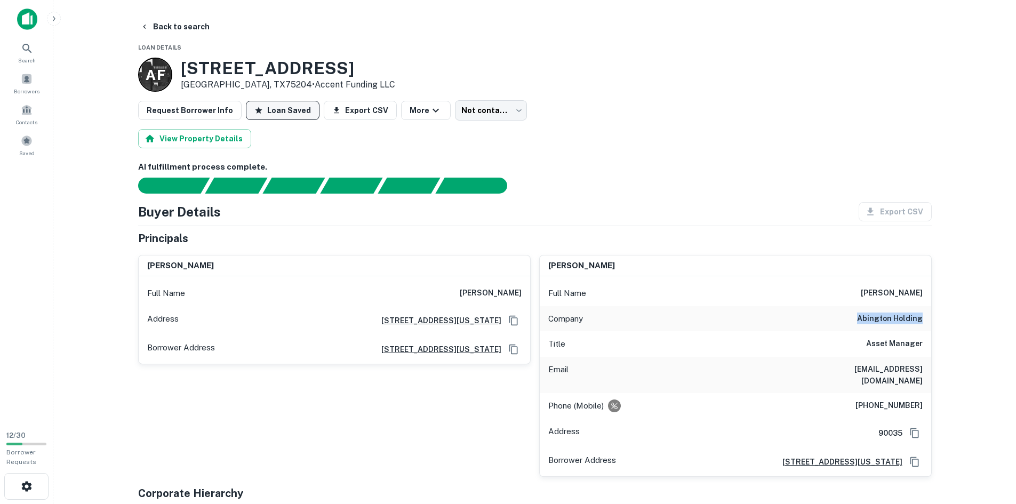
drag, startPoint x: 862, startPoint y: 324, endPoint x: 948, endPoint y: 317, distance: 86.6
click at [947, 319] on main "Back to search Loan Details A F 1800 N HALL ST Dallas, TX75204 • Accent Funding…" at bounding box center [534, 252] width 963 height 504
copy h6 "abington holding"
drag, startPoint x: 633, startPoint y: 158, endPoint x: 614, endPoint y: 166, distance: 20.6
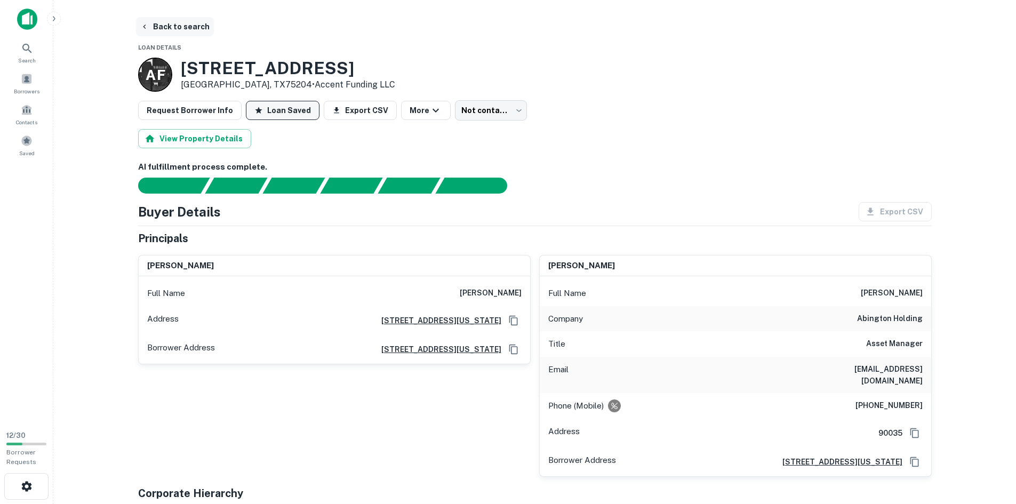
click at [148, 23] on icon "button" at bounding box center [144, 26] width 9 height 9
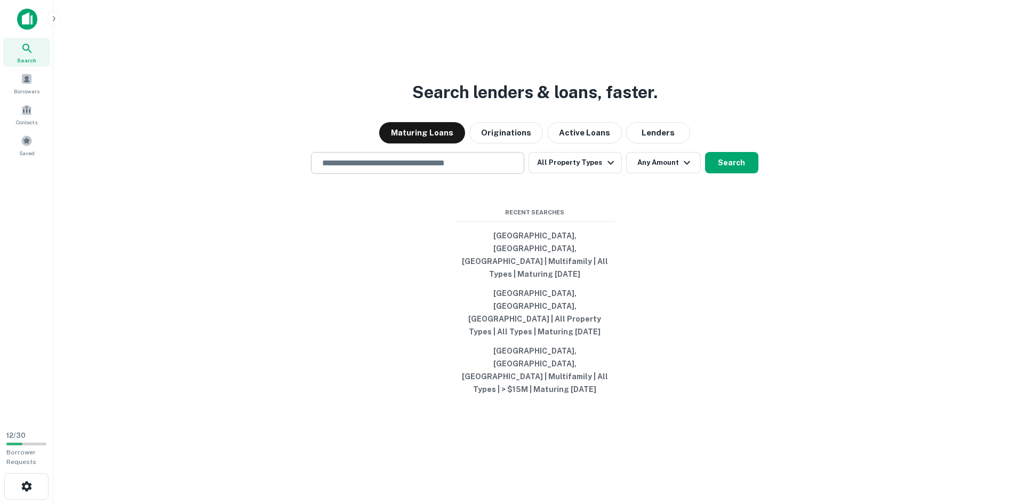
click at [423, 169] on input "text" at bounding box center [418, 163] width 204 height 12
type input "**********"
click at [597, 173] on button "All Property Types" at bounding box center [575, 162] width 93 height 21
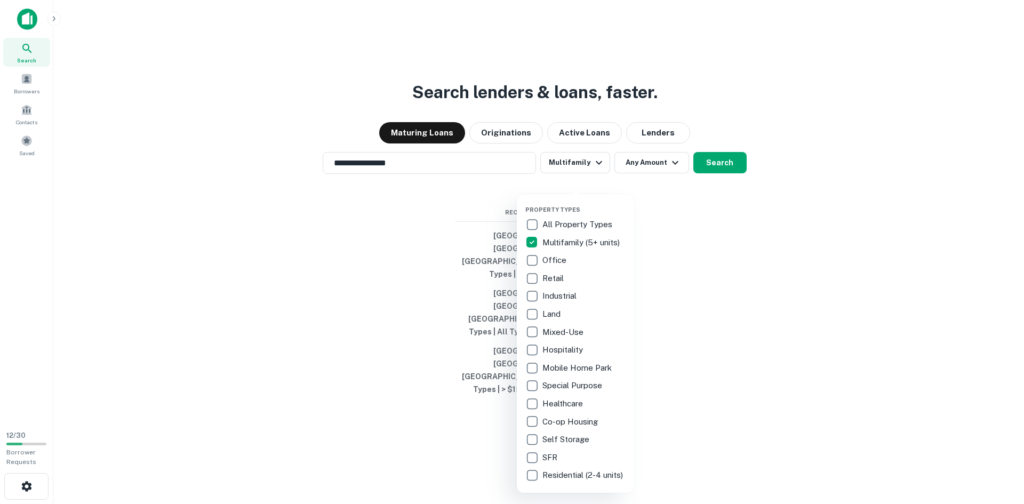
click at [686, 231] on div at bounding box center [512, 252] width 1024 height 504
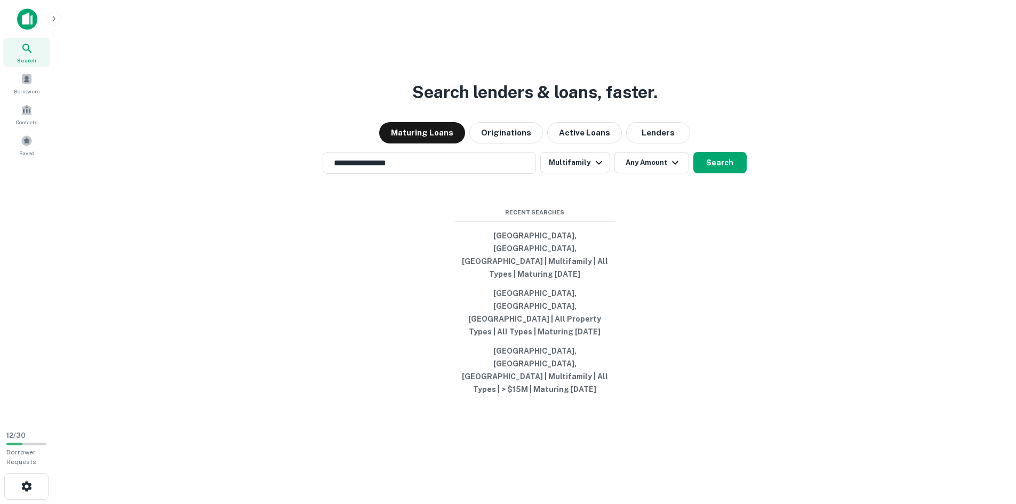
click at [653, 206] on div "Property Types All Property Types Multifamily (5+ units) Office Retail Industri…" at bounding box center [508, 252] width 1016 height 504
click at [661, 173] on button "Any Amount" at bounding box center [651, 162] width 75 height 21
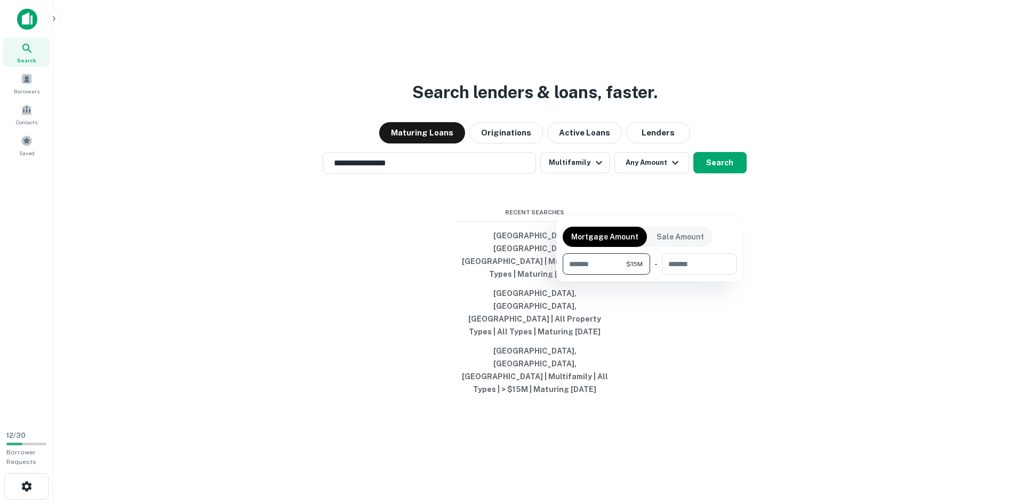
type input "********"
click at [842, 303] on div at bounding box center [512, 252] width 1024 height 504
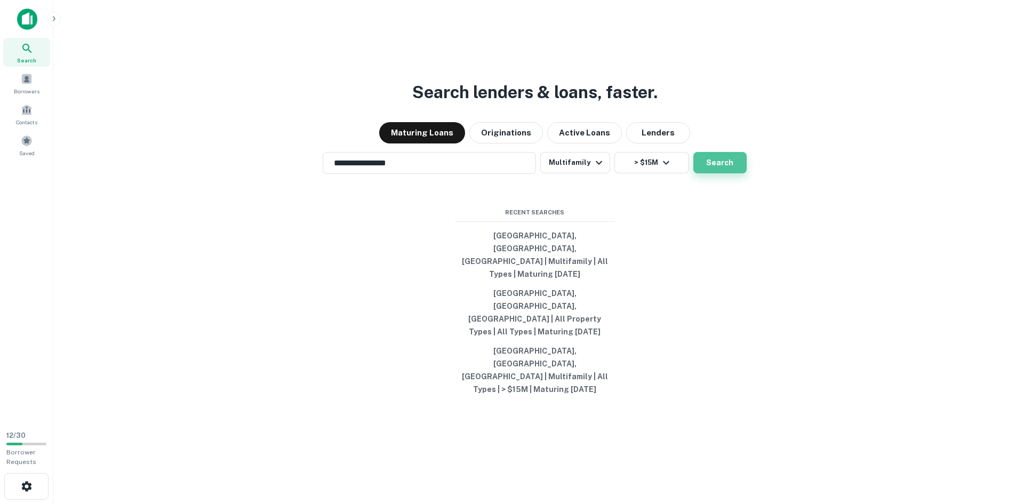
click at [706, 173] on button "Search" at bounding box center [719, 162] width 53 height 21
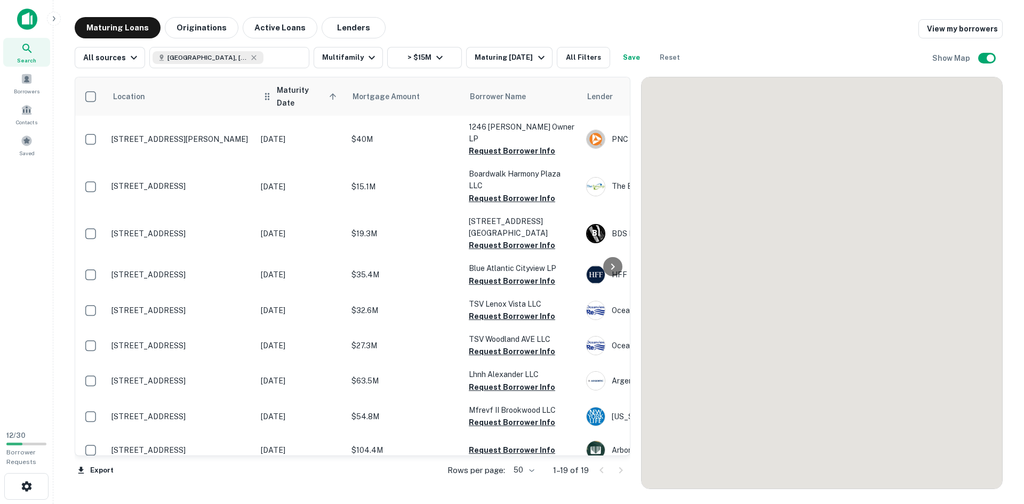
scroll to position [354, 0]
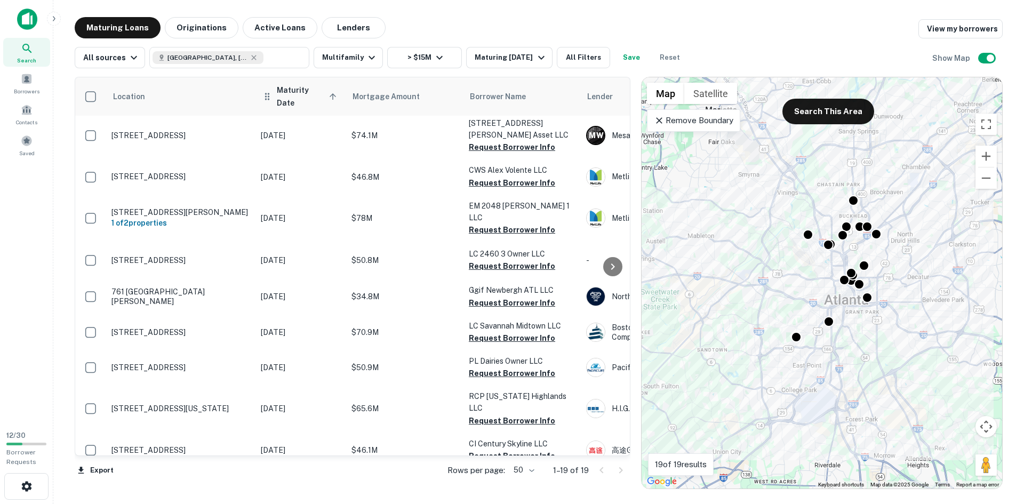
click at [305, 94] on span "Maturity Date sorted ascending" at bounding box center [308, 97] width 63 height 26
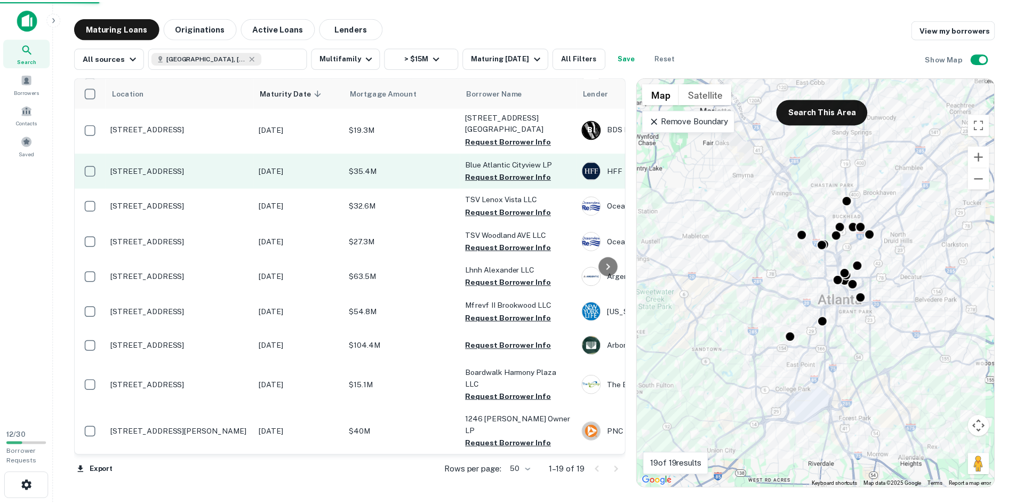
scroll to position [354, 0]
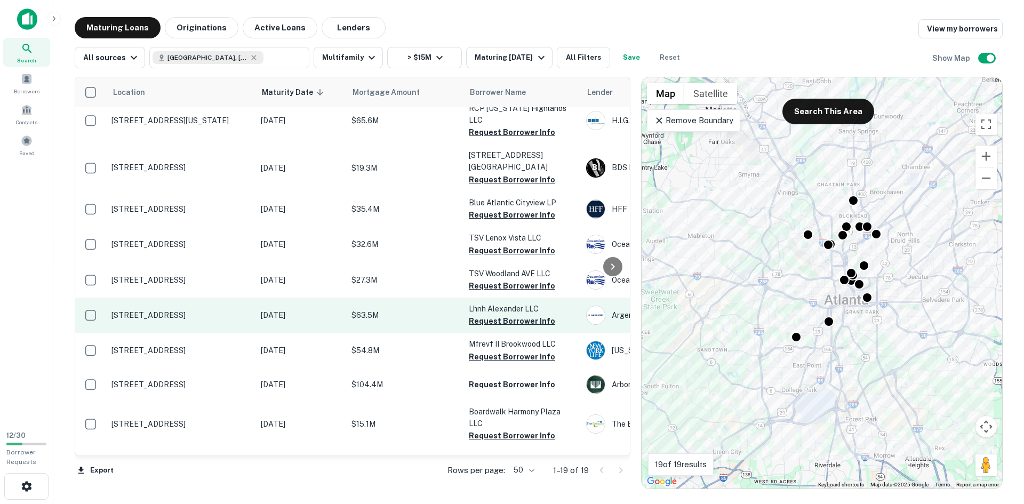
click at [195, 310] on p "[STREET_ADDRESS]" at bounding box center [180, 315] width 139 height 10
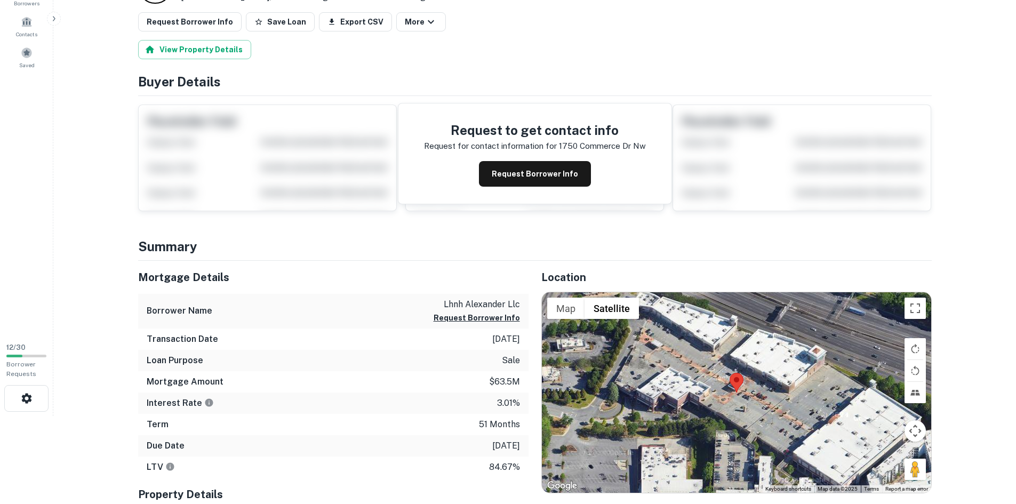
scroll to position [107, 0]
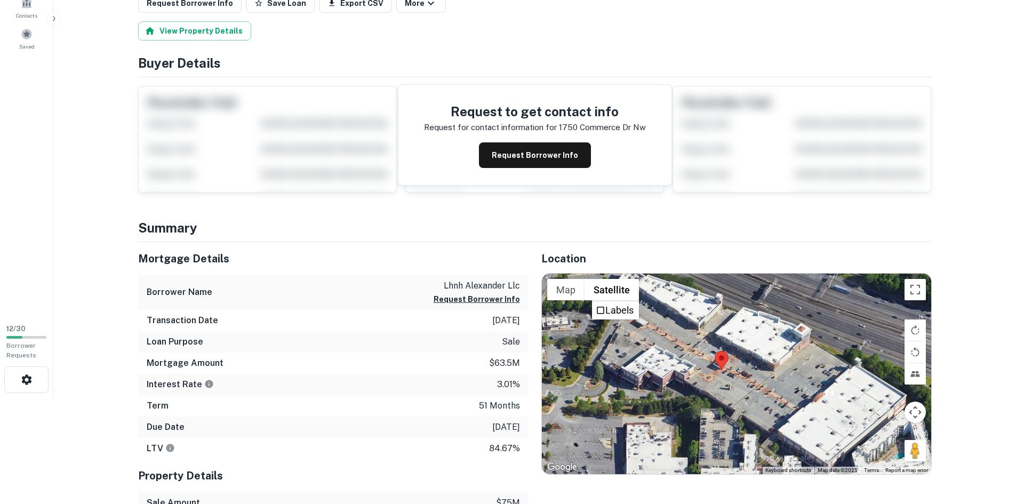
drag, startPoint x: 793, startPoint y: 366, endPoint x: 779, endPoint y: 363, distance: 14.2
click at [779, 363] on div at bounding box center [736, 374] width 389 height 201
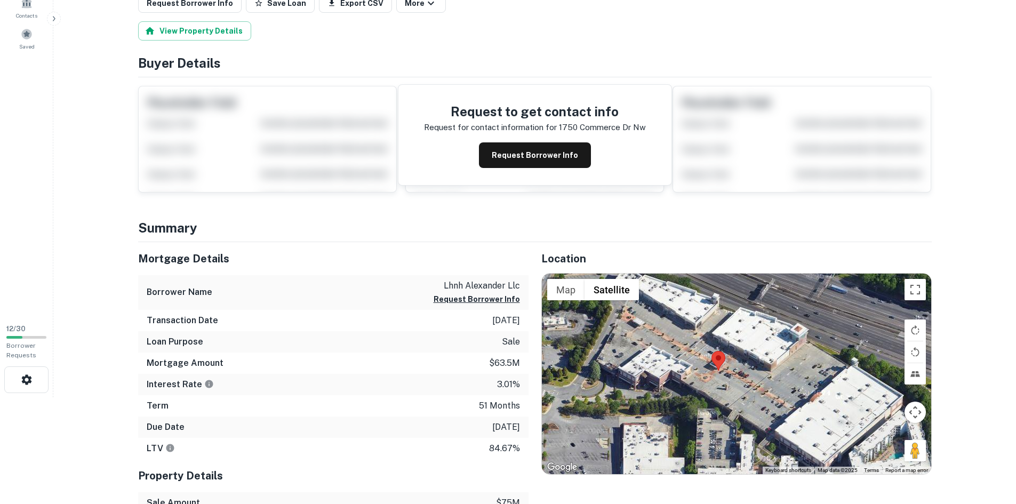
drag, startPoint x: 730, startPoint y: 374, endPoint x: 731, endPoint y: 387, distance: 12.8
click at [731, 389] on div at bounding box center [736, 374] width 389 height 201
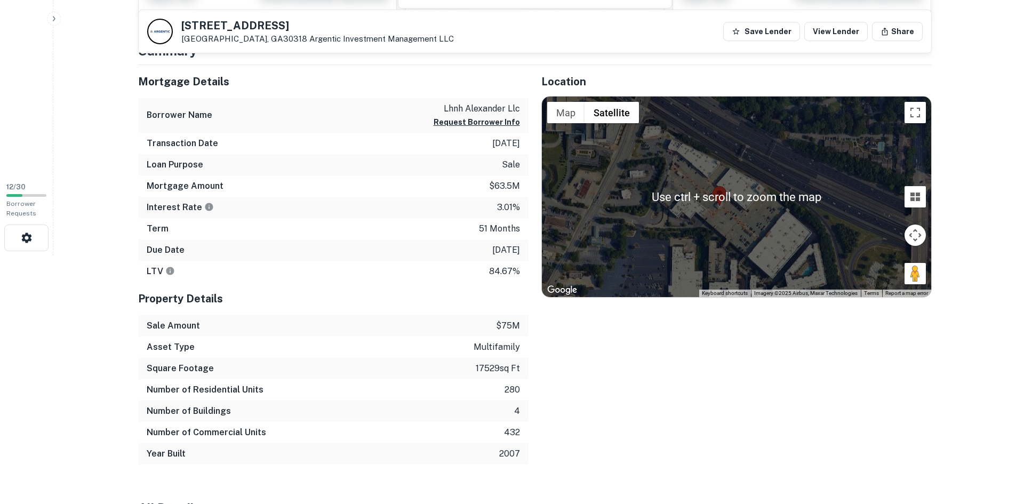
scroll to position [160, 0]
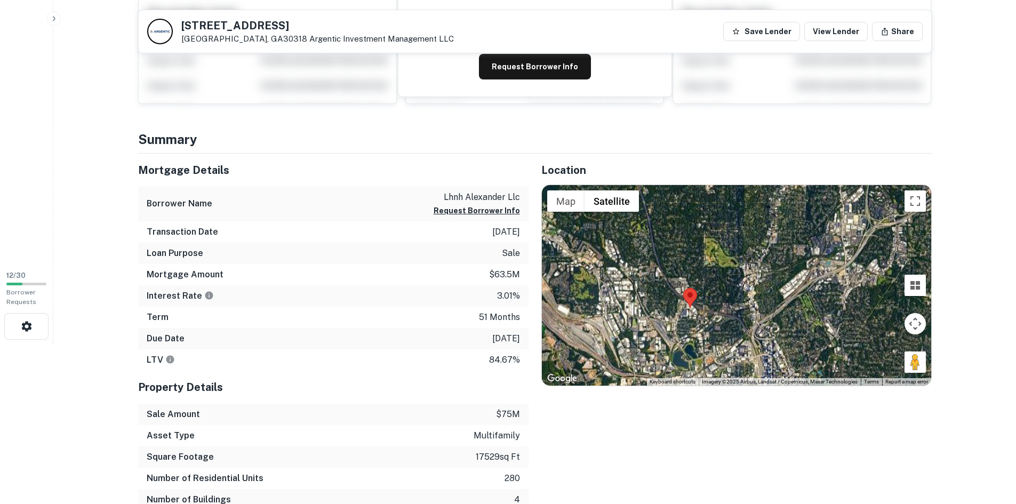
drag, startPoint x: 692, startPoint y: 330, endPoint x: 687, endPoint y: 307, distance: 23.3
click at [687, 307] on div at bounding box center [736, 285] width 389 height 201
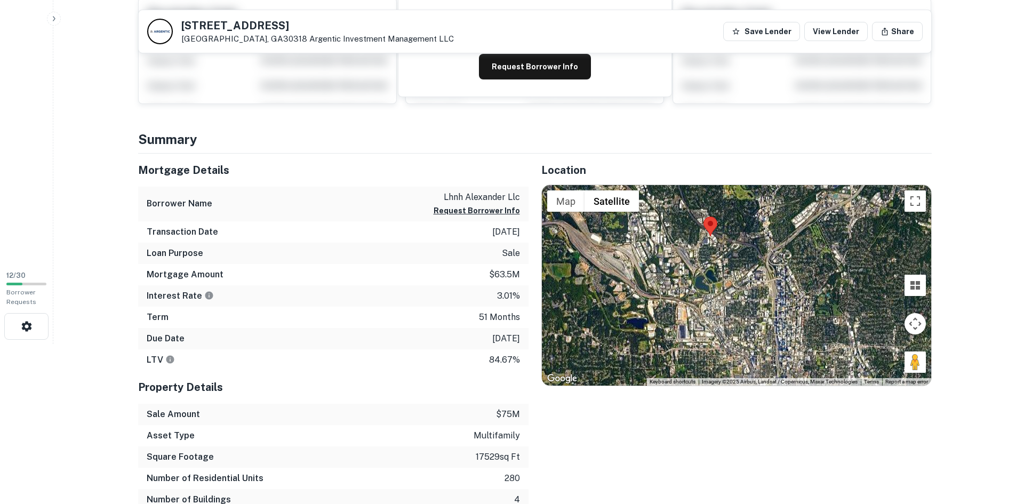
drag, startPoint x: 701, startPoint y: 331, endPoint x: 717, endPoint y: 253, distance: 79.5
click at [719, 253] on div at bounding box center [736, 285] width 389 height 201
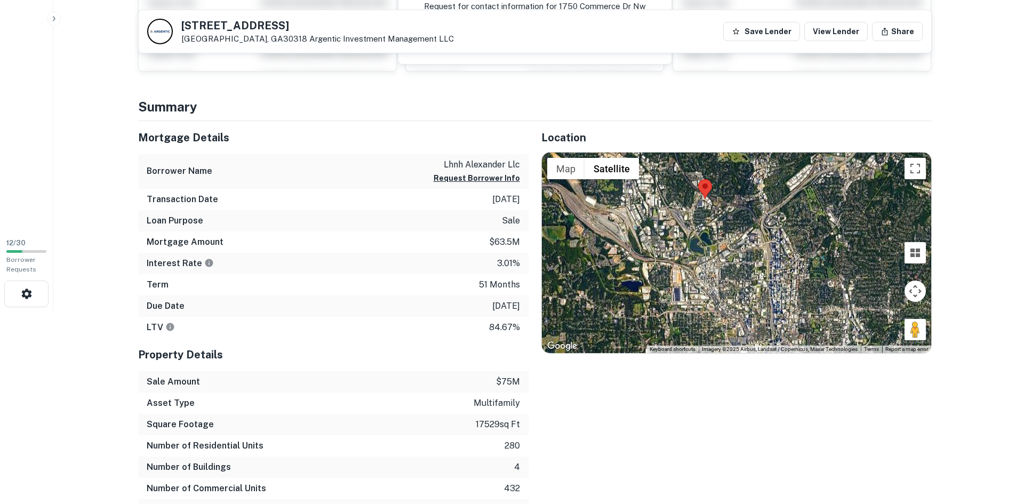
scroll to position [320, 0]
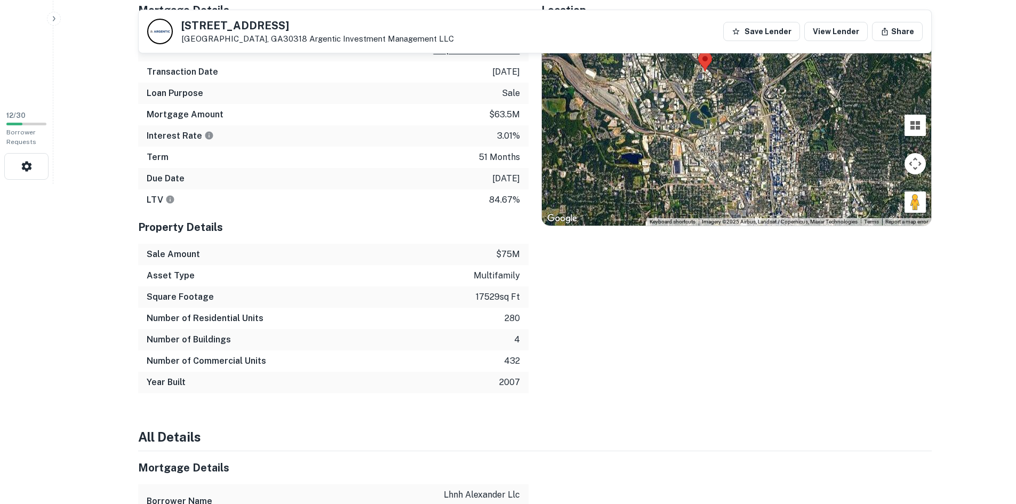
drag, startPoint x: 464, startPoint y: 196, endPoint x: 463, endPoint y: 214, distance: 18.7
click at [488, 200] on div "LTV 84.67%" at bounding box center [333, 199] width 390 height 21
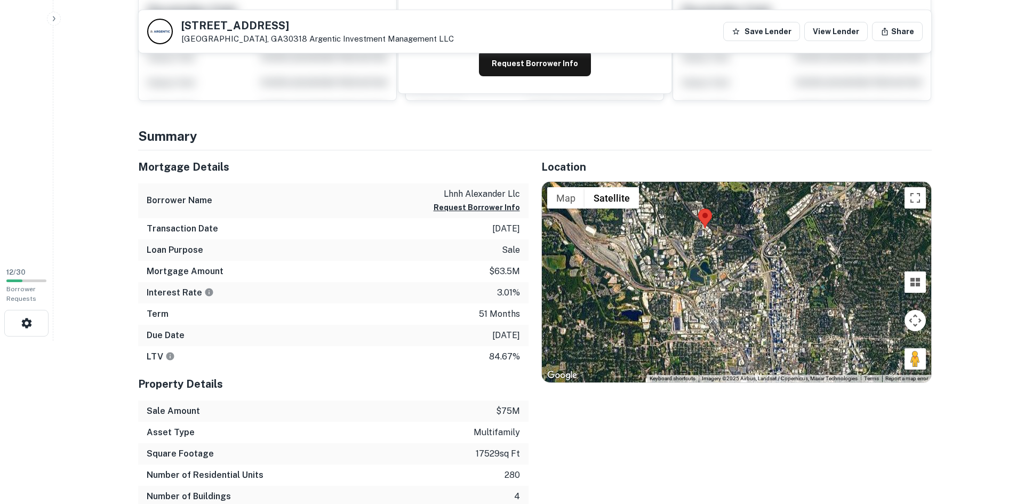
scroll to position [53, 0]
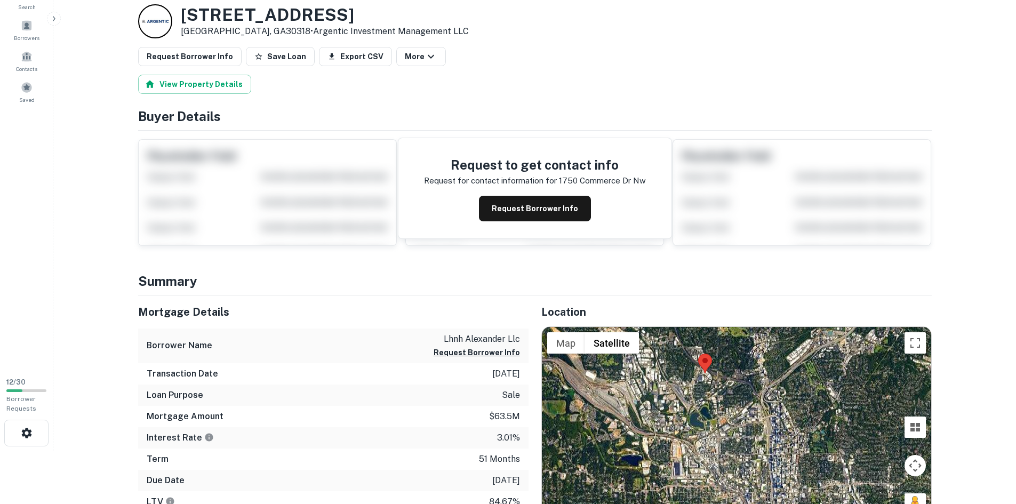
drag, startPoint x: 436, startPoint y: 309, endPoint x: 442, endPoint y: 308, distance: 6.0
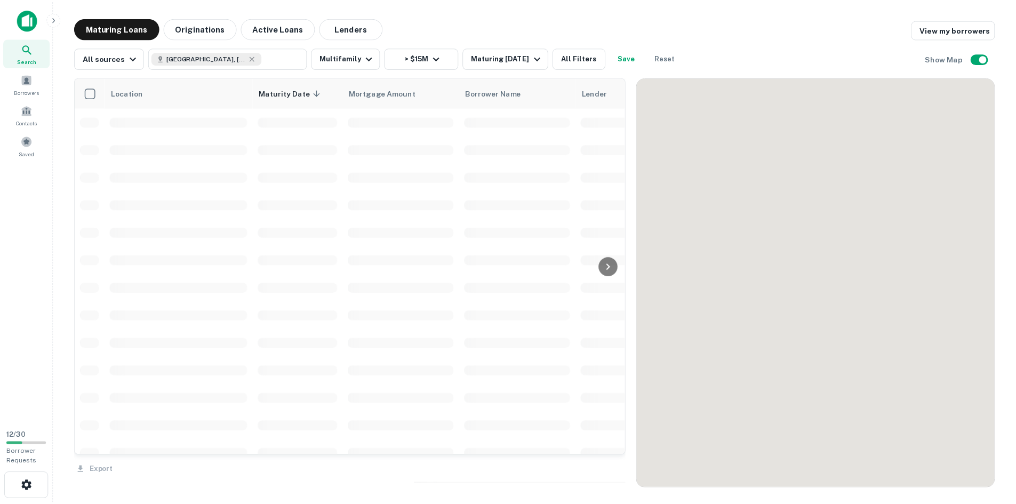
scroll to position [354, 0]
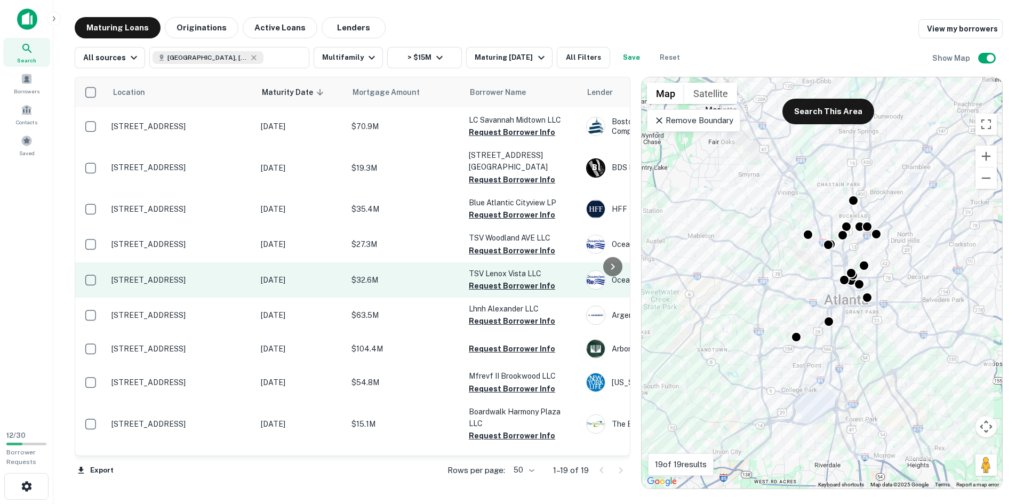
click at [205, 275] on p "[STREET_ADDRESS]" at bounding box center [180, 280] width 139 height 10
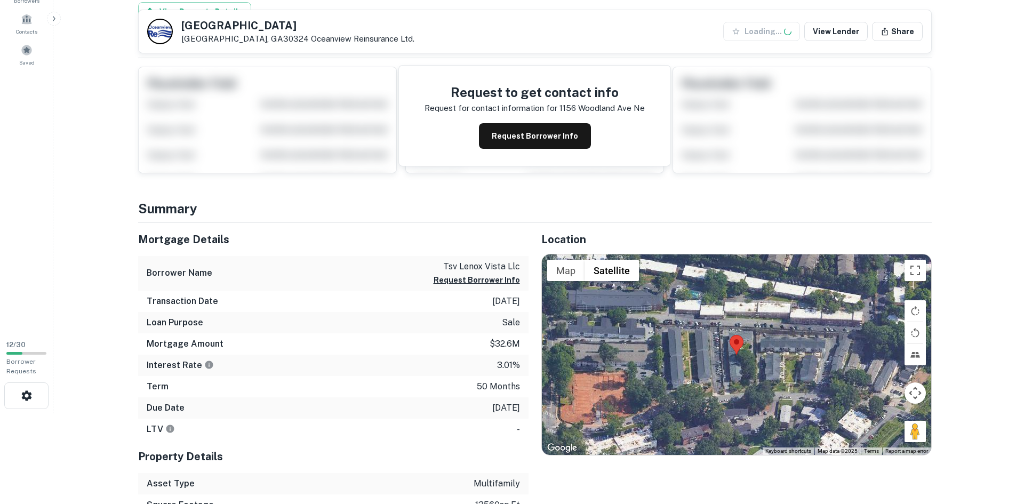
scroll to position [160, 0]
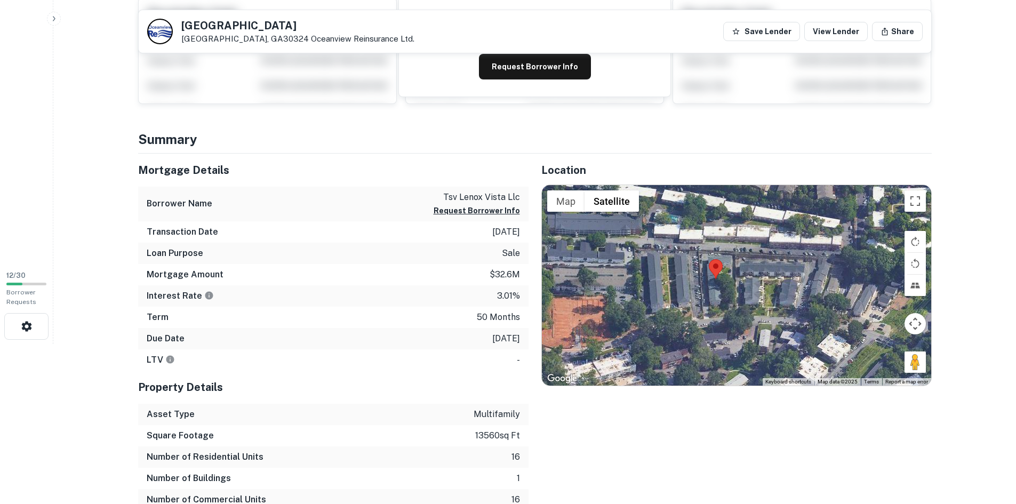
drag, startPoint x: 635, startPoint y: 295, endPoint x: 520, endPoint y: 283, distance: 115.3
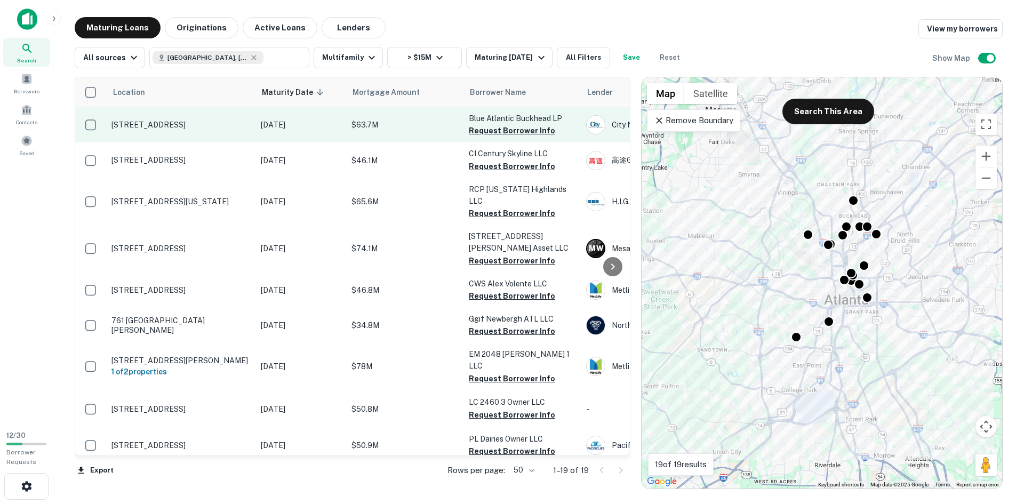
click at [211, 123] on p "[STREET_ADDRESS]" at bounding box center [180, 125] width 139 height 10
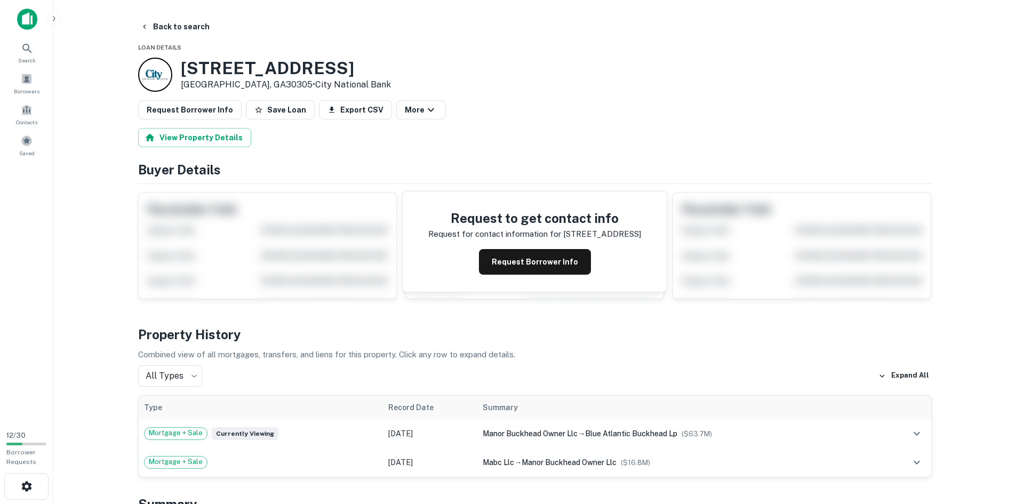
scroll to position [320, 0]
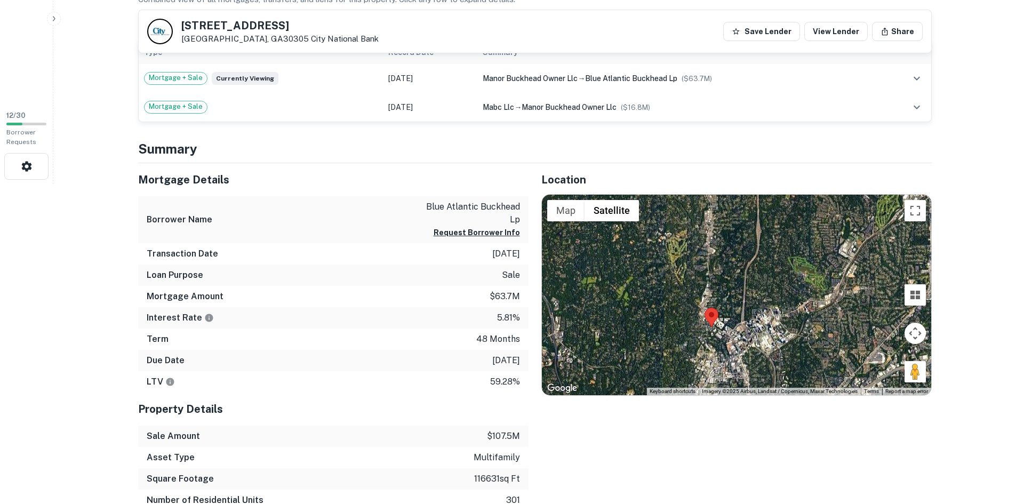
drag, startPoint x: 733, startPoint y: 308, endPoint x: 713, endPoint y: 274, distance: 40.2
click at [713, 274] on div at bounding box center [736, 295] width 389 height 201
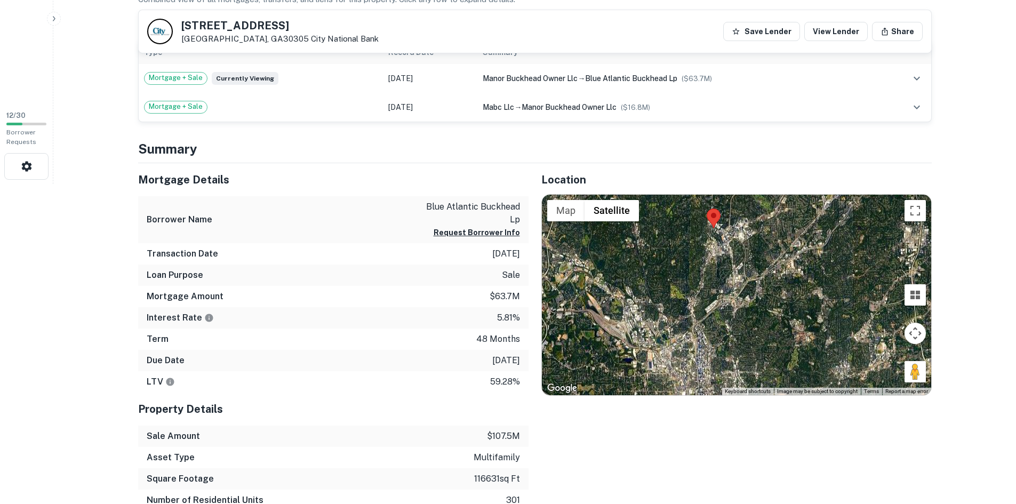
drag, startPoint x: 717, startPoint y: 281, endPoint x: 715, endPoint y: 226, distance: 55.0
click at [715, 226] on img at bounding box center [714, 219] width 14 height 20
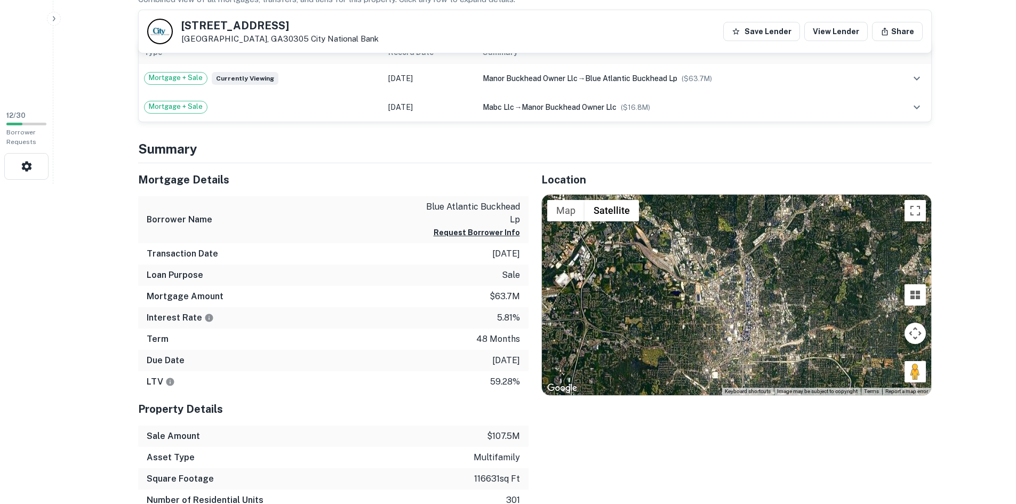
drag, startPoint x: 677, startPoint y: 287, endPoint x: 725, endPoint y: 220, distance: 82.6
click at [725, 220] on div at bounding box center [736, 295] width 389 height 201
drag, startPoint x: 571, startPoint y: 215, endPoint x: 513, endPoint y: 222, distance: 58.5
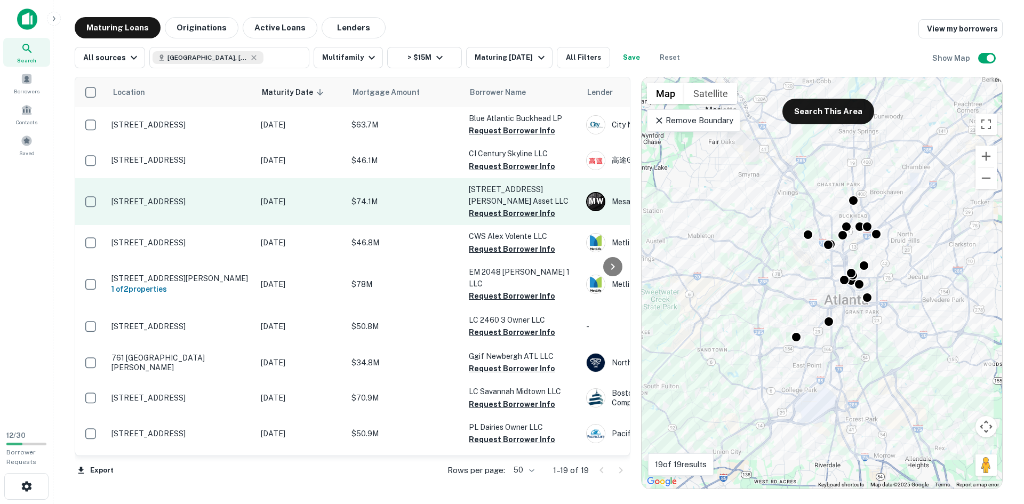
click at [185, 206] on p "[STREET_ADDRESS]" at bounding box center [180, 202] width 139 height 10
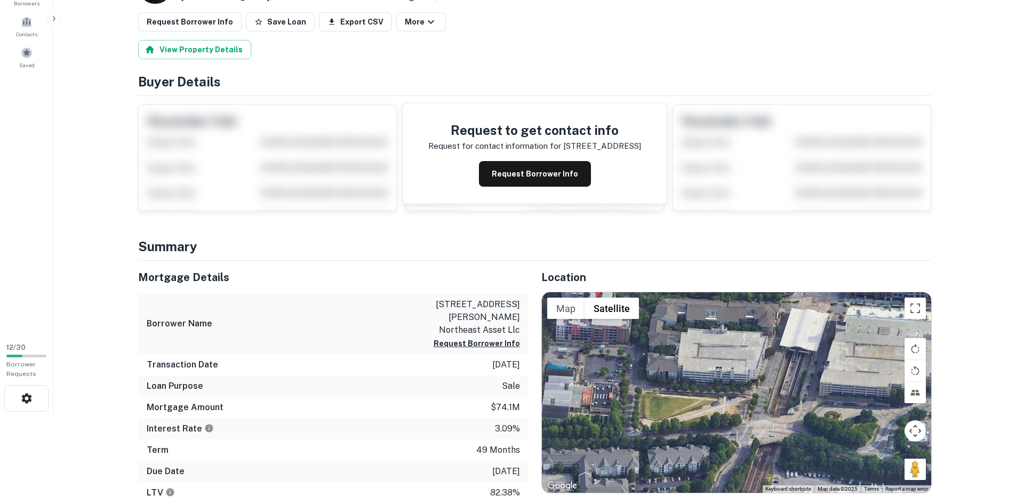
scroll to position [107, 0]
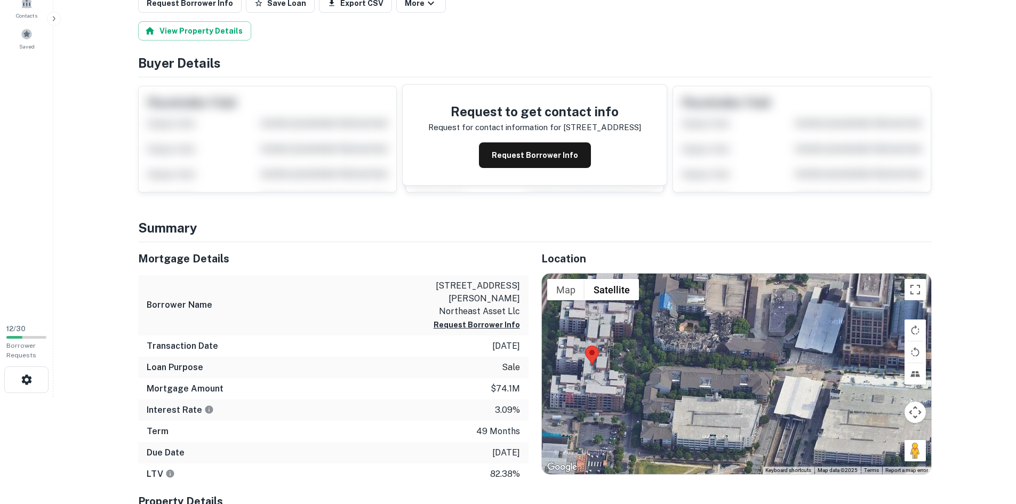
drag, startPoint x: 802, startPoint y: 244, endPoint x: 658, endPoint y: 377, distance: 196.6
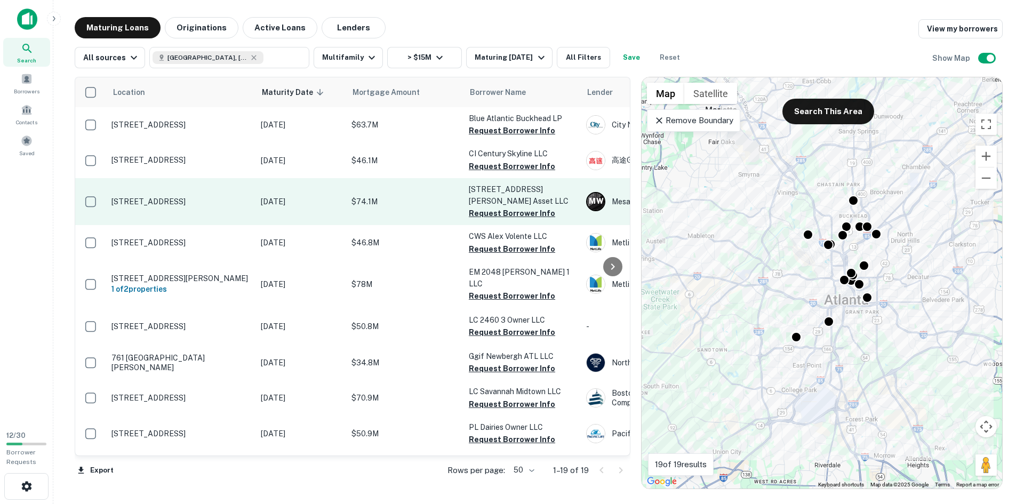
click at [193, 203] on p "[STREET_ADDRESS]" at bounding box center [180, 202] width 139 height 10
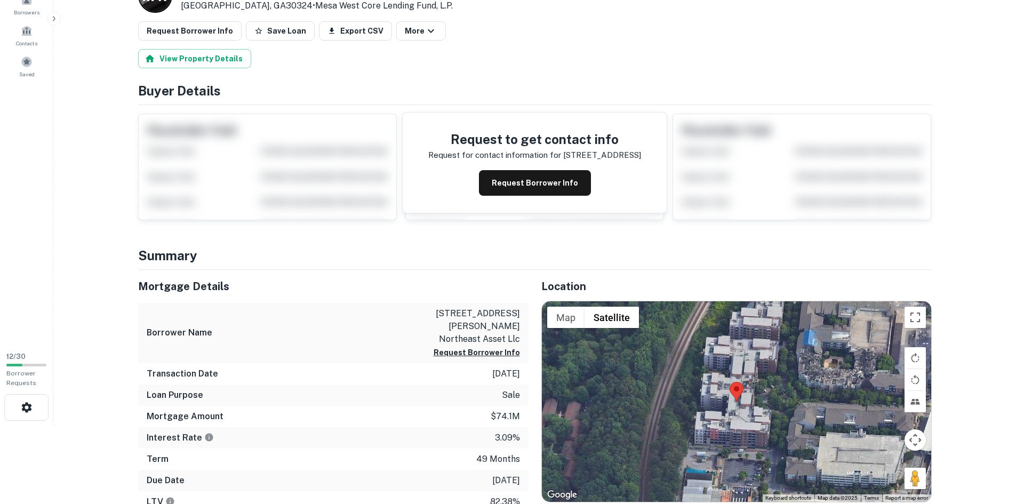
scroll to position [107, 0]
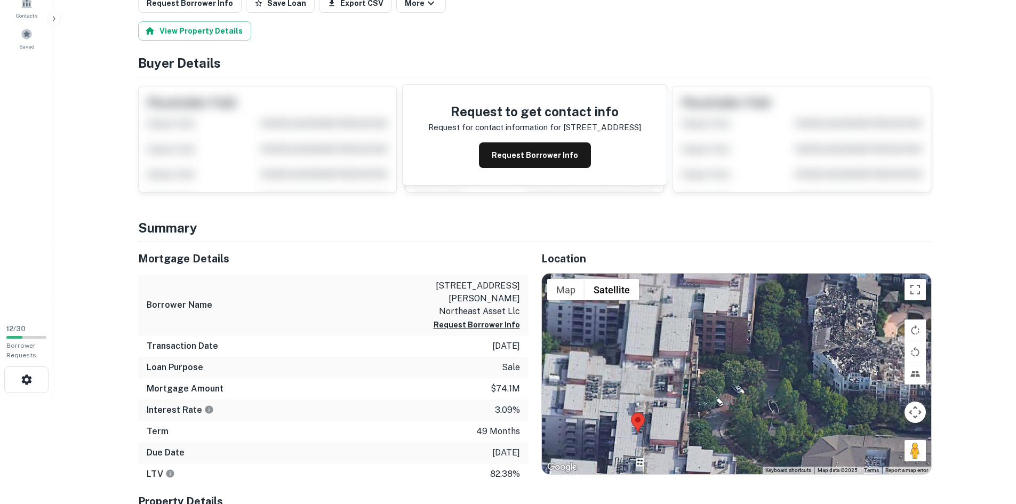
drag, startPoint x: 716, startPoint y: 363, endPoint x: 719, endPoint y: 380, distance: 16.8
click at [719, 380] on div at bounding box center [736, 374] width 389 height 201
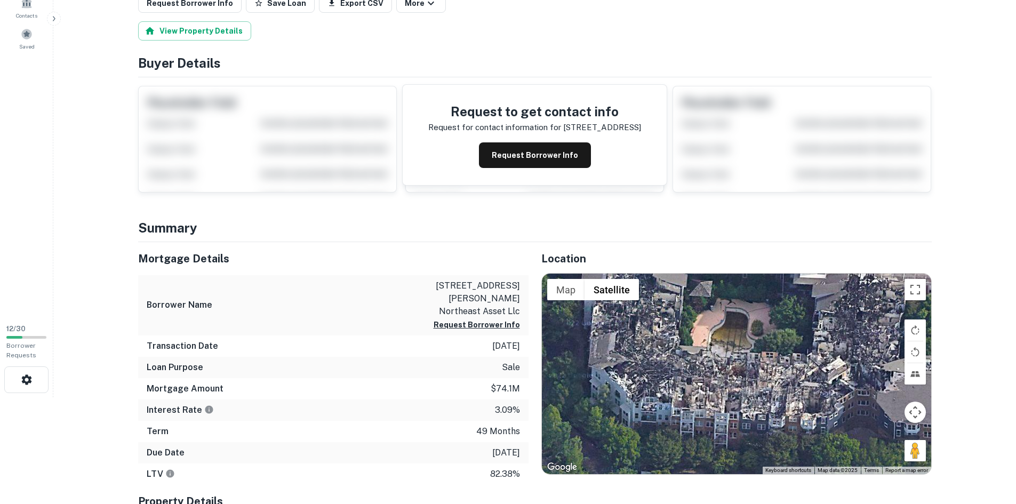
drag, startPoint x: 837, startPoint y: 354, endPoint x: 574, endPoint y: 383, distance: 264.6
click at [573, 383] on div at bounding box center [736, 374] width 389 height 201
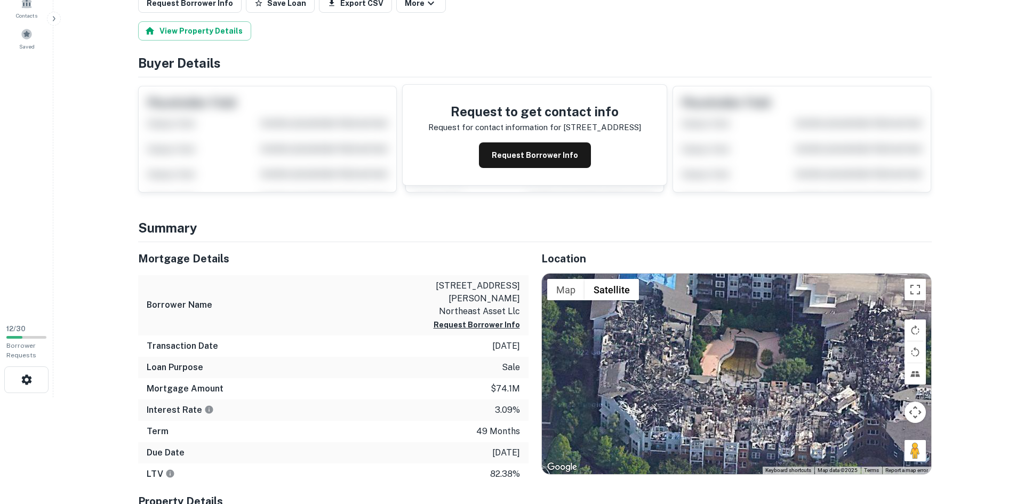
drag, startPoint x: 771, startPoint y: 353, endPoint x: 810, endPoint y: 371, distance: 42.7
click at [810, 371] on div at bounding box center [736, 374] width 389 height 201
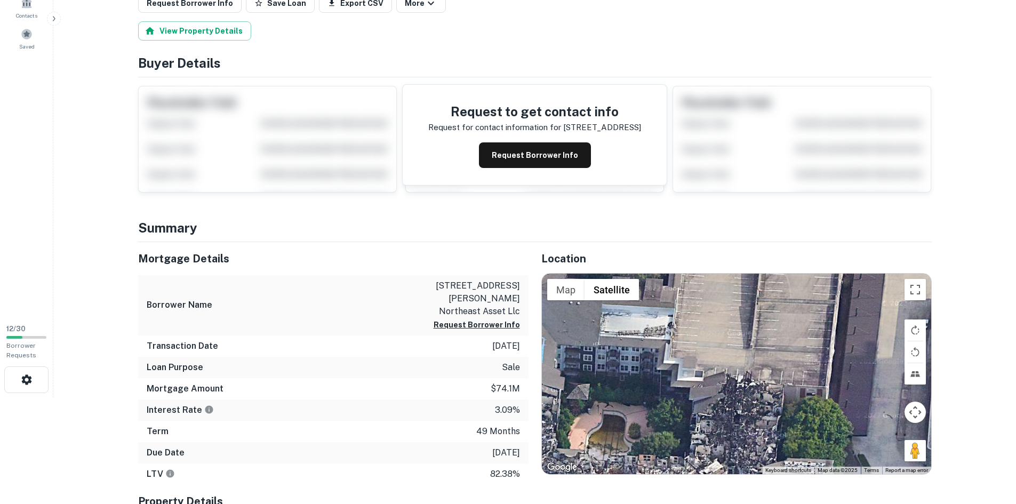
drag, startPoint x: 831, startPoint y: 371, endPoint x: 719, endPoint y: 457, distance: 141.5
click at [718, 458] on div at bounding box center [736, 374] width 389 height 201
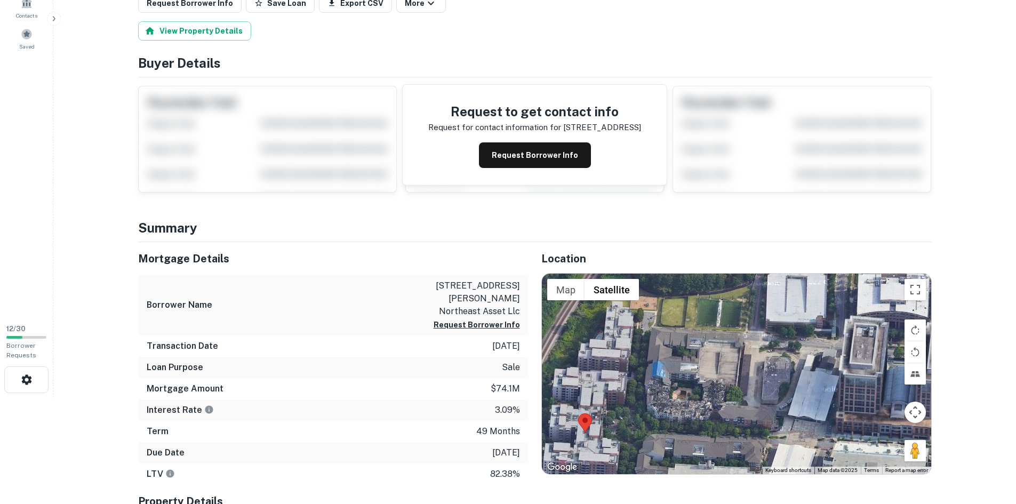
drag, startPoint x: 696, startPoint y: 377, endPoint x: 710, endPoint y: 363, distance: 20.0
click at [710, 363] on div at bounding box center [736, 374] width 389 height 201
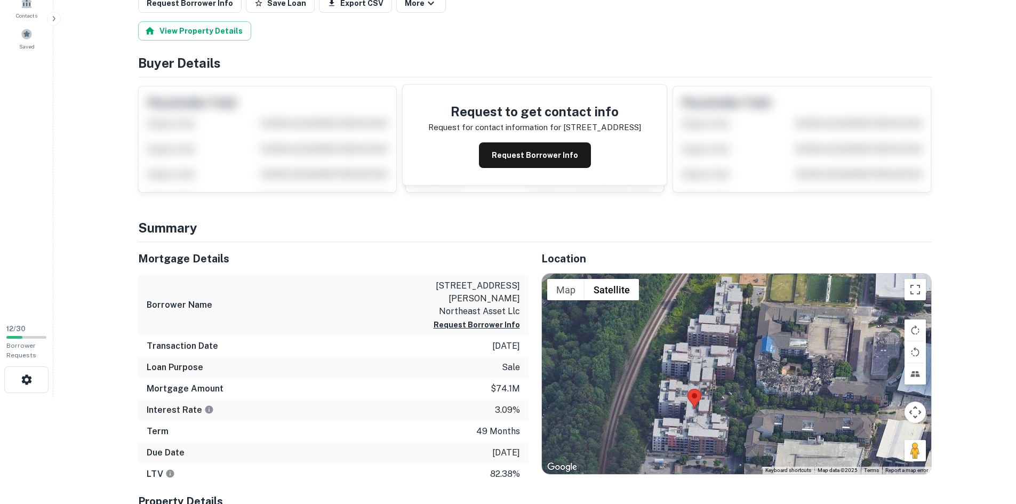
drag, startPoint x: 697, startPoint y: 372, endPoint x: 770, endPoint y: 354, distance: 75.4
click at [770, 354] on div at bounding box center [736, 374] width 389 height 201
drag, startPoint x: 465, startPoint y: 284, endPoint x: 526, endPoint y: 282, distance: 60.9
click at [526, 282] on div "Borrower Name [STREET_ADDRESS][PERSON_NAME] northeast asset llc Request Borrowe…" at bounding box center [333, 305] width 390 height 60
copy p "[PERSON_NAME]"
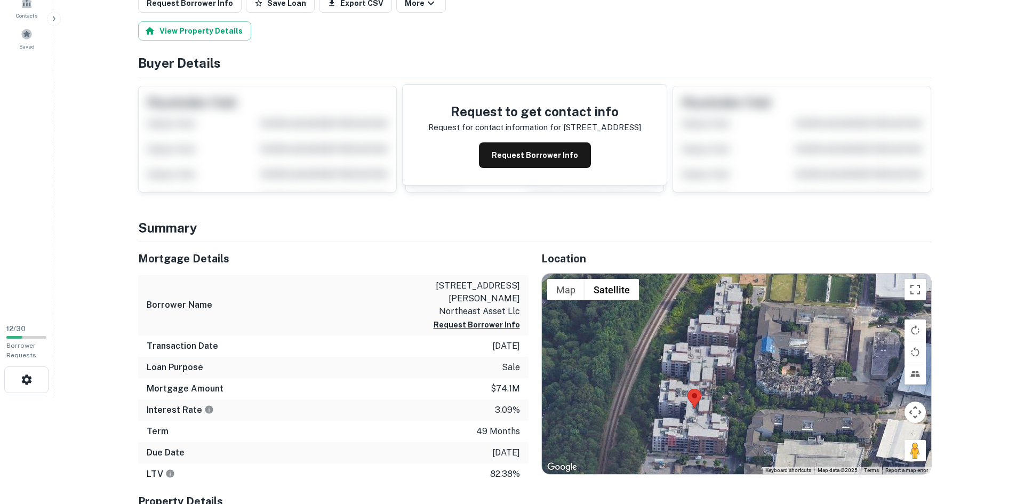
click at [432, 271] on div "Mortgage Details" at bounding box center [333, 258] width 390 height 33
drag, startPoint x: 443, startPoint y: 284, endPoint x: 519, endPoint y: 285, distance: 76.8
click at [519, 285] on p "[STREET_ADDRESS][PERSON_NAME] northeast asset llc" at bounding box center [472, 298] width 96 height 38
copy p "[STREET_ADDRESS][PERSON_NAME]"
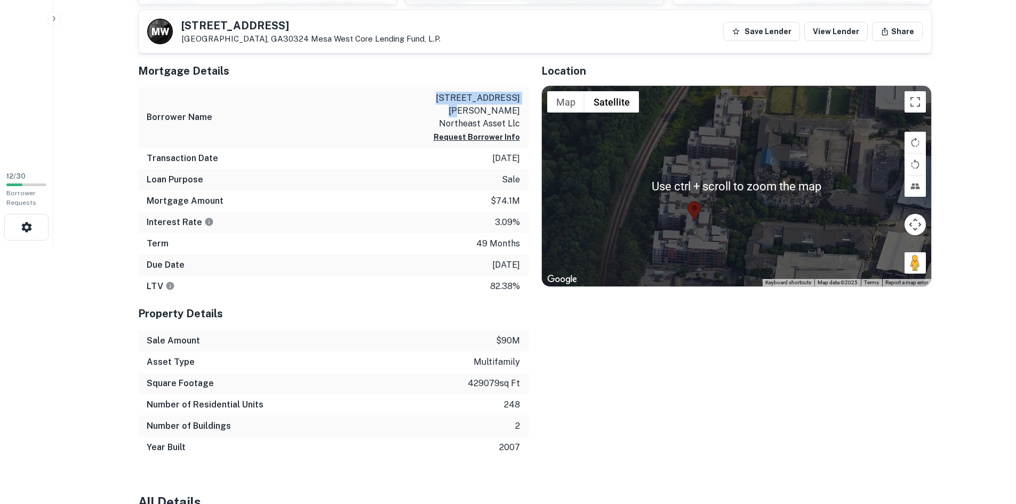
scroll to position [267, 0]
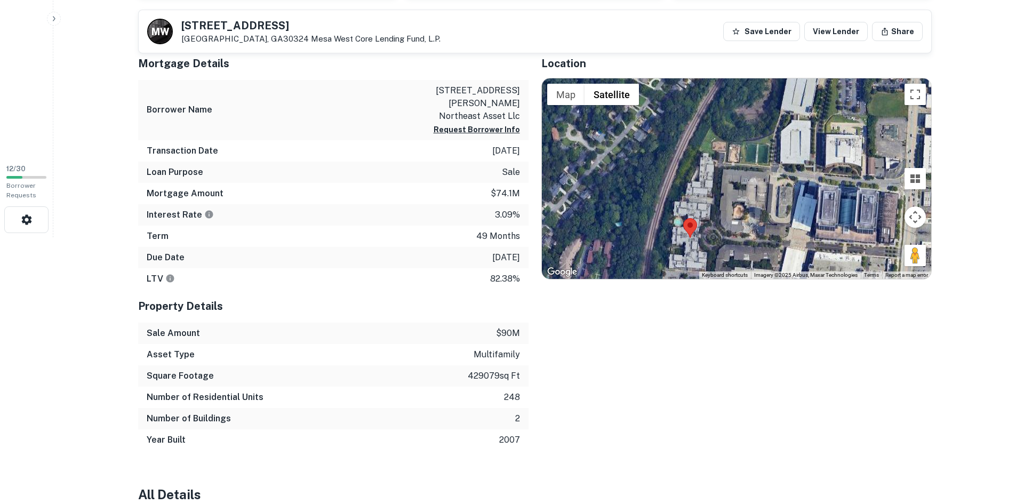
click at [707, 214] on div at bounding box center [736, 178] width 389 height 201
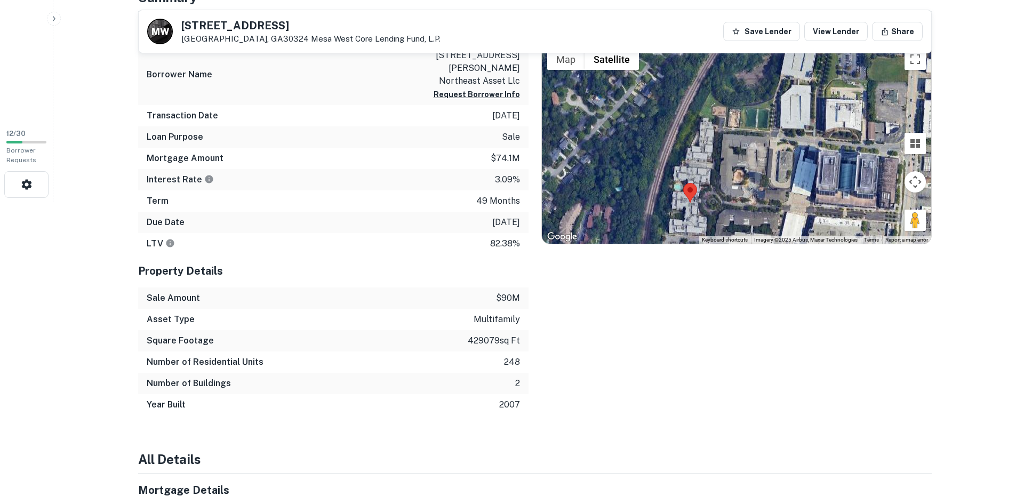
scroll to position [320, 0]
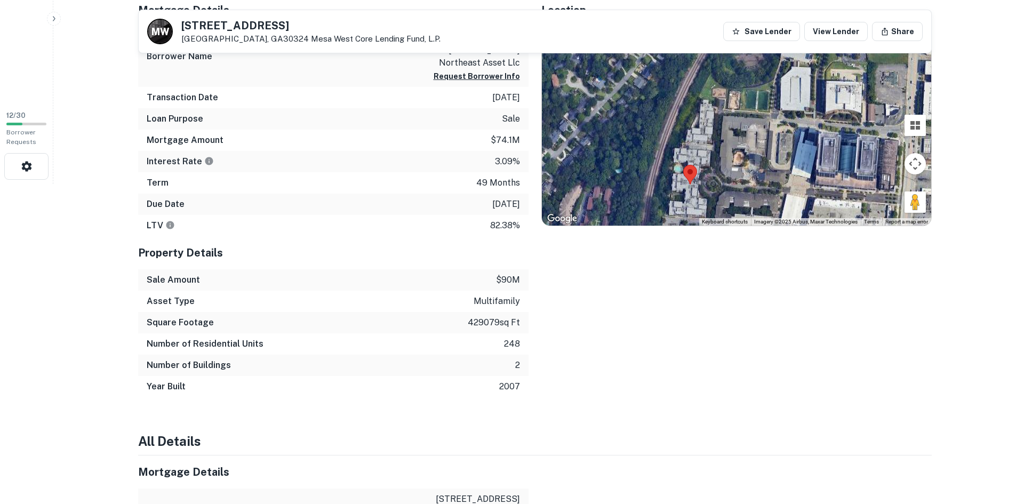
drag, startPoint x: 489, startPoint y: 323, endPoint x: 515, endPoint y: 326, distance: 25.8
click at [510, 333] on div "Number of Residential Units 248" at bounding box center [333, 343] width 390 height 21
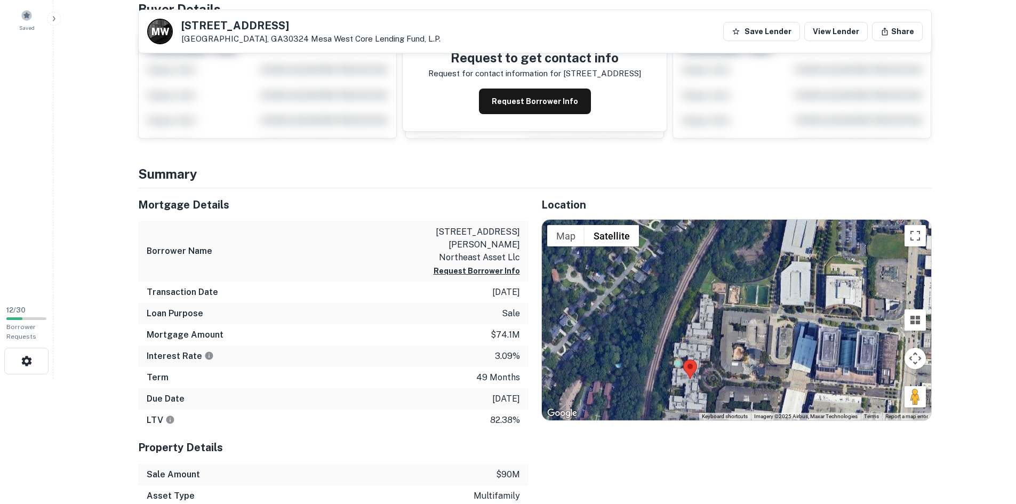
scroll to position [107, 0]
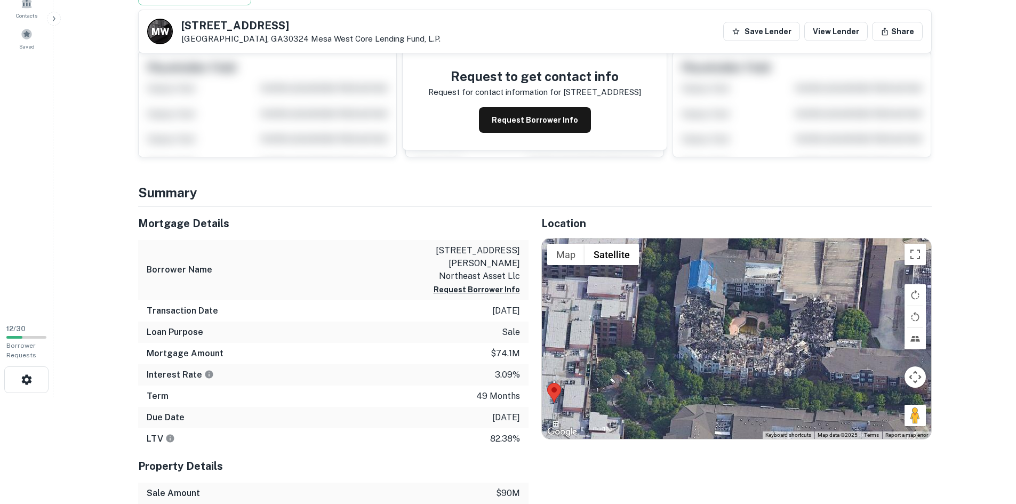
drag, startPoint x: 738, startPoint y: 377, endPoint x: 745, endPoint y: 385, distance: 10.6
click at [745, 385] on div at bounding box center [736, 338] width 389 height 201
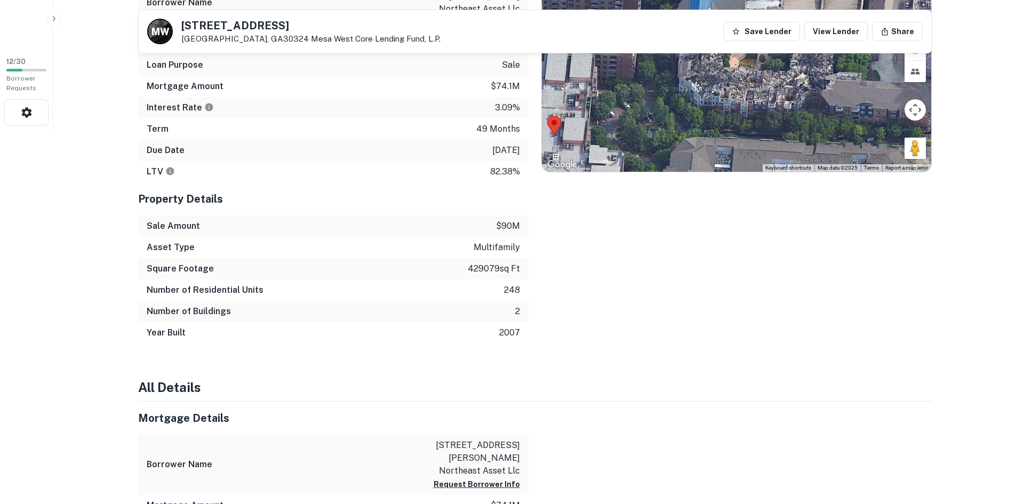
scroll to position [373, 0]
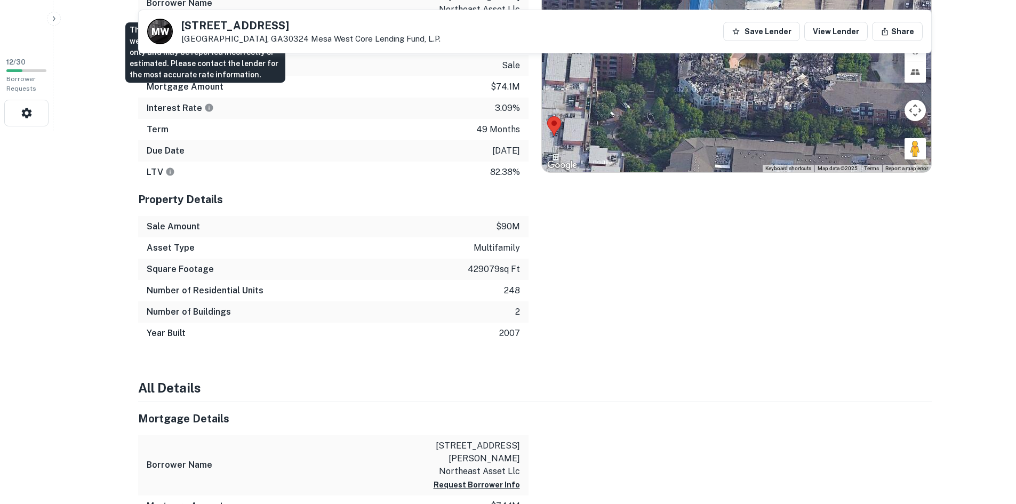
click at [205, 104] on icon "The interest rates displayed on the website are for informational purposes only…" at bounding box center [209, 108] width 8 height 8
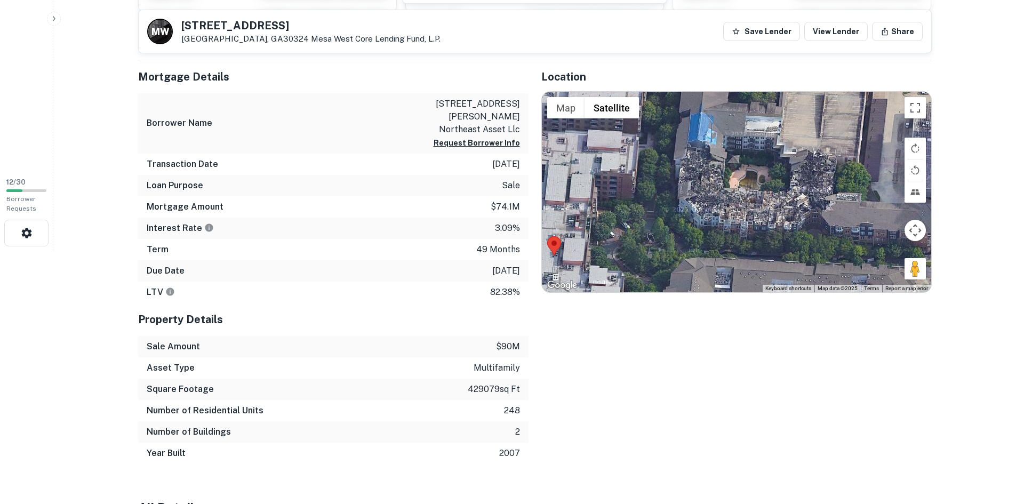
scroll to position [213, 0]
